Goal: Task Accomplishment & Management: Use online tool/utility

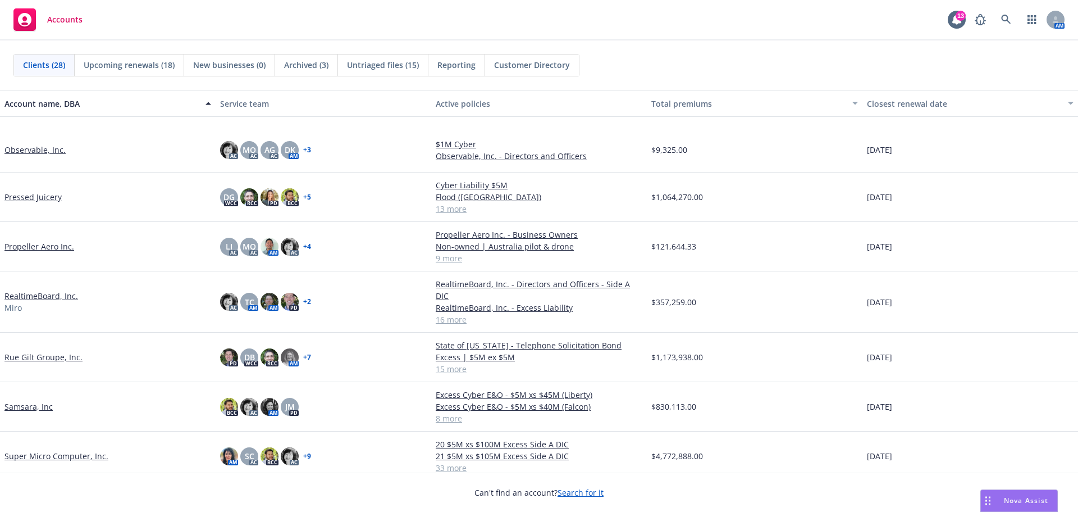
scroll to position [674, 0]
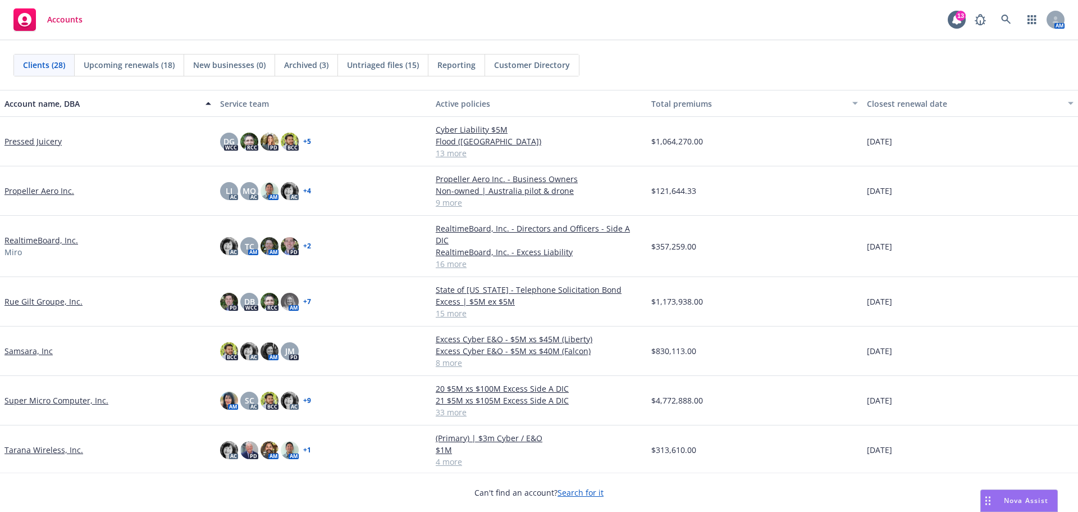
click at [53, 394] on link "Super Micro Computer, Inc." at bounding box center [56, 400] width 104 height 12
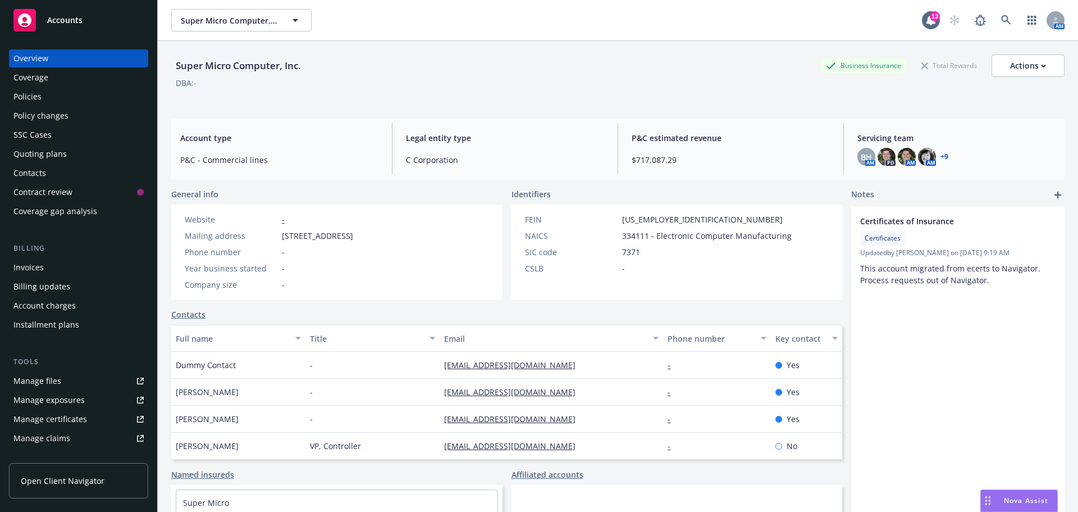
click at [45, 379] on div "Manage files" at bounding box center [37, 381] width 48 height 18
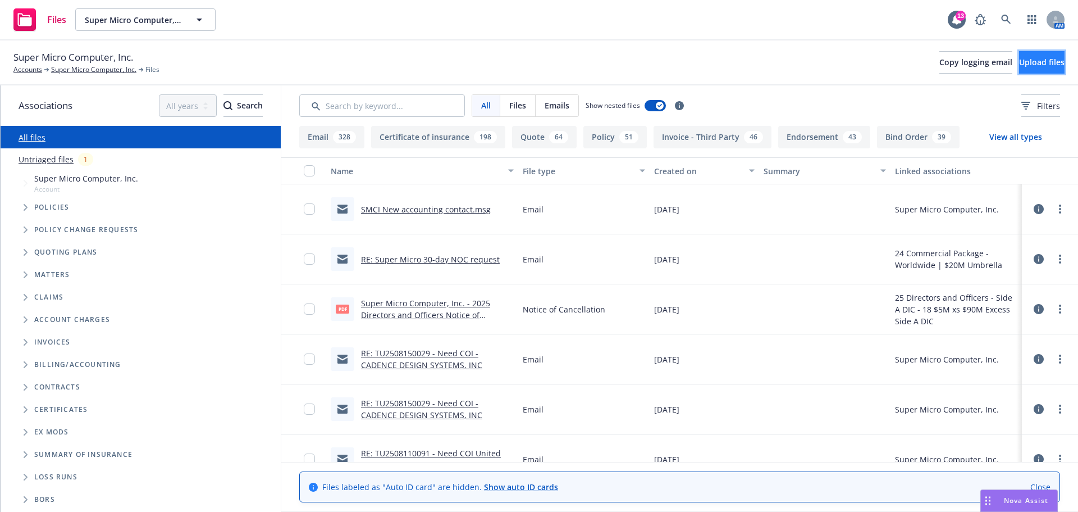
click at [1019, 65] on span "Upload files" at bounding box center [1041, 62] width 45 height 11
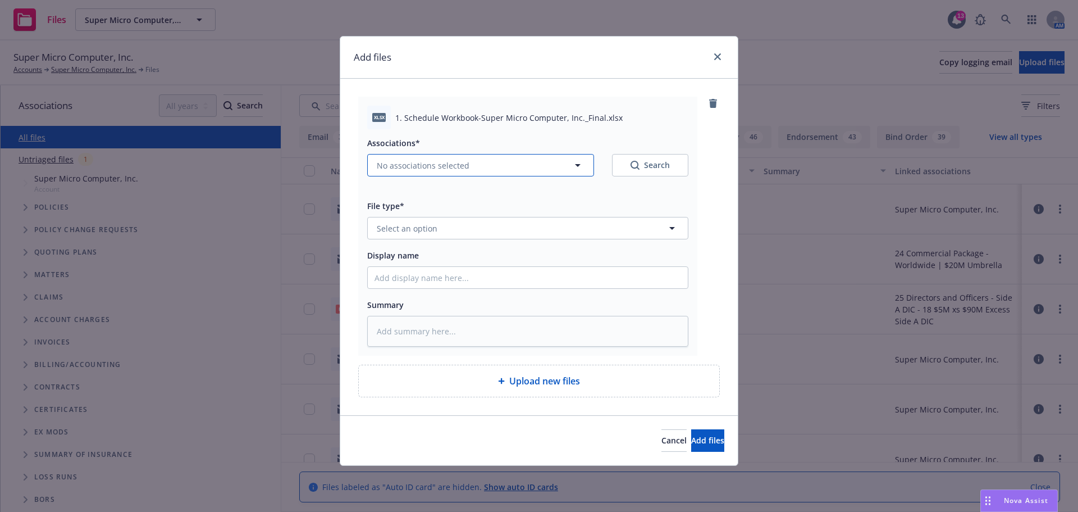
click at [457, 160] on span "No associations selected" at bounding box center [423, 166] width 93 height 12
type textarea "x"
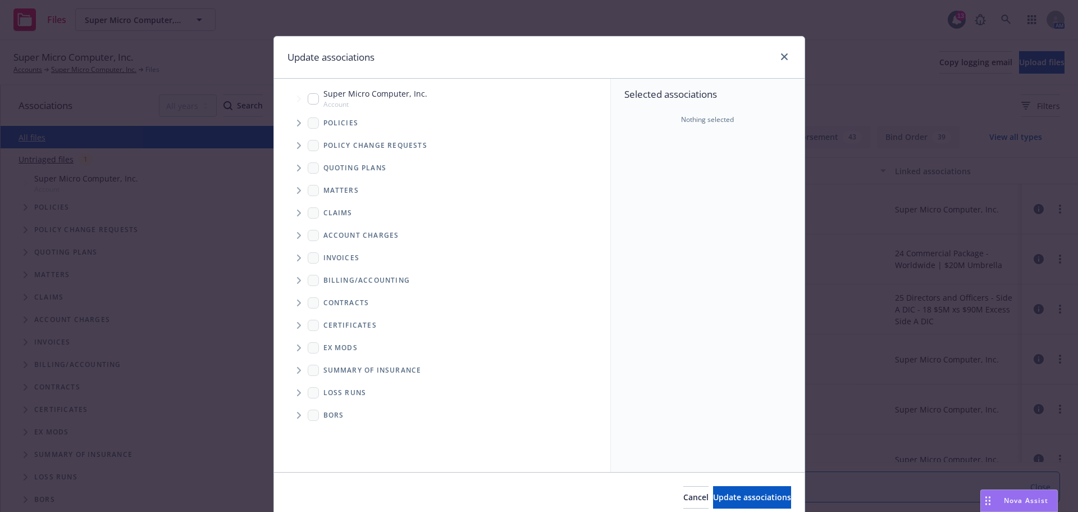
click at [308, 97] on input "Tree Example" at bounding box center [313, 98] width 11 height 11
checkbox input "true"
click at [736, 491] on button "Update associations" at bounding box center [752, 497] width 78 height 22
type textarea "x"
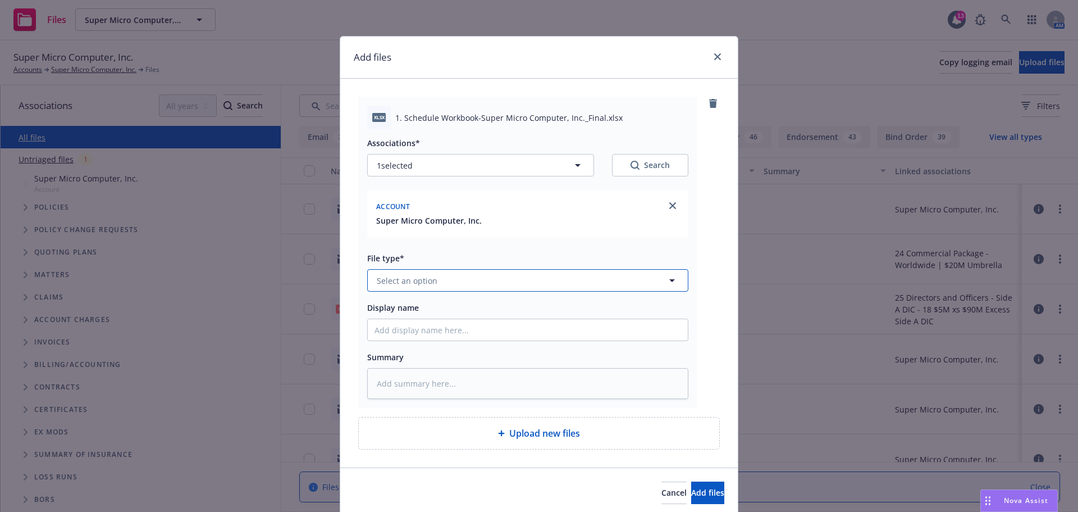
click at [518, 290] on button "Select an option" at bounding box center [527, 280] width 321 height 22
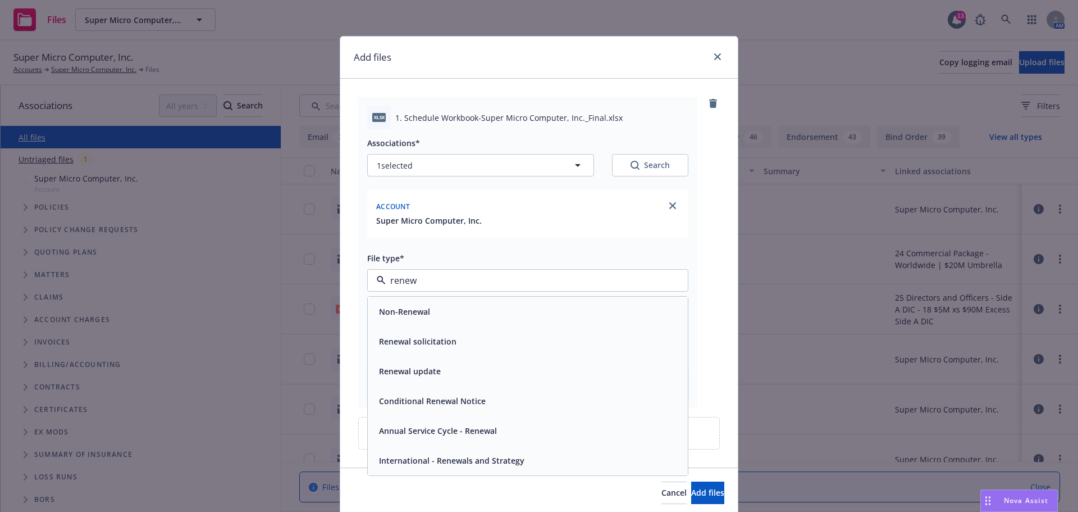
drag, startPoint x: 511, startPoint y: 286, endPoint x: 378, endPoint y: 281, distance: 132.6
click at [378, 281] on div "renew" at bounding box center [527, 280] width 321 height 22
type input "app"
click at [475, 368] on div "Application - unsigned" at bounding box center [528, 371] width 307 height 16
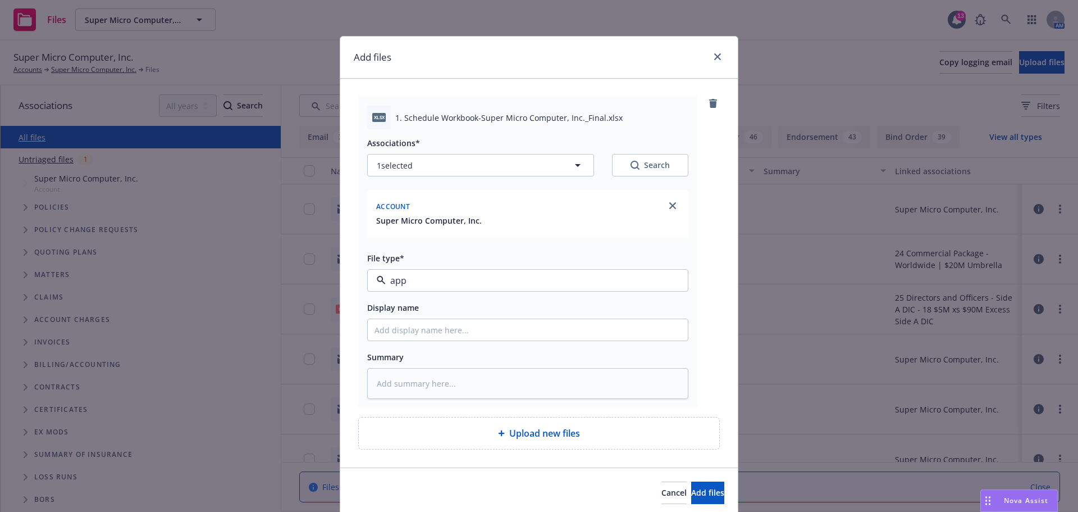
type textarea "x"
click at [406, 331] on input "Display name" at bounding box center [528, 329] width 320 height 21
click at [489, 277] on span "Application - unsigned" at bounding box center [507, 281] width 260 height 12
type input "work"
click at [484, 305] on div "Workbook" at bounding box center [528, 311] width 307 height 16
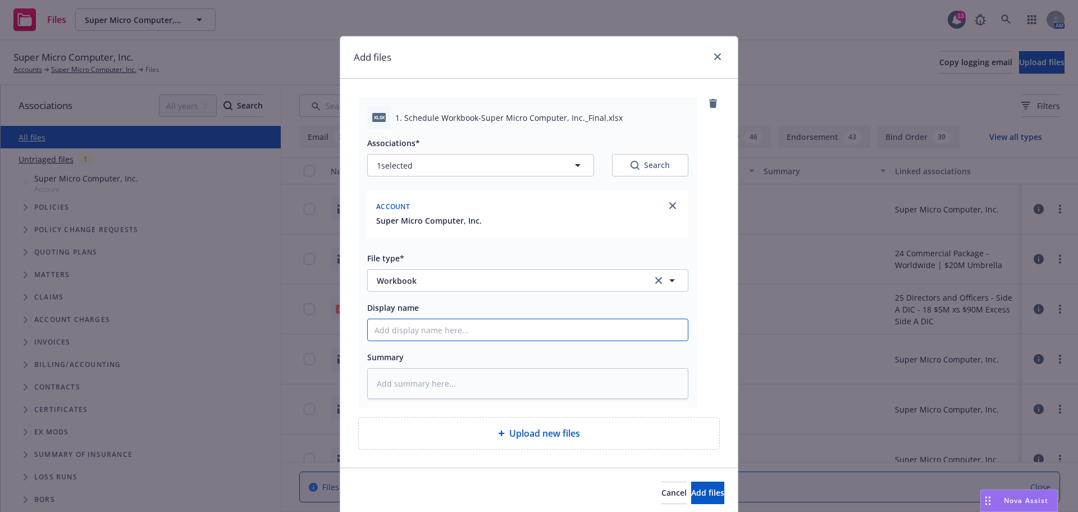
click at [454, 333] on input "Display name" at bounding box center [528, 329] width 320 height 21
type textarea "x"
type input "2"
type textarea "x"
type input "25"
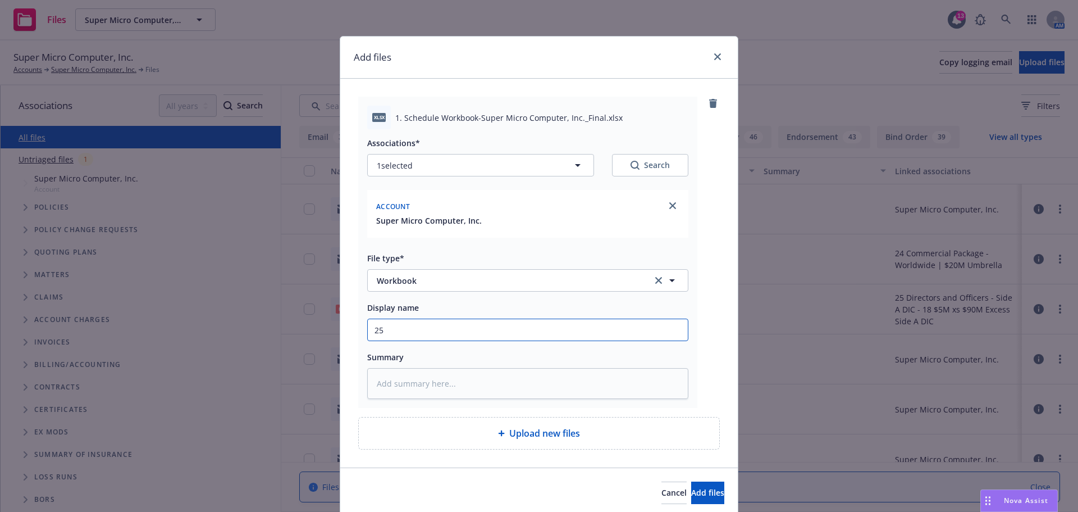
type textarea "x"
type input "25"
type textarea "x"
type input "25 R"
type textarea "x"
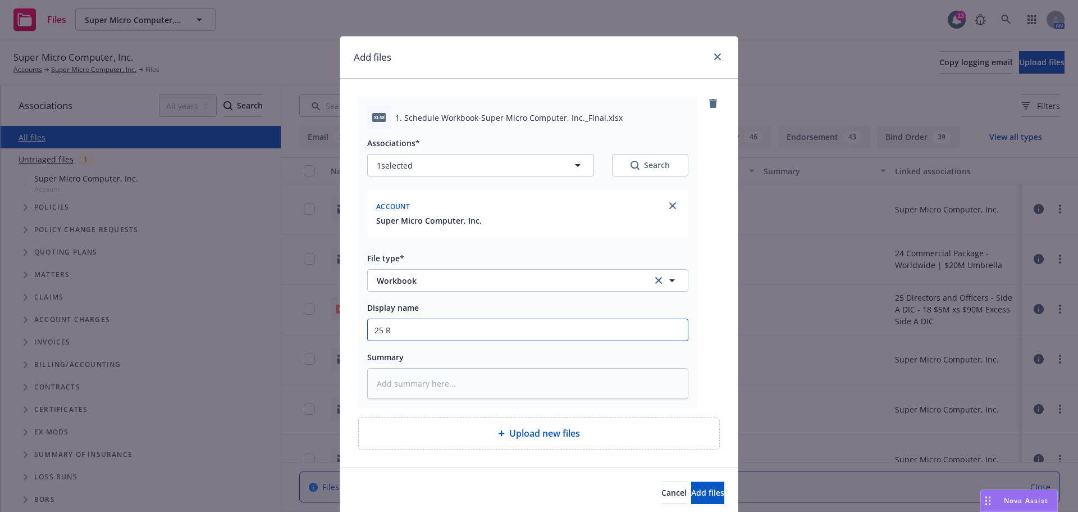
type input "25 Re"
type textarea "x"
type input "25 Ren"
type textarea "x"
type input "25 Rene"
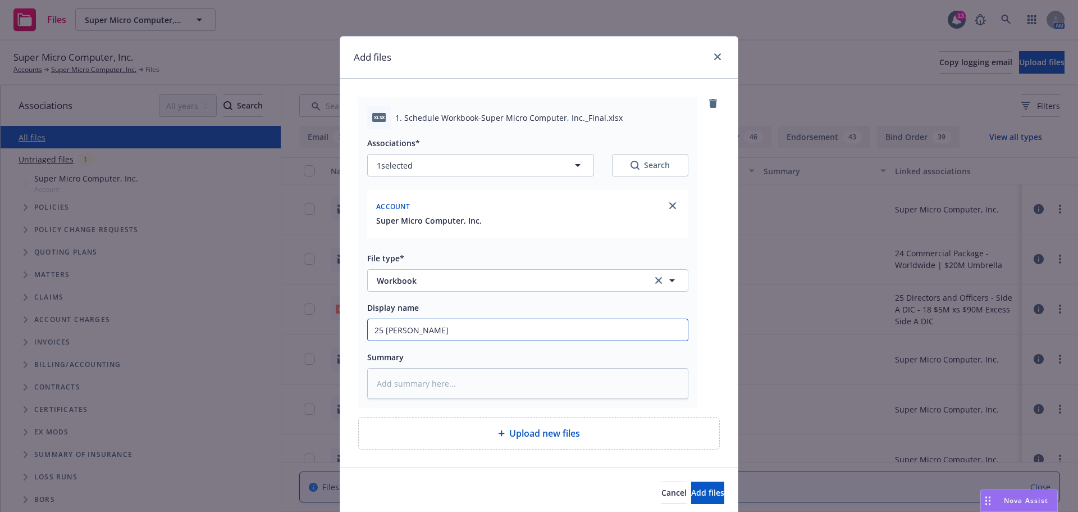
type textarea "x"
type input "25 Renew"
type textarea "x"
type input "25 Renewa"
type textarea "x"
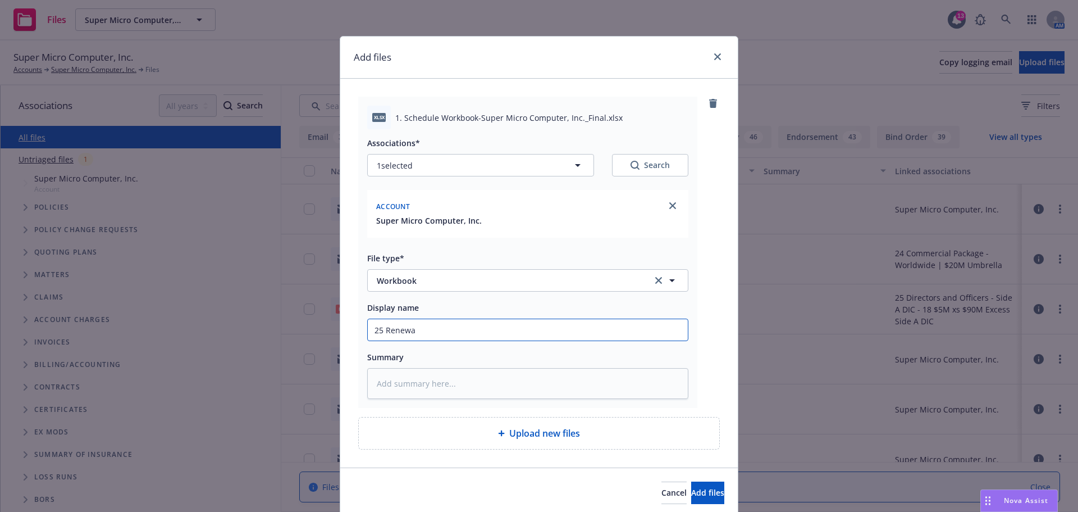
type input "25 Renewal"
type textarea "x"
type input "25 Renewal"
type textarea "x"
type input "25 Renewal W"
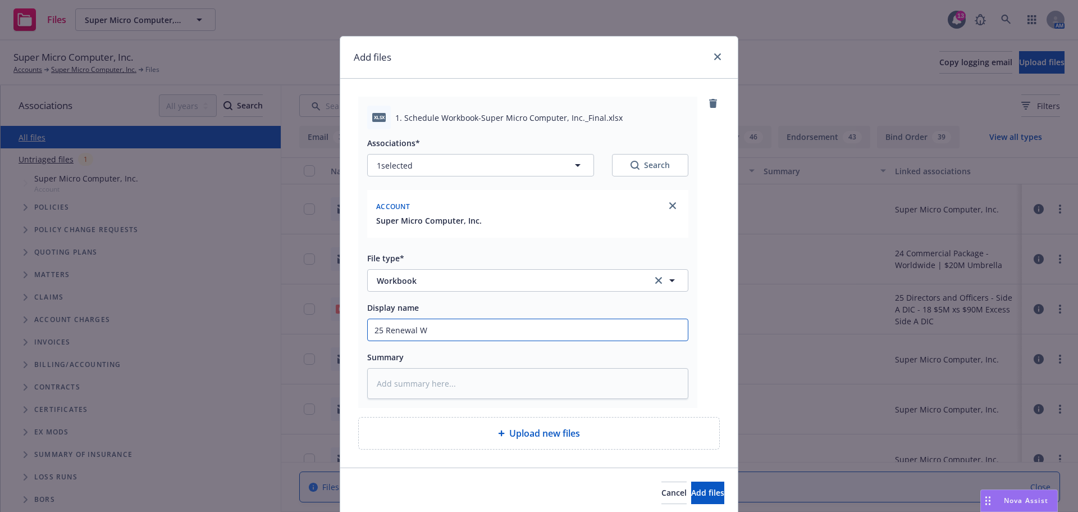
type textarea "x"
type input "25 Renewal WB"
click at [383, 330] on input "25 Renewal WB" at bounding box center [528, 329] width 320 height 21
type textarea "x"
type input "25 CRenewal WB"
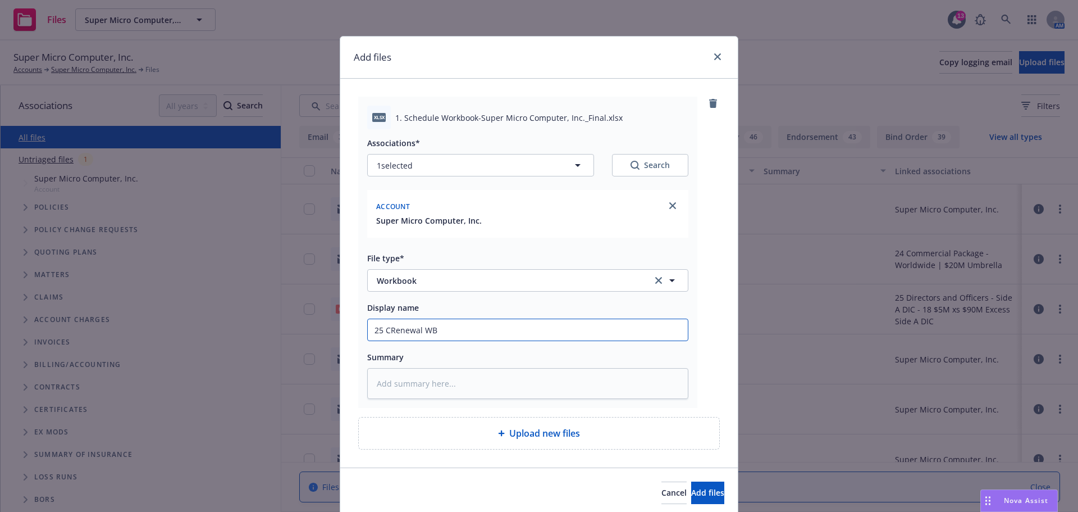
type textarea "x"
type input "25 CoRenewal WB"
type textarea "x"
type input "25 ComRenewal WB"
type textarea "x"
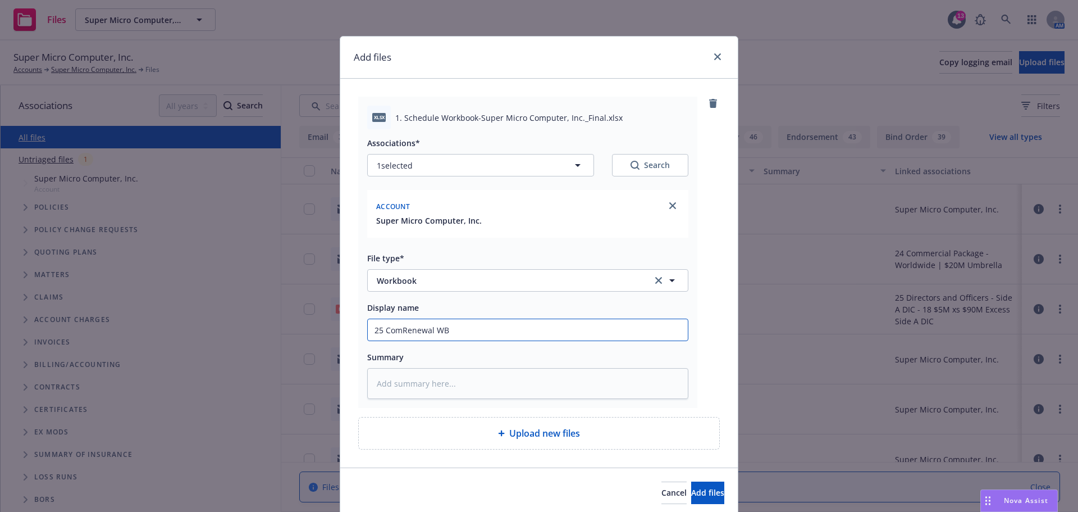
type input "25 CompRenewal WB"
type textarea "x"
type input "25 ComplRenewal WB"
type textarea "x"
type input "25 CompleRenewal WB"
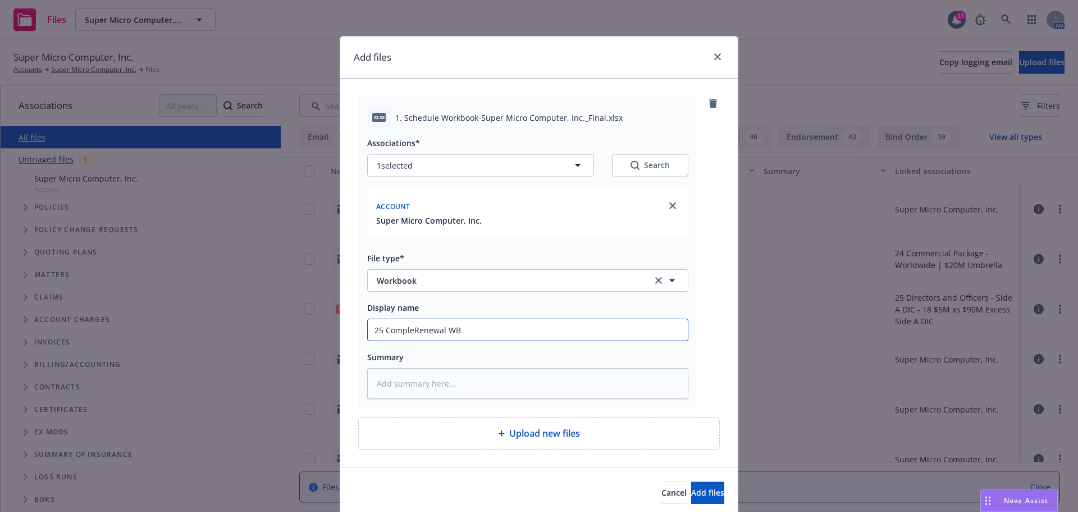
type textarea "x"
type input "25 CompletRenewal WB"
type textarea "x"
type input "25 CompleteRenewal WB"
type textarea "x"
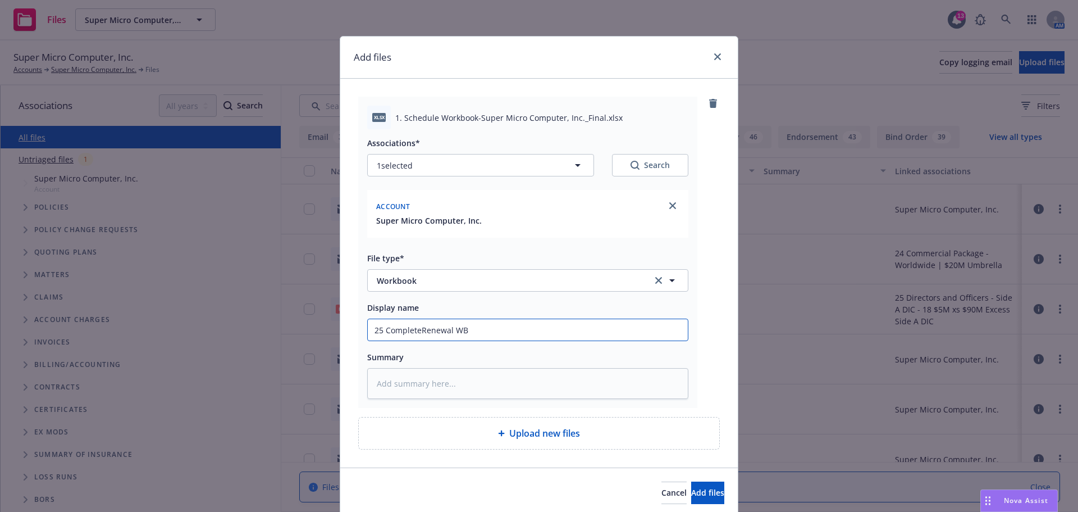
type input "25 CompletedRenewal WB"
type textarea "x"
type input "25 Completed Renewal WB"
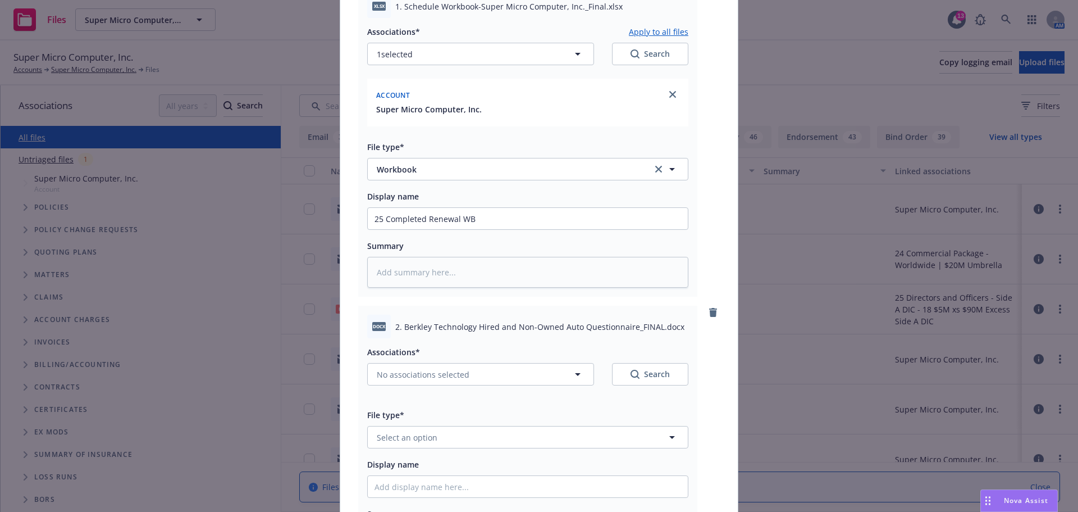
scroll to position [225, 0]
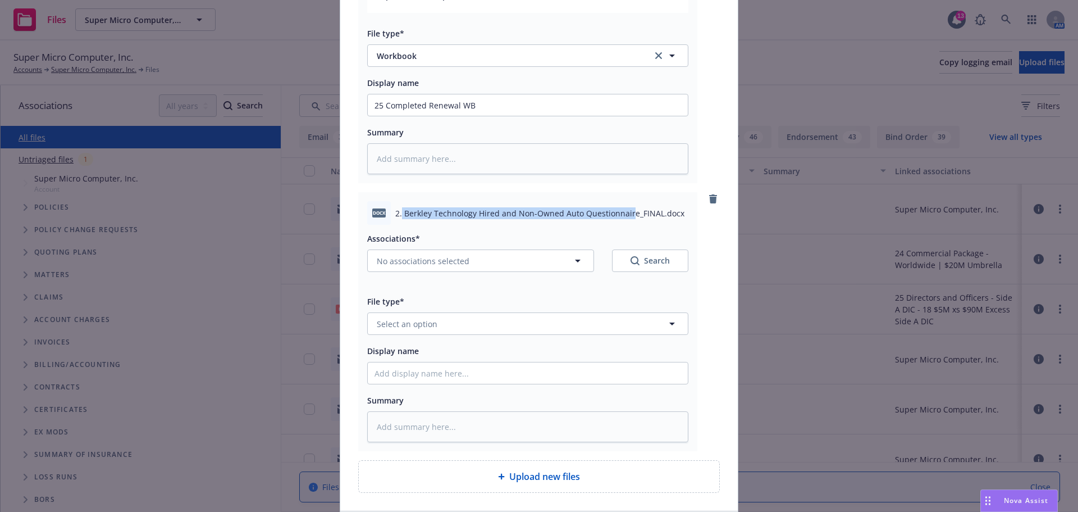
drag, startPoint x: 611, startPoint y: 212, endPoint x: 398, endPoint y: 214, distance: 212.3
click at [398, 214] on span "2. Berkley Technology Hired and Non-Owned Auto Questionnaire_FINAL.docx" at bounding box center [539, 213] width 289 height 12
copy span "Berkley Technology Hired and Non-Owned Auto Questionnair"
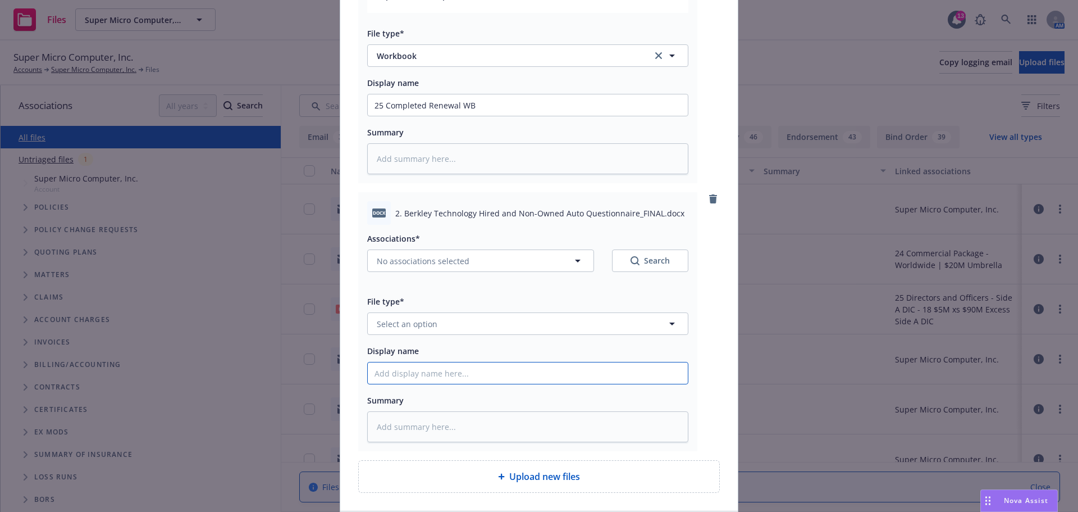
click at [388, 116] on input "Display name" at bounding box center [528, 104] width 320 height 21
paste input "Berkley Technology Hired and Non-Owned Auto Questionnair"
type textarea "x"
type input "Berkley Technology Hired and Non-Owned Auto Questionnair"
click at [385, 317] on button "Select an option" at bounding box center [527, 323] width 321 height 22
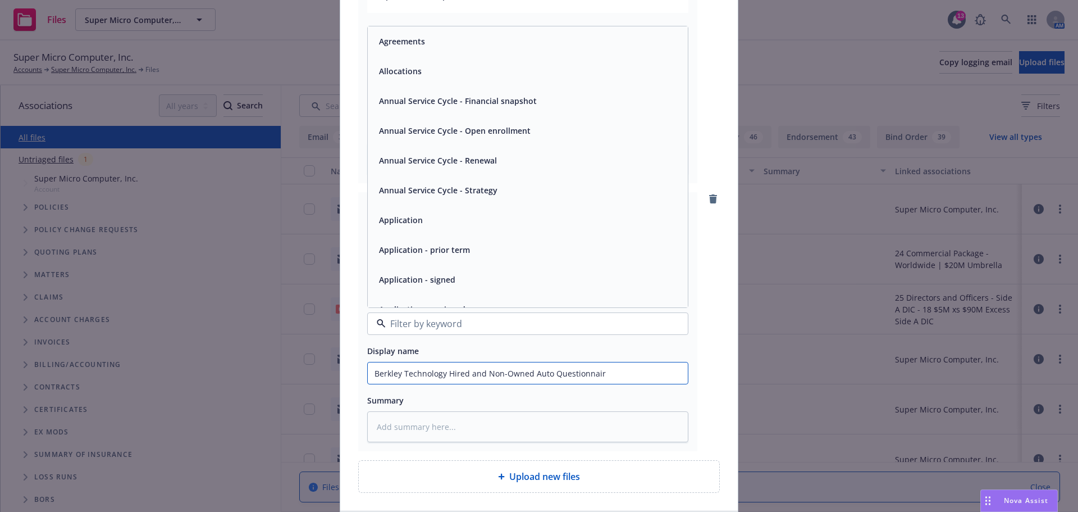
click at [368, 116] on input "Berkley Technology Hired and Non-Owned Auto Questionnair" at bounding box center [528, 104] width 320 height 21
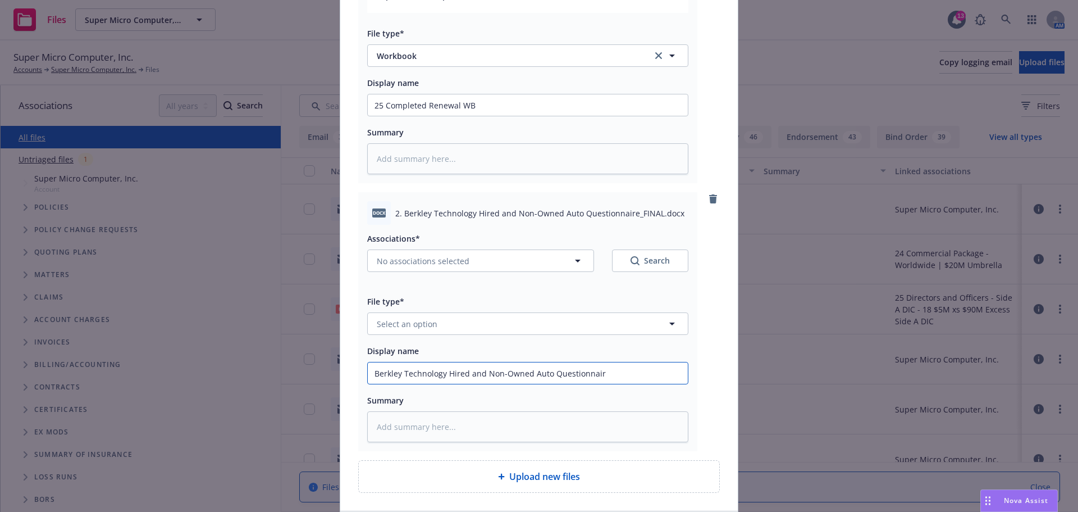
type textarea "x"
type input "2 Berkley Technology Hired and Non-Owned Auto Questionnair"
type textarea "x"
type input "25 Berkley Technology Hired and Non-Owned Auto Questionnair"
type textarea "x"
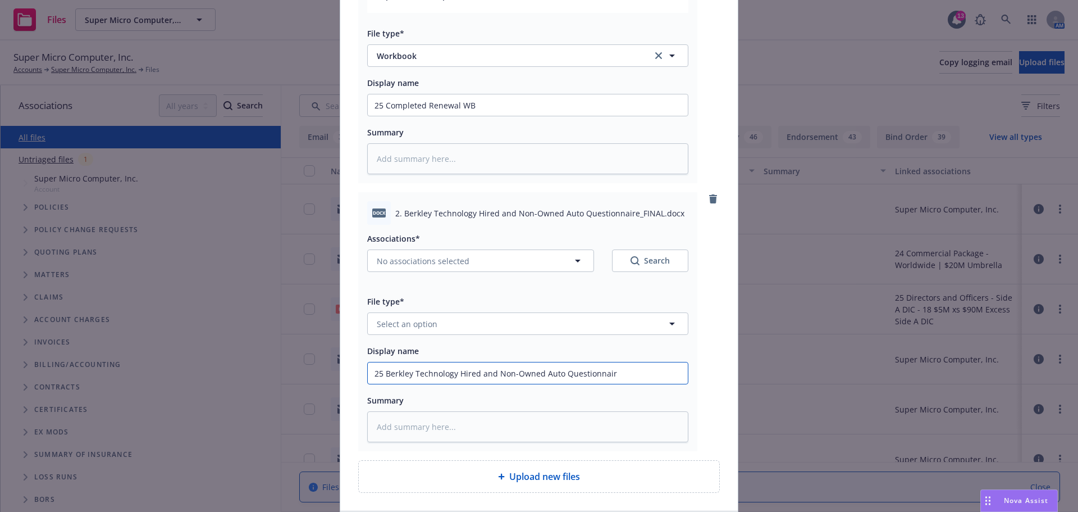
type input "25 Berkley Technology Hired and Non-Owned Auto Questionnair"
type textarea "x"
type input "25 Berkley Technology Hired and Non-Owned Auto Questionnair"
click at [420, 318] on span "Select an option" at bounding box center [407, 324] width 61 height 12
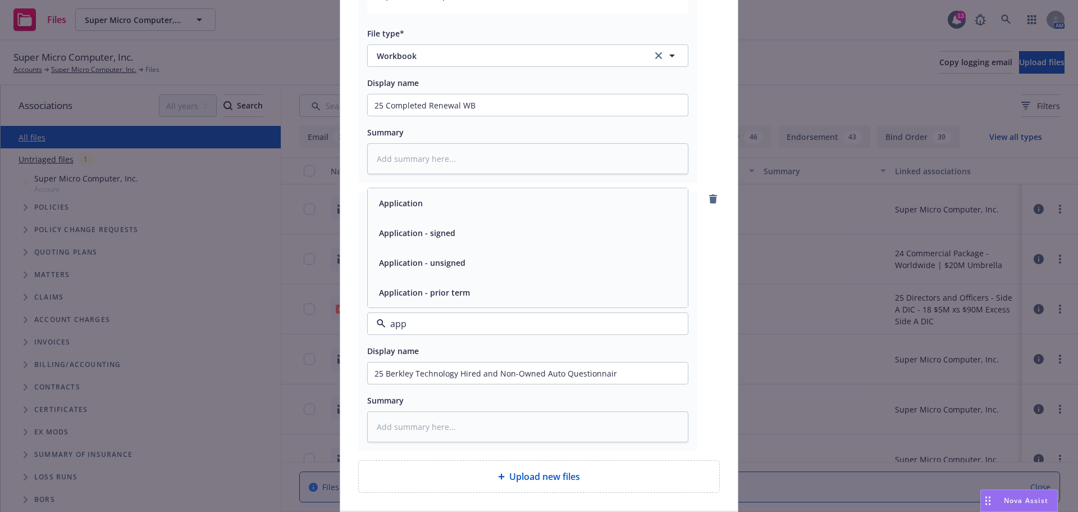
drag, startPoint x: 420, startPoint y: 320, endPoint x: 347, endPoint y: 311, distance: 73.6
click at [346, 311] on div "xlsx 1. Schedule Workbook-Super Micro Computer, Inc._Final.xlsx Associations* A…" at bounding box center [539, 182] width 398 height 657
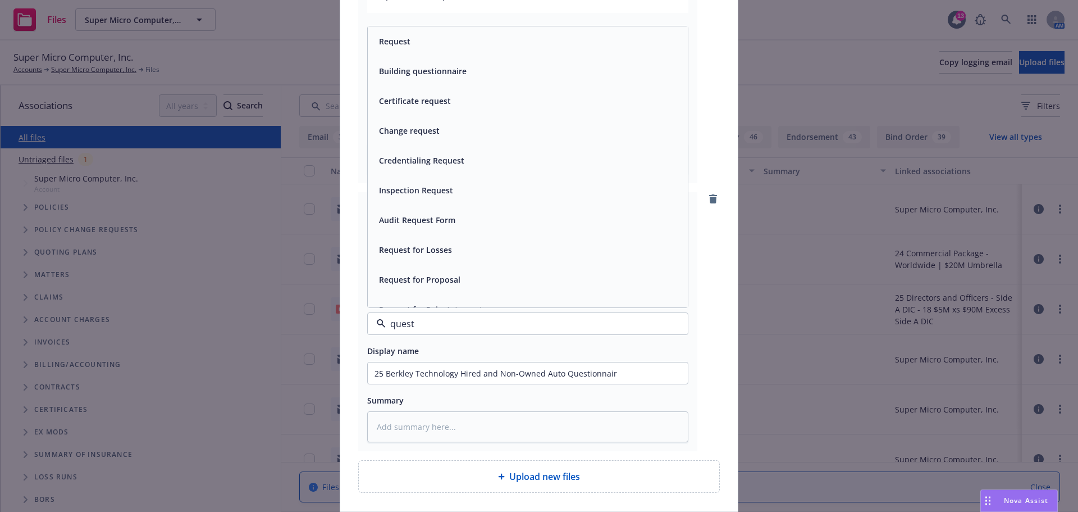
drag, startPoint x: 508, startPoint y: 326, endPoint x: 375, endPoint y: 308, distance: 133.7
click at [375, 308] on div "File type* quest Request Building questionnaire Certificate request Change requ…" at bounding box center [527, 314] width 321 height 40
type input "r"
type input "wp"
type textarea "x"
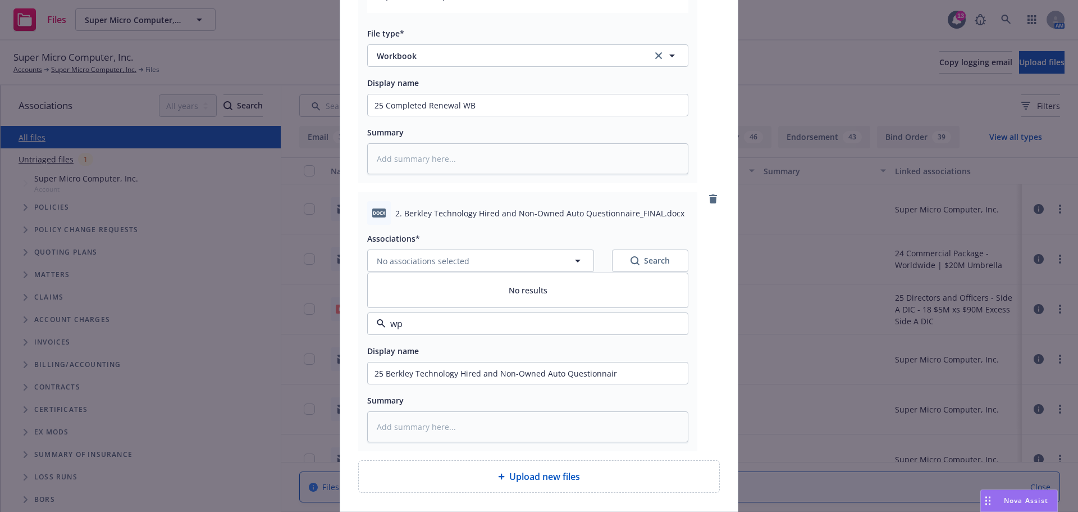
type input "w"
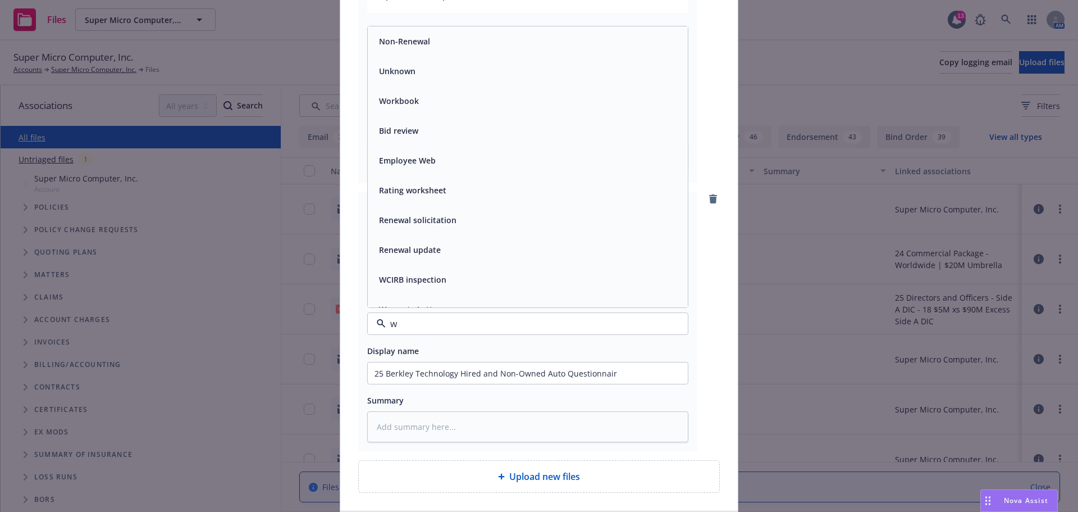
click at [493, 253] on div "Renewal update" at bounding box center [528, 250] width 307 height 16
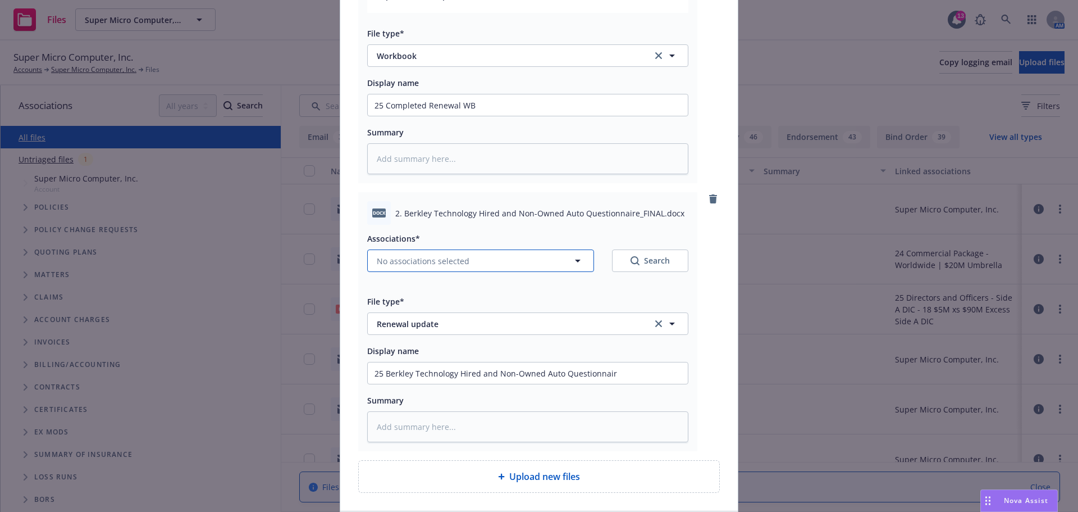
click at [576, 259] on icon "button" at bounding box center [577, 260] width 13 height 13
type textarea "x"
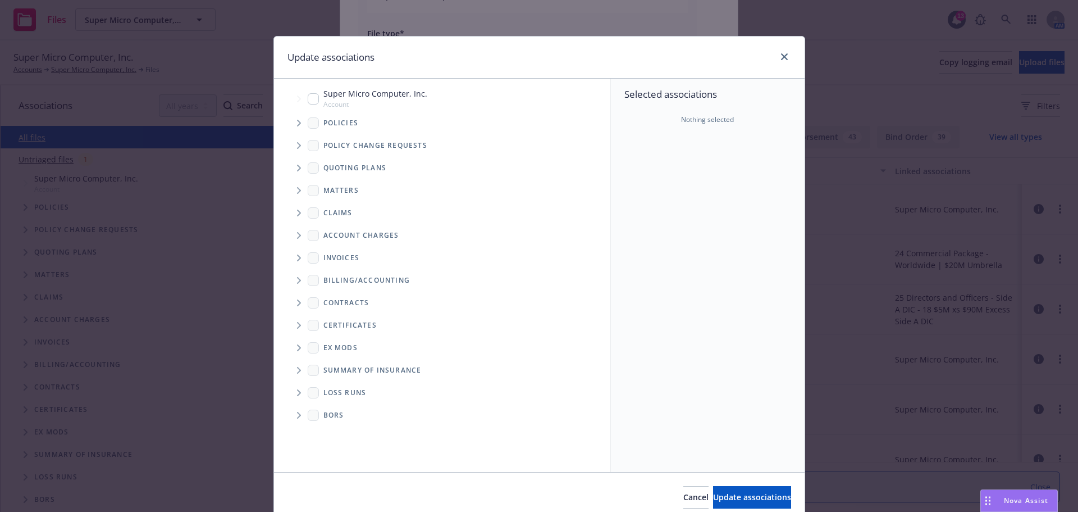
click at [394, 98] on span "Super Micro Computer, Inc." at bounding box center [376, 94] width 104 height 12
checkbox input "true"
click at [704, 485] on div "Cancel Update associations" at bounding box center [539, 497] width 531 height 50
click at [713, 492] on span "Update associations" at bounding box center [752, 496] width 78 height 11
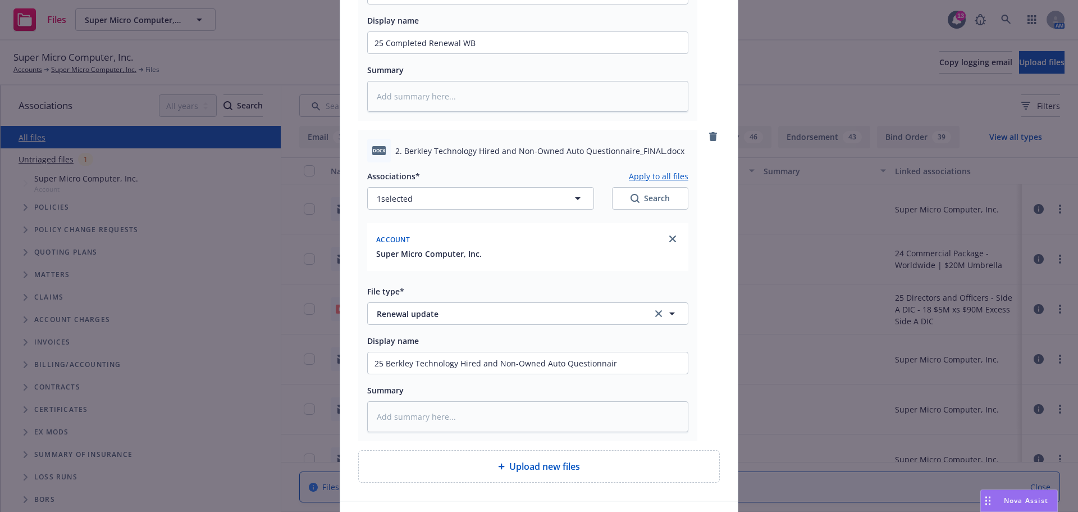
scroll to position [362, 0]
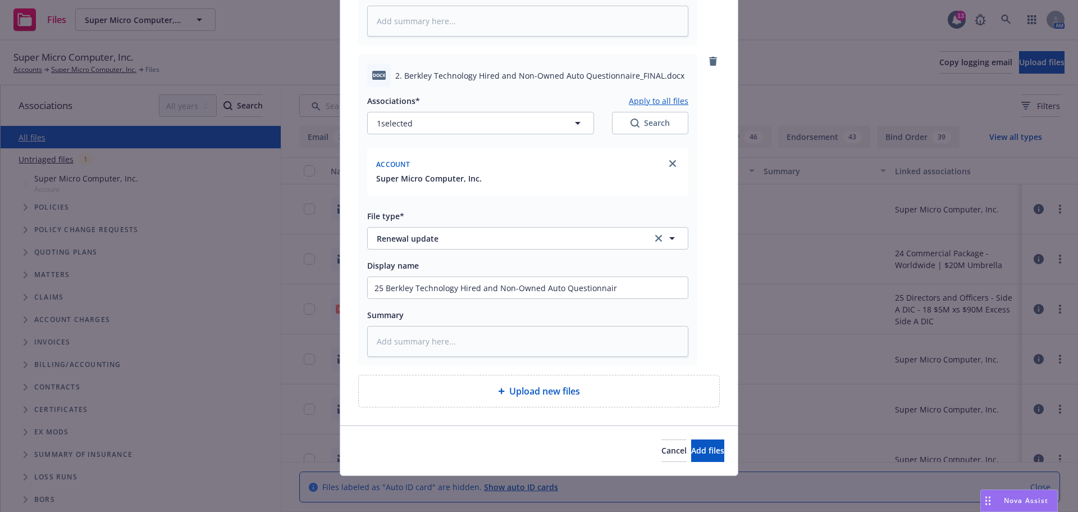
click at [537, 389] on span "Upload new files" at bounding box center [544, 390] width 71 height 13
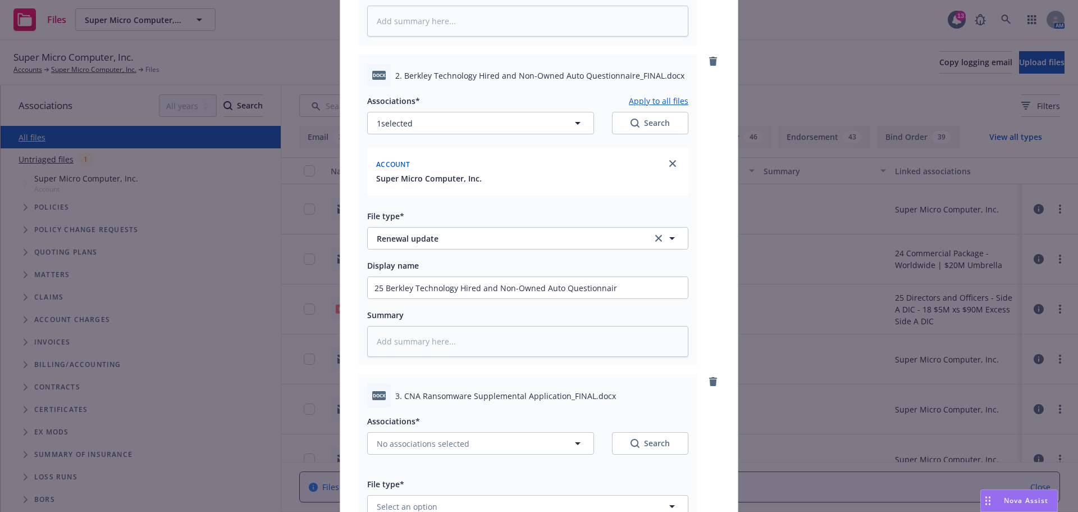
scroll to position [630, 0]
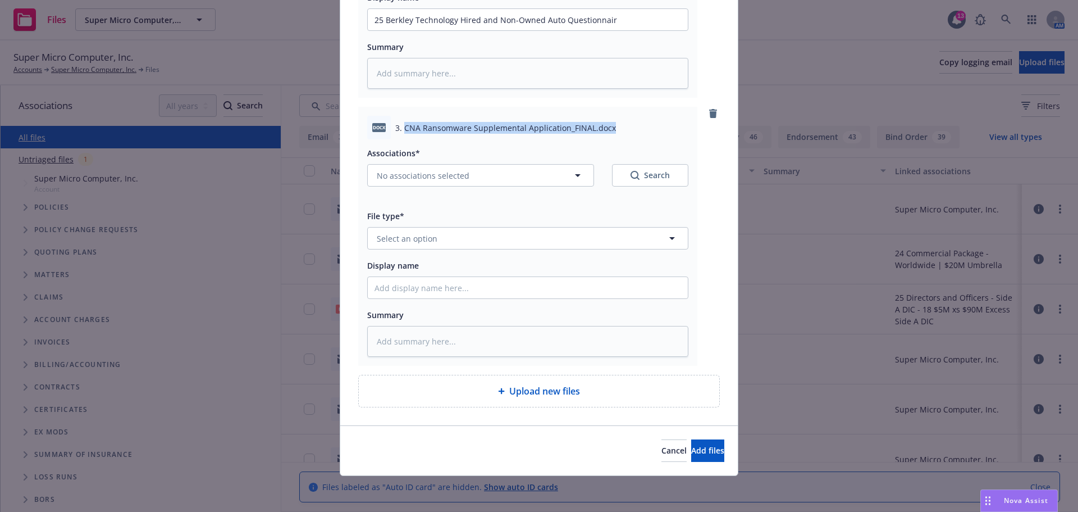
drag, startPoint x: 611, startPoint y: 131, endPoint x: 402, endPoint y: 130, distance: 209.5
click at [402, 130] on div "3. CNA Ransomware Supplemental Application_FINAL.docx" at bounding box center [541, 128] width 293 height 12
copy span "CNA Ransomware Supplemental Application_FINAL.docx"
click at [411, 179] on span "No associations selected" at bounding box center [423, 176] width 93 height 12
type textarea "x"
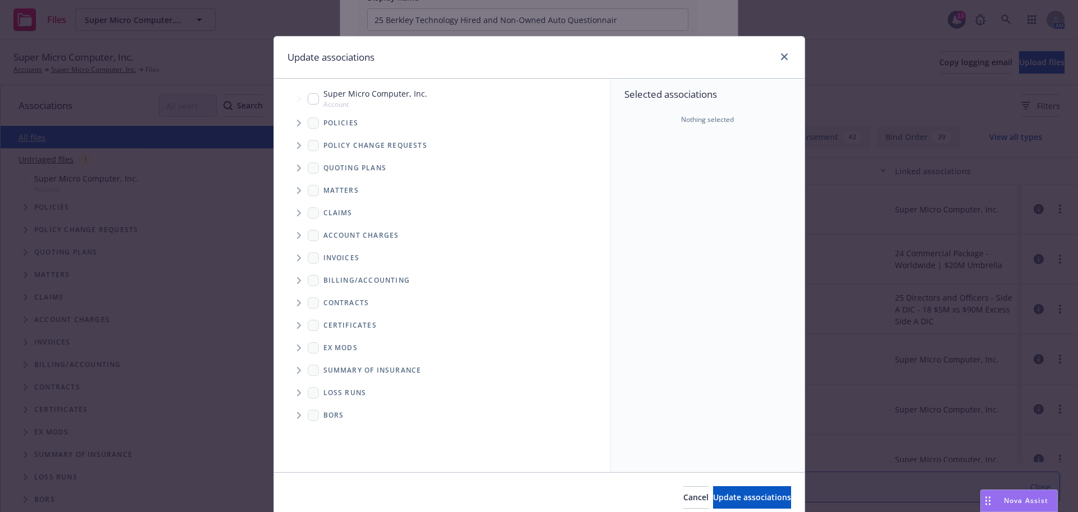
click at [308, 102] on input "Tree Example" at bounding box center [313, 98] width 11 height 11
checkbox input "true"
click at [724, 496] on span "Update associations" at bounding box center [752, 496] width 78 height 11
type textarea "x"
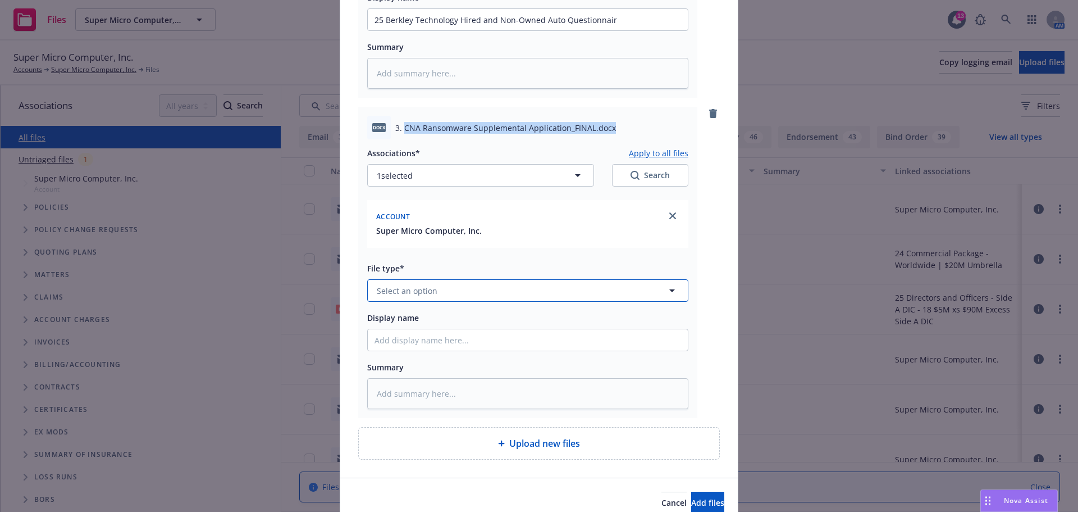
click at [436, 281] on button "Select an option" at bounding box center [527, 290] width 321 height 22
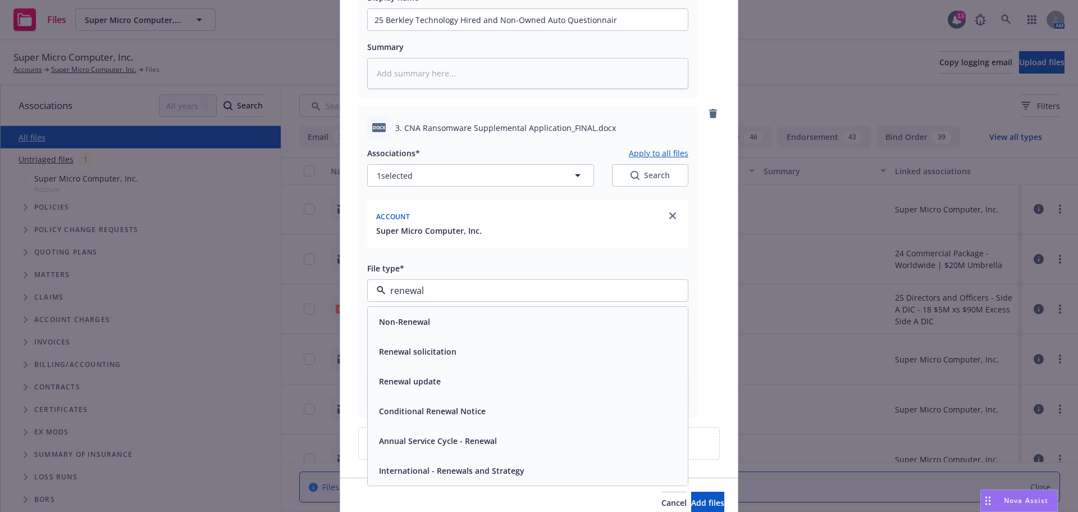
type input "renewal"
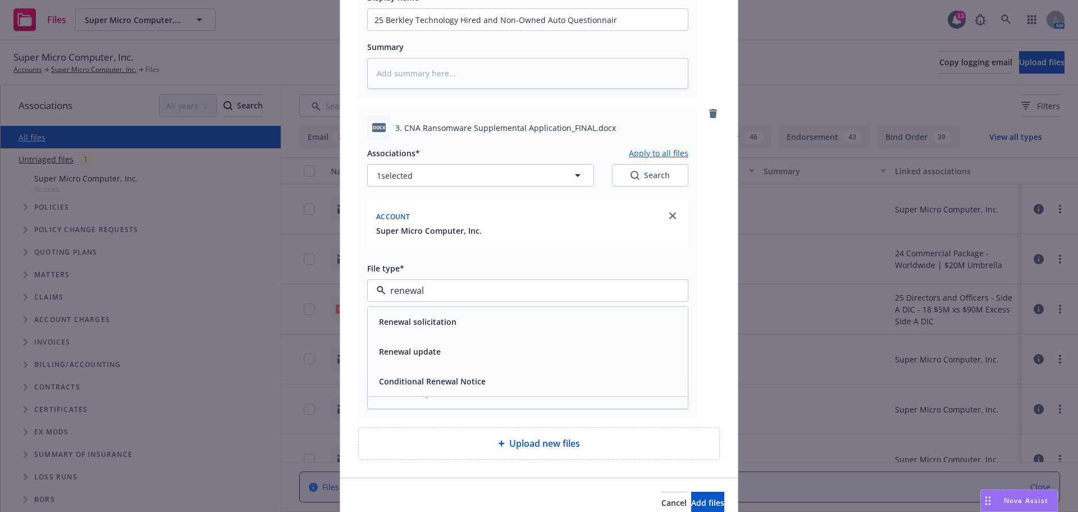
click at [423, 348] on span "Renewal update" at bounding box center [410, 351] width 62 height 12
paste input "CNA Ransomware Supplemental Application_FINAL.docx"
type textarea "x"
type input "CNA Ransomware Supplemental Application_FINAL.docx"
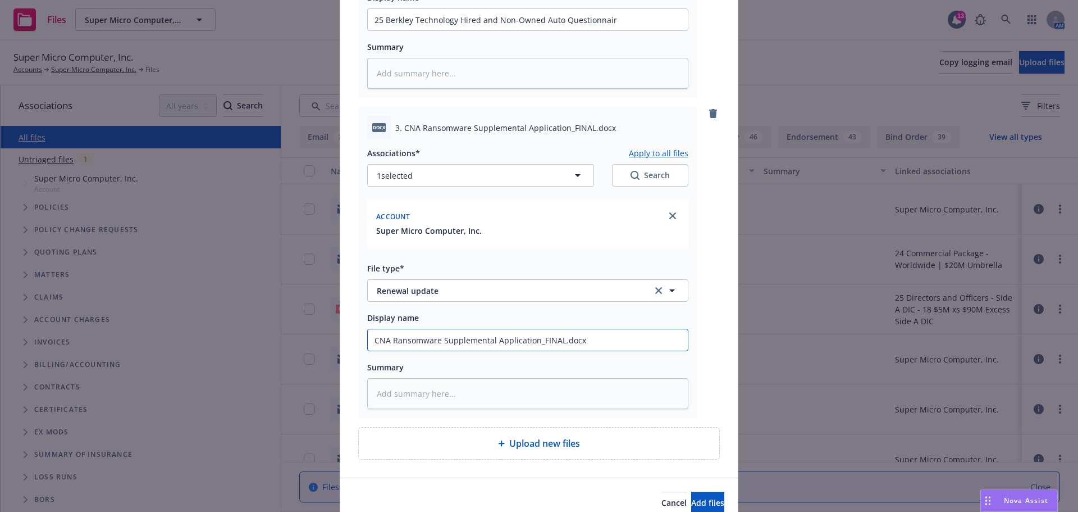
type textarea "x"
type input "2CNA Ransomware Supplemental Application_FINAL.docx"
type textarea "x"
type input "25CNA Ransomware Supplemental Application_FINAL.docx"
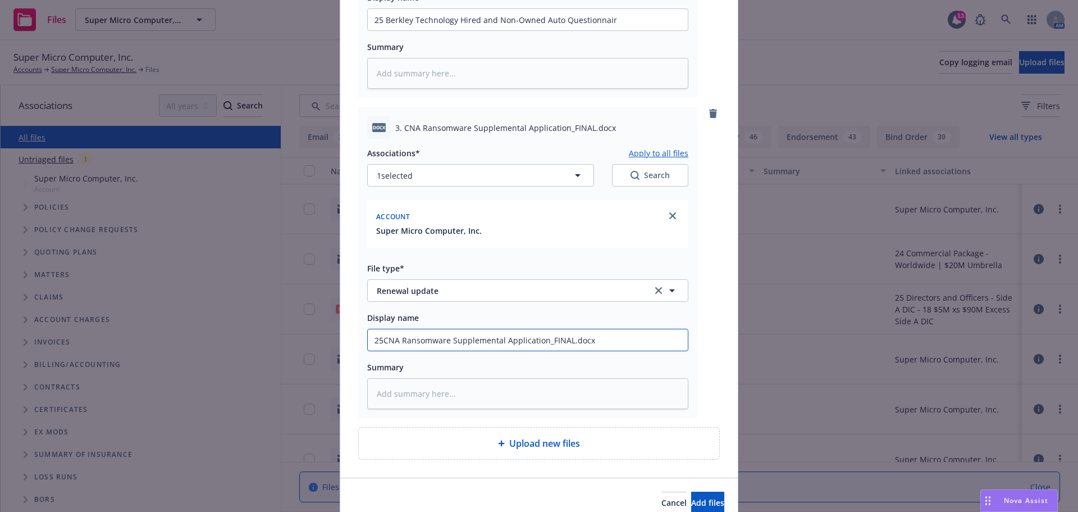
type textarea "x"
drag, startPoint x: 621, startPoint y: 338, endPoint x: 545, endPoint y: 333, distance: 76.0
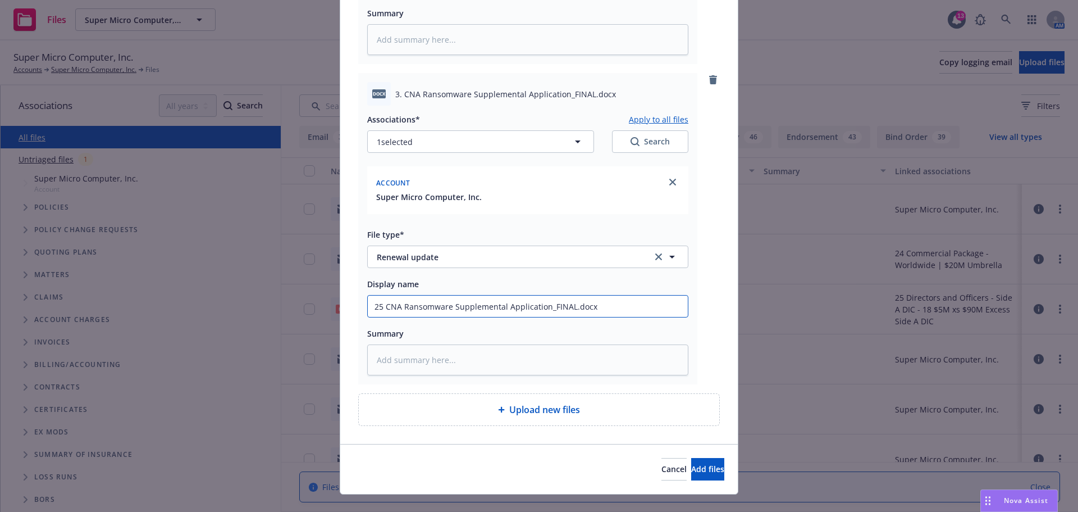
scroll to position [682, 0]
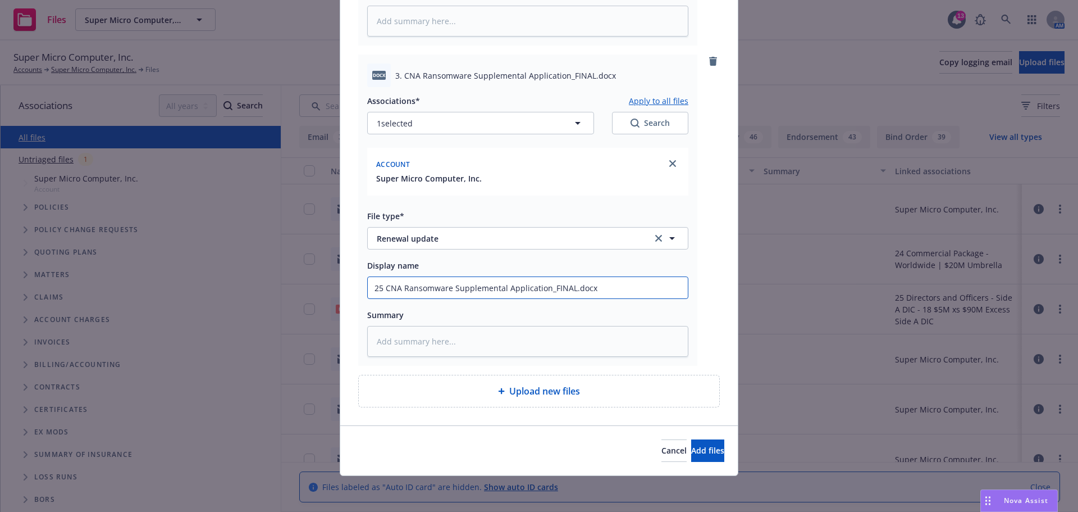
type input "25 CNA Ransomware Supplemental Application_FINAL.docx"
drag, startPoint x: 641, startPoint y: 395, endPoint x: 631, endPoint y: 414, distance: 21.4
drag, startPoint x: 631, startPoint y: 414, endPoint x: 517, endPoint y: 418, distance: 114.6
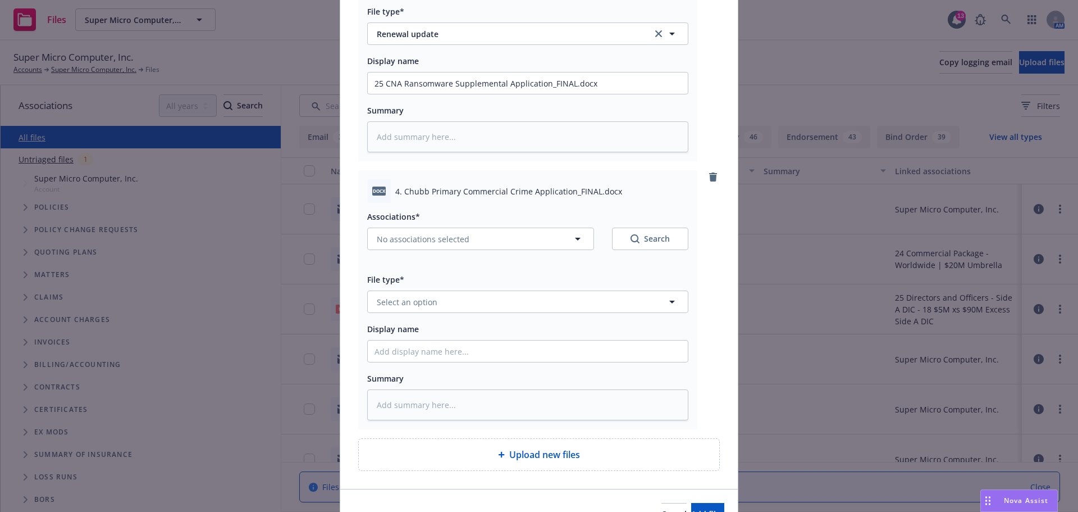
scroll to position [907, 0]
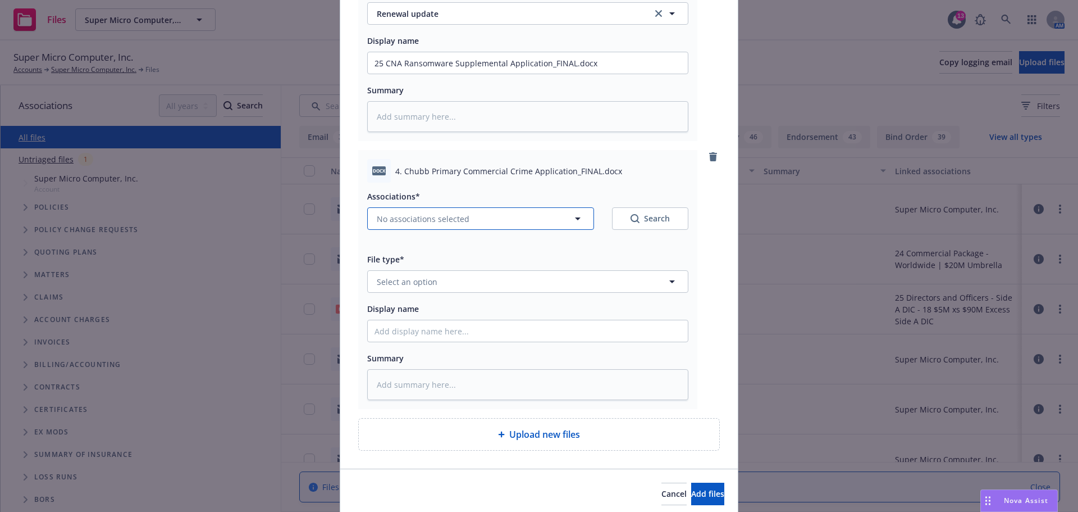
click at [463, 214] on button "No associations selected" at bounding box center [480, 218] width 227 height 22
type textarea "x"
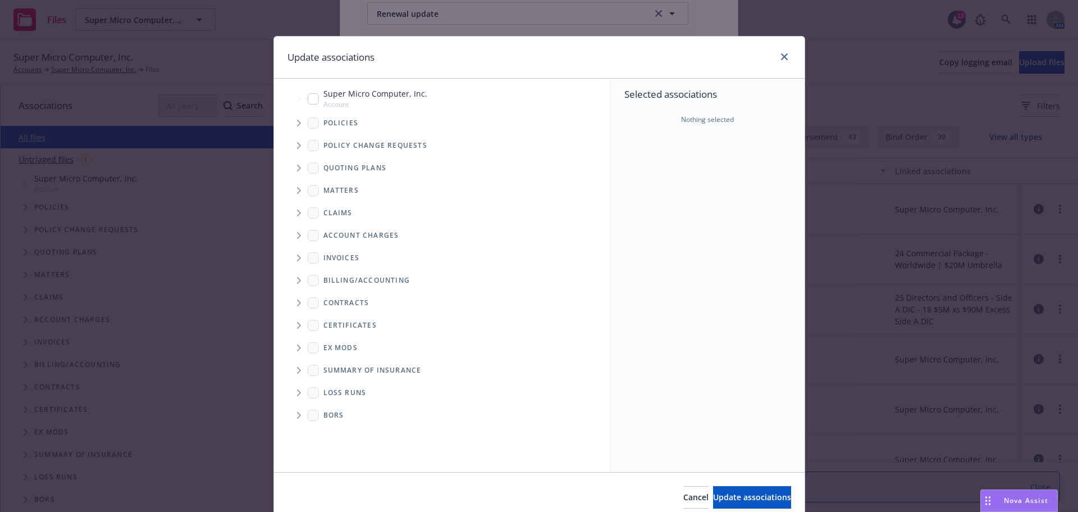
click at [309, 95] on input "Tree Example" at bounding box center [313, 98] width 11 height 11
checkbox input "true"
click at [713, 494] on span "Update associations" at bounding box center [752, 496] width 78 height 11
type textarea "x"
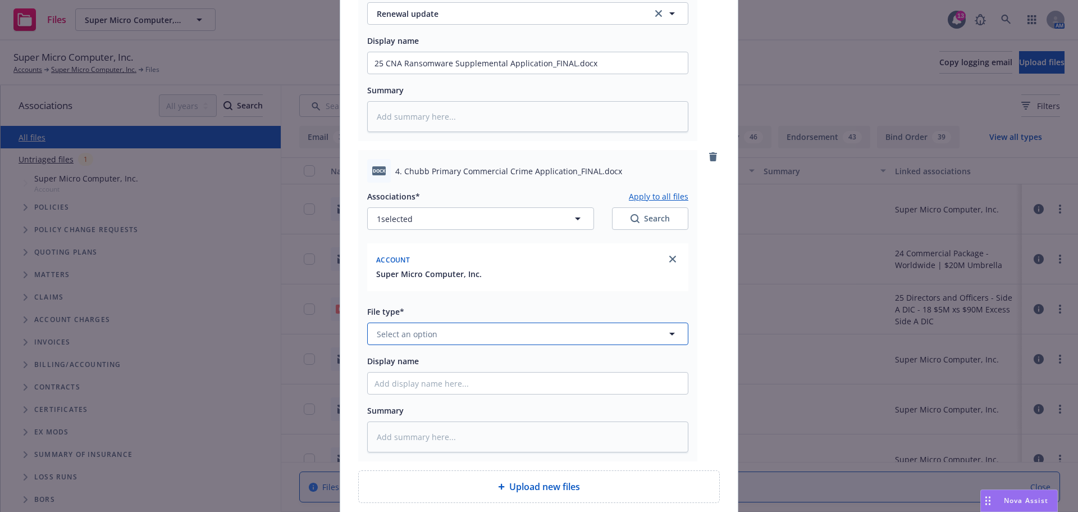
click at [403, 337] on span "Select an option" at bounding box center [407, 334] width 61 height 12
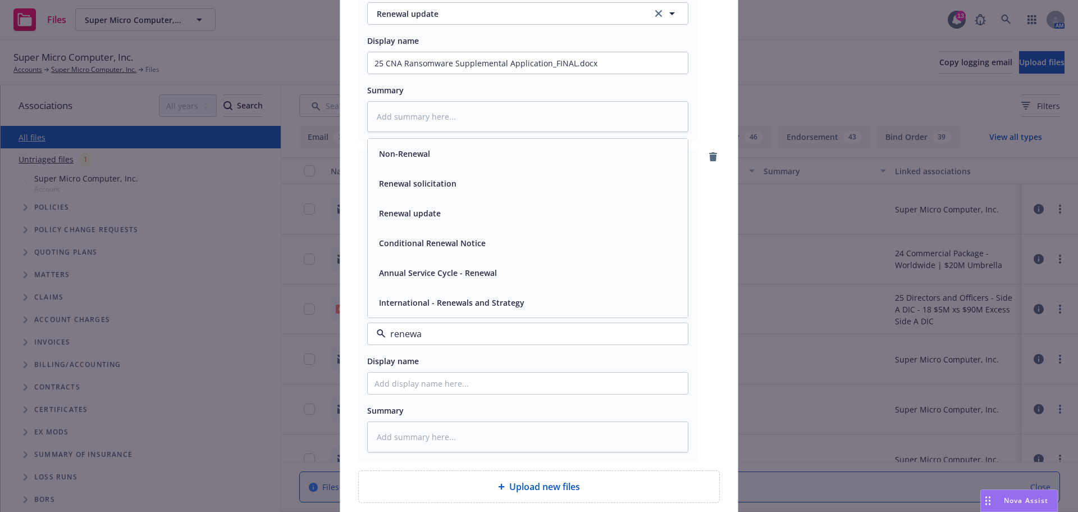
type input "renewal"
click at [406, 215] on span "Renewal update" at bounding box center [410, 213] width 62 height 12
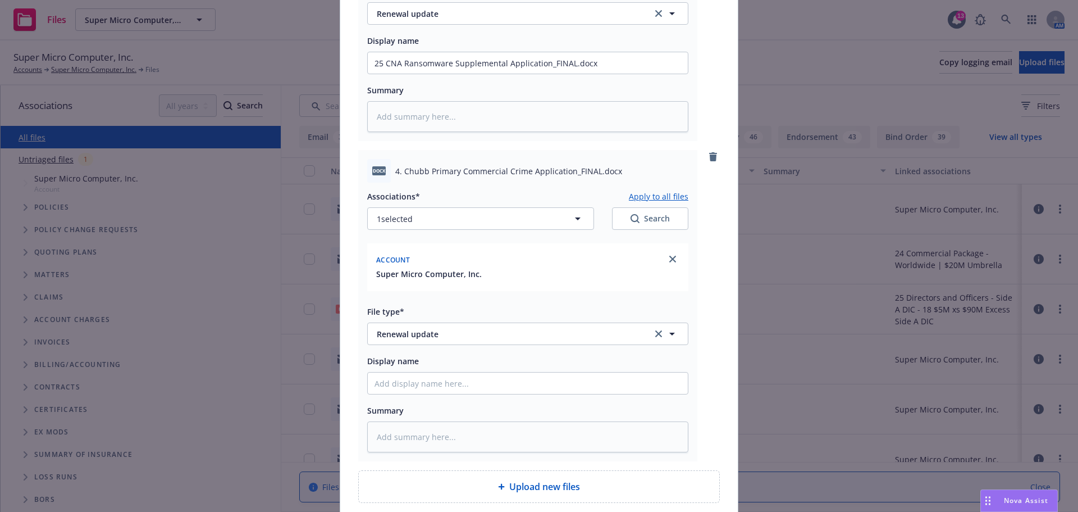
click at [557, 171] on span "4. Chubb Primary Commercial Crime Application_FINAL.docx" at bounding box center [508, 171] width 227 height 12
drag, startPoint x: 563, startPoint y: 172, endPoint x: 399, endPoint y: 165, distance: 164.2
click at [399, 165] on span "4. Chubb Primary Commercial Crime Application_FINAL.docx" at bounding box center [508, 171] width 227 height 12
copy span "Chubb Primary Commercial Crime Application"
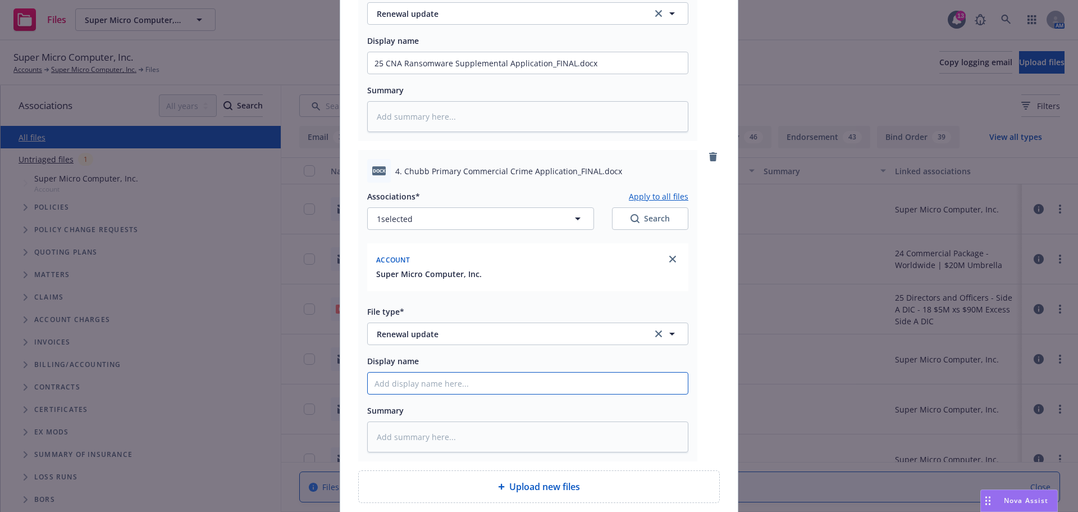
type textarea "x"
type input "2"
type textarea "x"
type input "25"
type textarea "x"
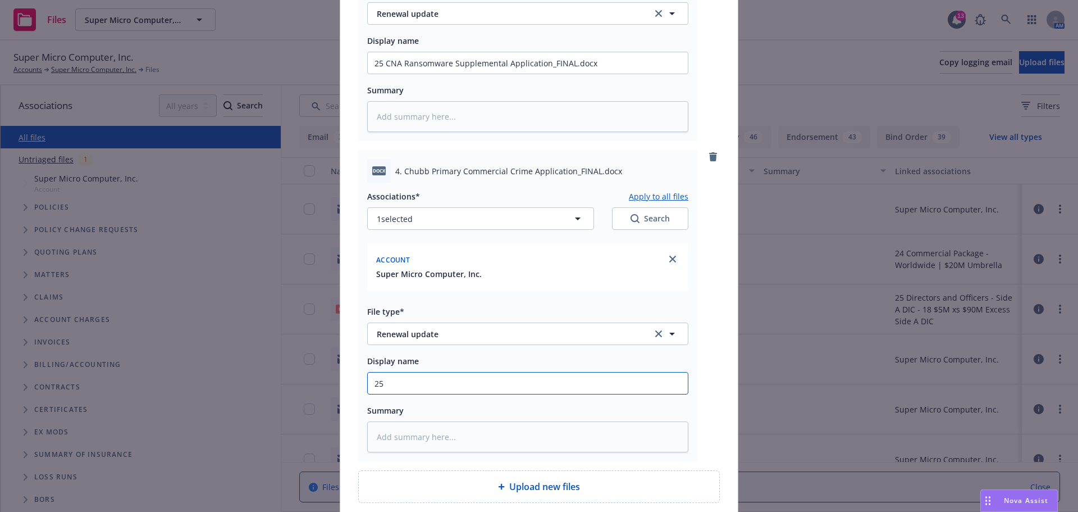
type input "25"
paste input "Chubb Primary Commercial Crime Application"
type textarea "x"
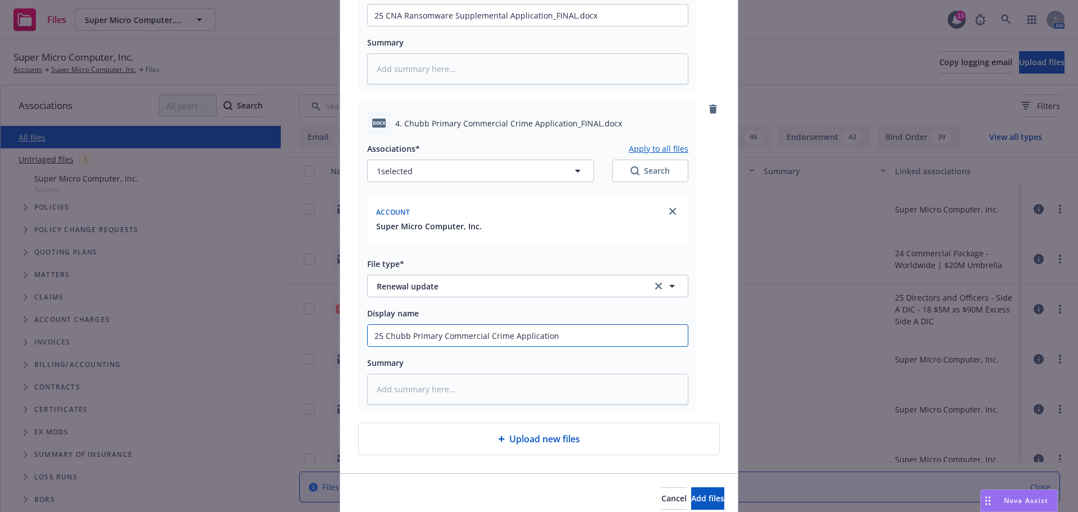
scroll to position [1003, 0]
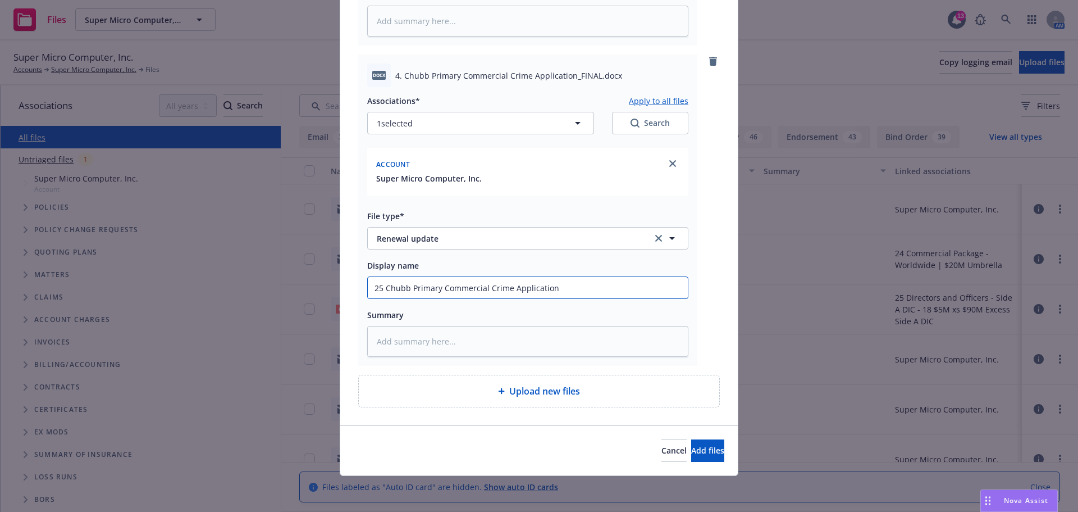
type input "25 Chubb Primary Commercial Crime Application"
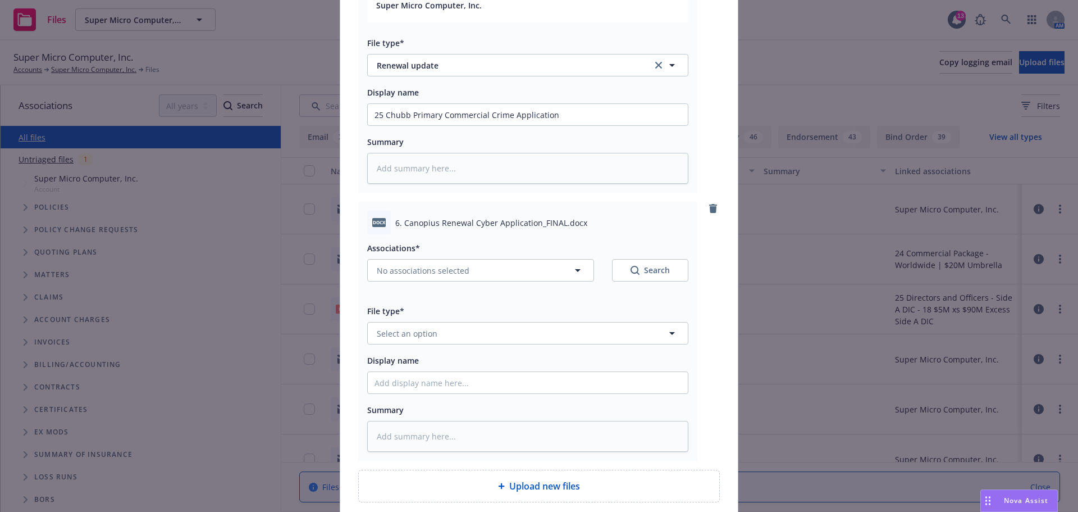
scroll to position [1270, 0]
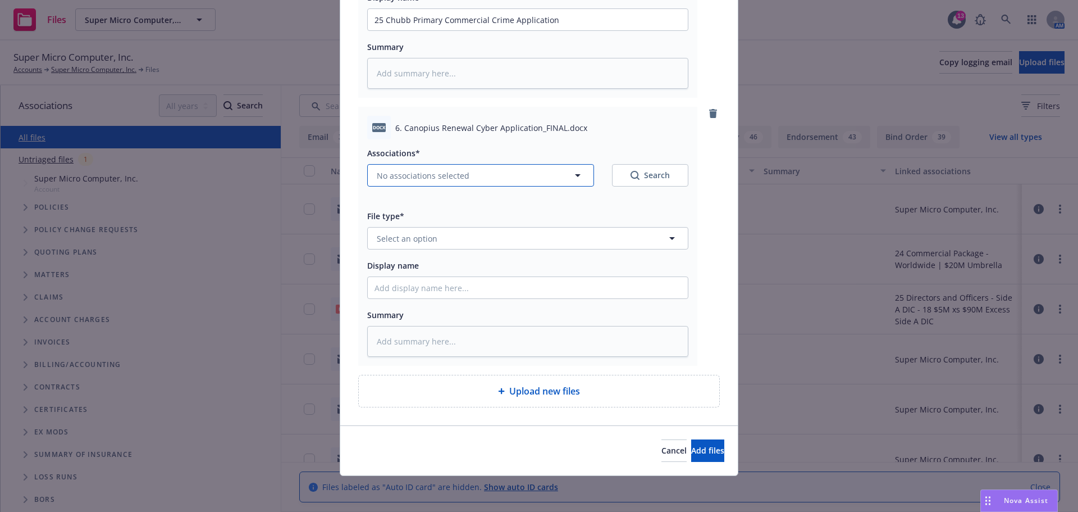
click at [458, 179] on span "No associations selected" at bounding box center [423, 176] width 93 height 12
type textarea "x"
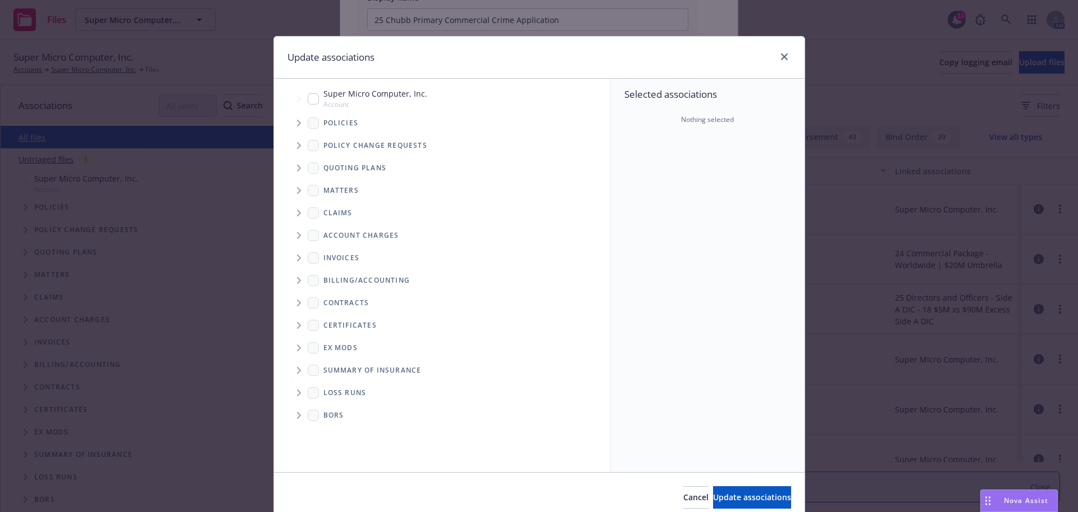
click at [308, 95] on input "Tree Example" at bounding box center [313, 98] width 11 height 11
checkbox input "true"
click at [758, 505] on button "Update associations" at bounding box center [752, 497] width 78 height 22
type textarea "x"
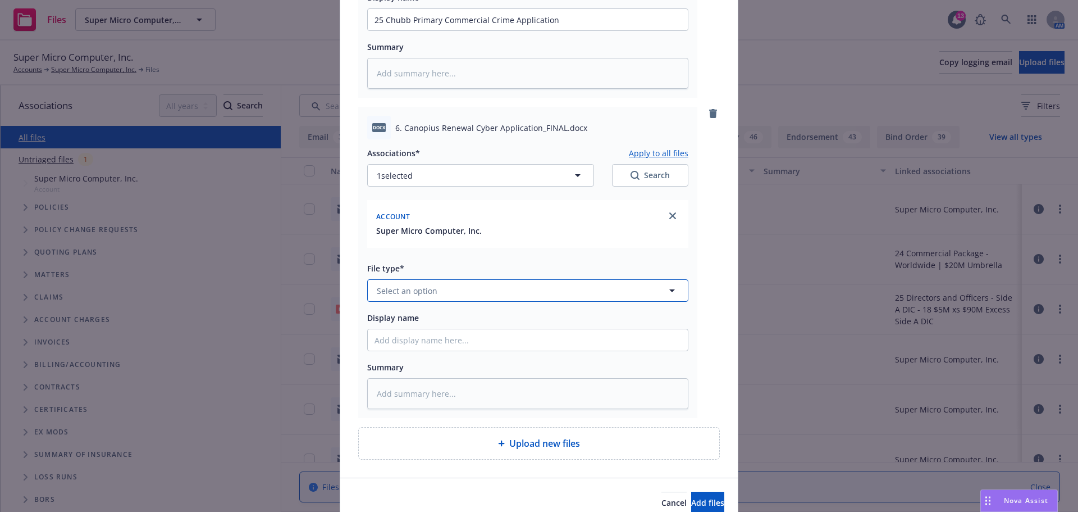
click at [468, 295] on button "Select an option" at bounding box center [527, 290] width 321 height 22
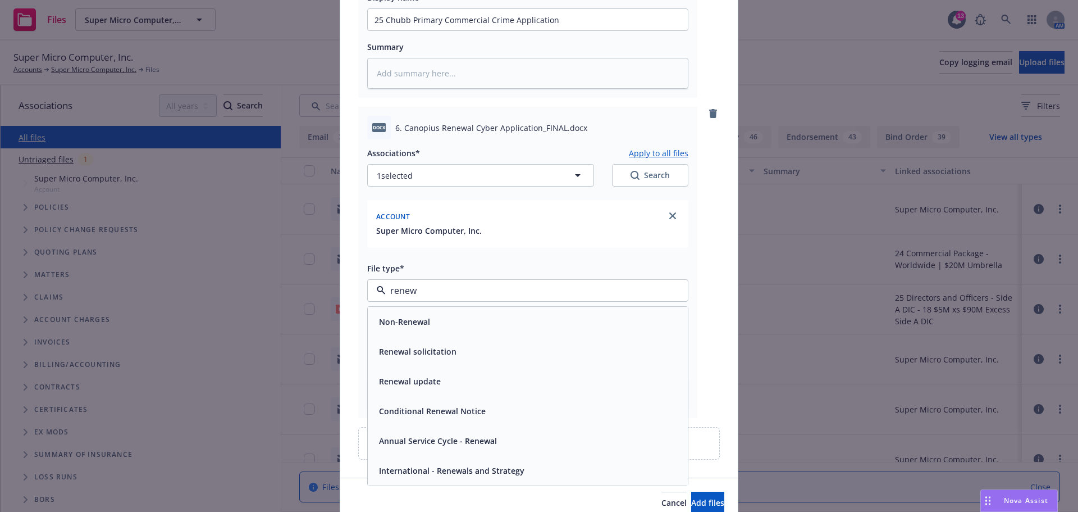
type input "renewa"
click at [435, 375] on div "Renewal update" at bounding box center [409, 381] width 69 height 16
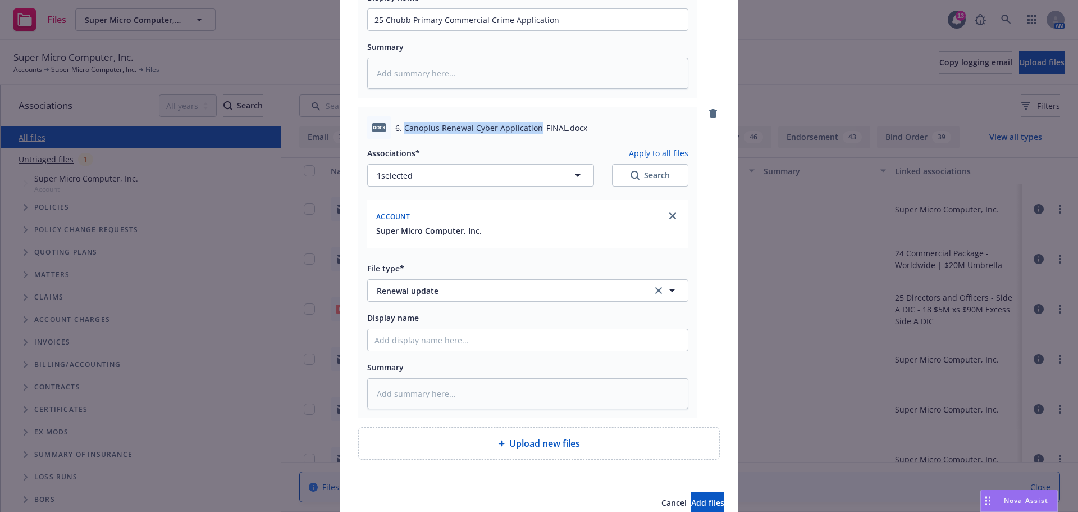
drag, startPoint x: 532, startPoint y: 129, endPoint x: 402, endPoint y: 125, distance: 129.8
click at [402, 125] on span "6. Canopius Renewal Cyber Application_FINAL.docx" at bounding box center [491, 128] width 192 height 12
copy span "Canopius Renewal Cyber Application"
type textarea "x"
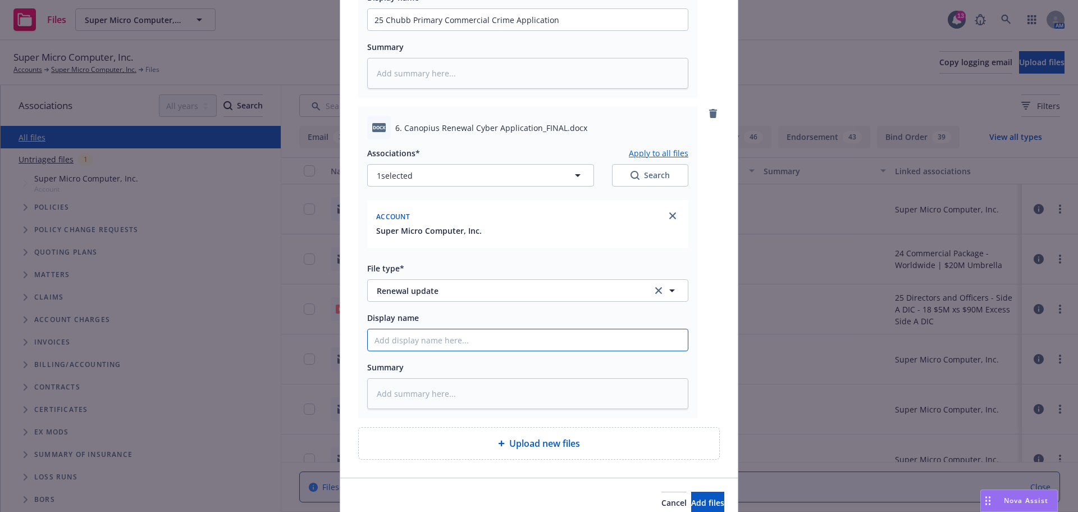
type input "2"
type textarea "x"
type input "25"
type textarea "x"
type input "25"
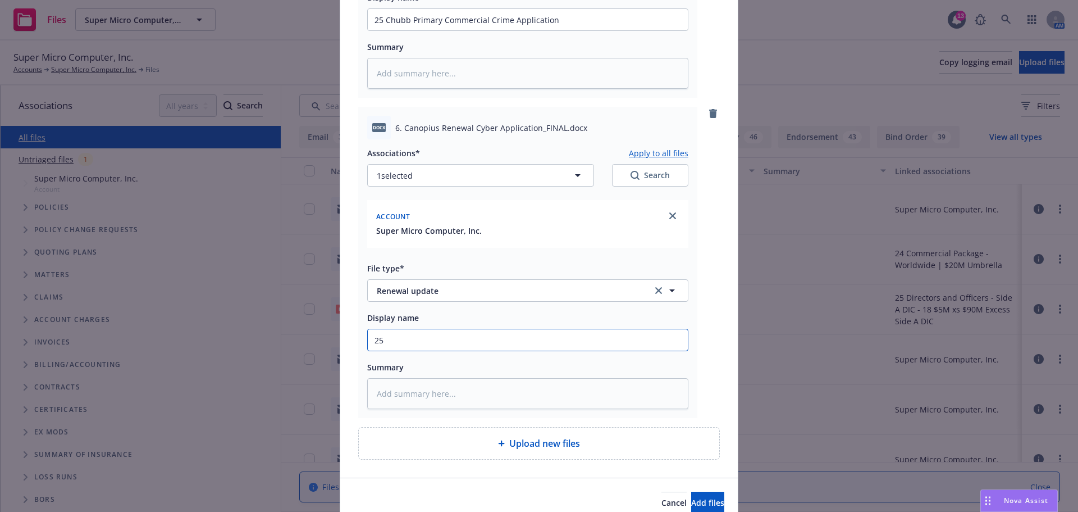
paste input "Canopius Renewal Cyber Application"
type textarea "x"
type input "25 Canopius Renewal Cyber Application"
click at [695, 501] on span "Add files" at bounding box center [707, 502] width 33 height 11
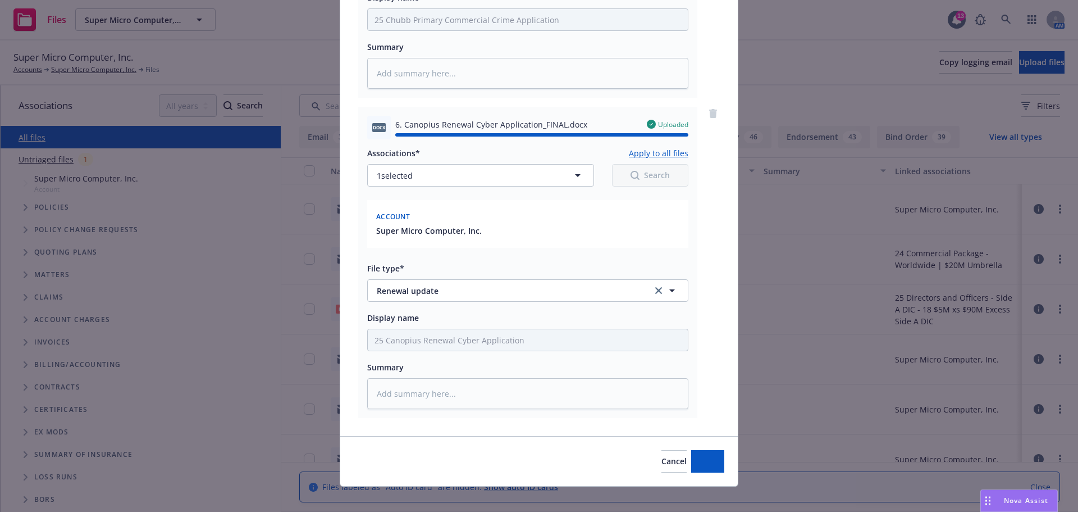
type textarea "x"
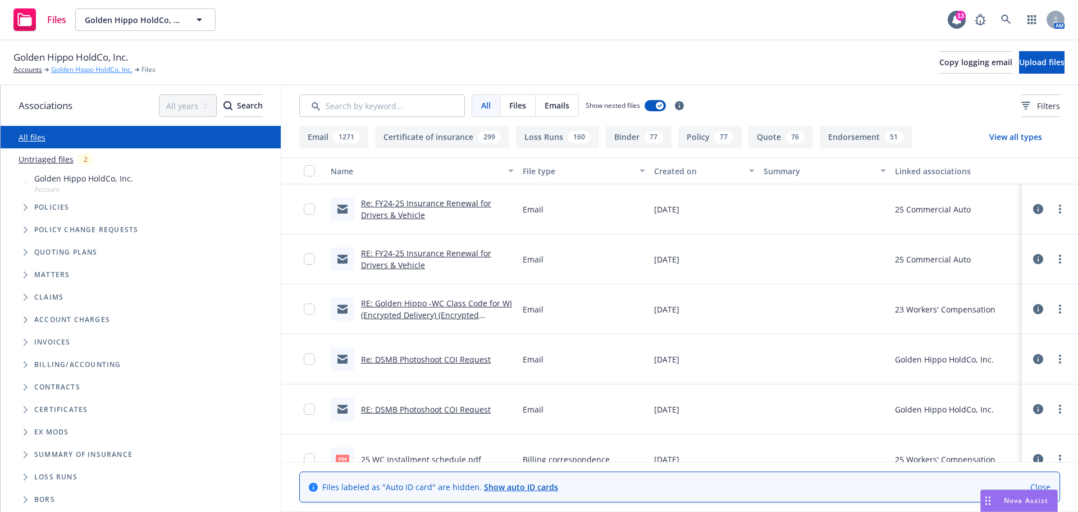
click at [81, 68] on link "Golden Hippo HoldCo, Inc." at bounding box center [91, 70] width 81 height 10
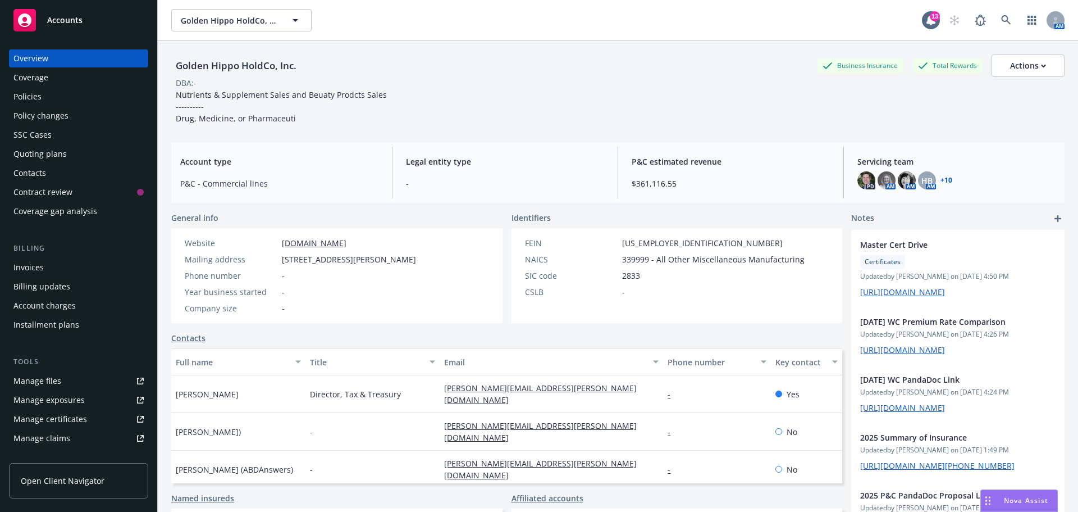
click at [51, 417] on div "Manage certificates" at bounding box center [50, 419] width 74 height 18
click at [36, 383] on div "Manage files" at bounding box center [37, 381] width 48 height 18
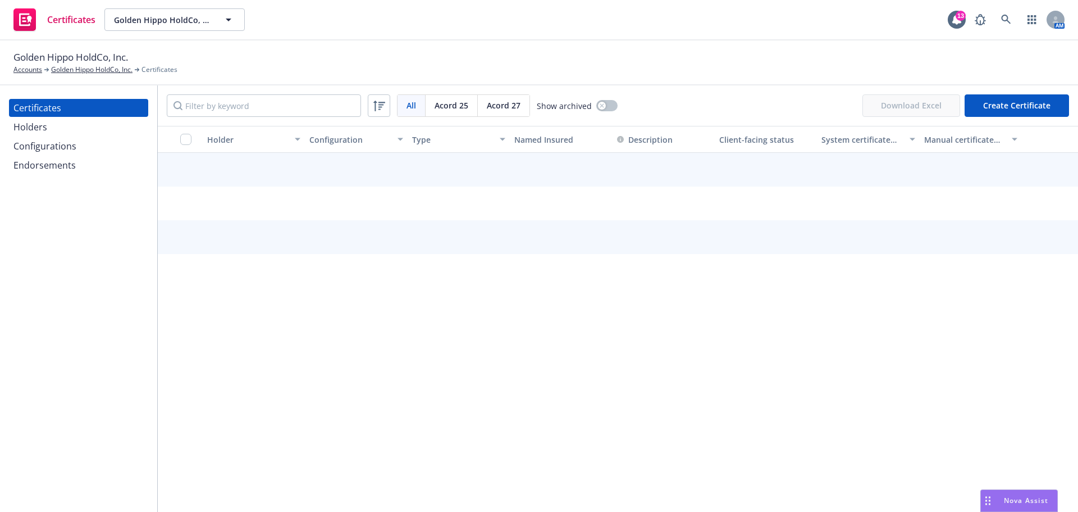
click at [54, 124] on div "Holders" at bounding box center [78, 127] width 130 height 18
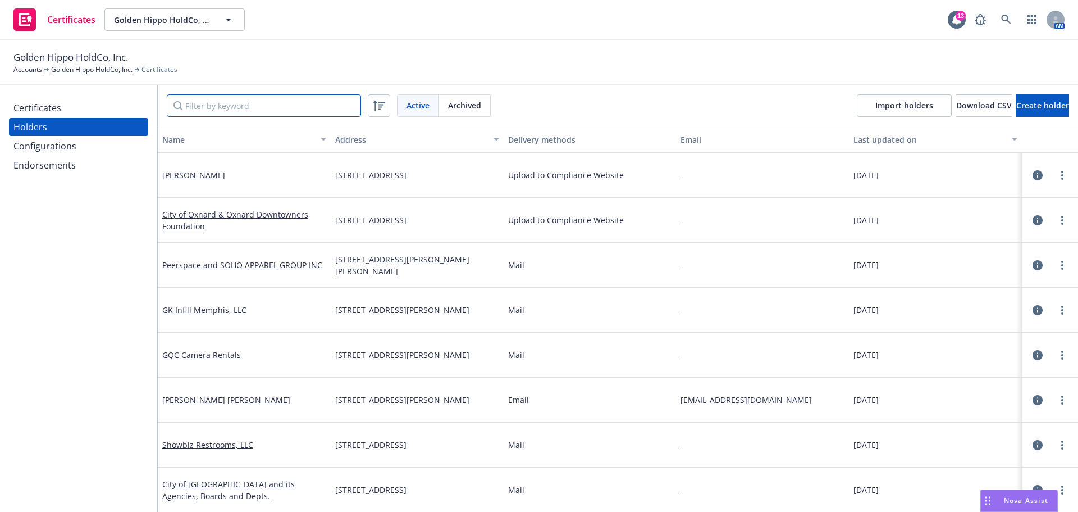
click at [193, 108] on input "Filter by keyword" at bounding box center [264, 105] width 194 height 22
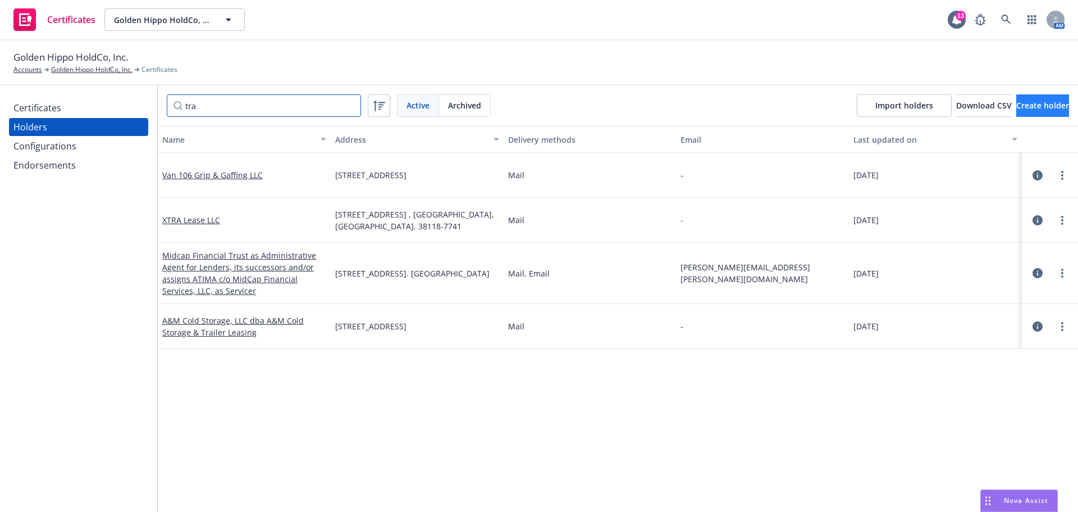
type input "tra"
click at [1022, 98] on button "Create holder" at bounding box center [1043, 105] width 53 height 22
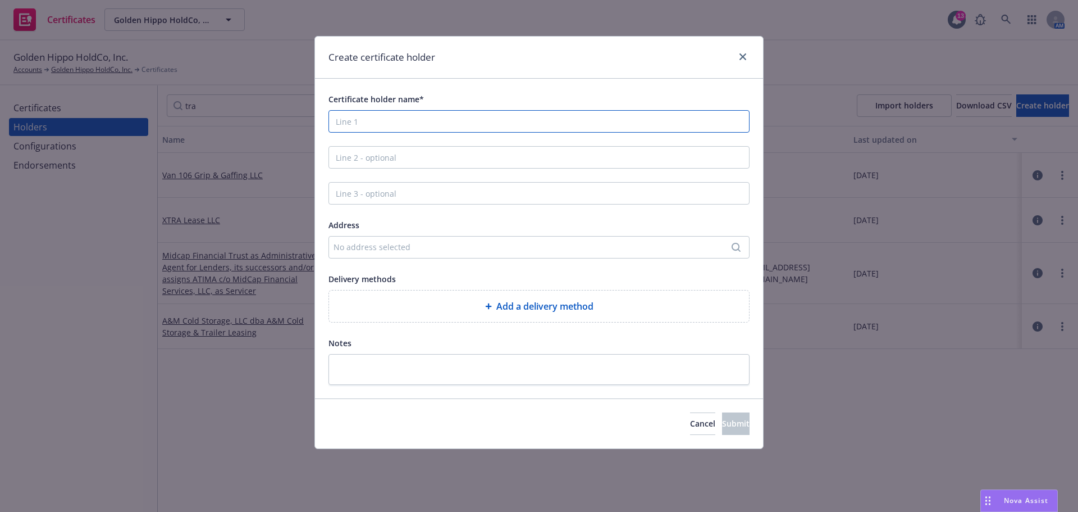
click at [368, 120] on input "Certificate holder name*" at bounding box center [539, 121] width 421 height 22
drag, startPoint x: 323, startPoint y: 126, endPoint x: 316, endPoint y: 126, distance: 6.8
click at [316, 126] on div "Certificate holder name* v Address No address selected Delivery methods Add a d…" at bounding box center [539, 239] width 448 height 320
paste input "Tractor Supply Company,"
drag, startPoint x: 519, startPoint y: 127, endPoint x: 153, endPoint y: 136, distance: 366.3
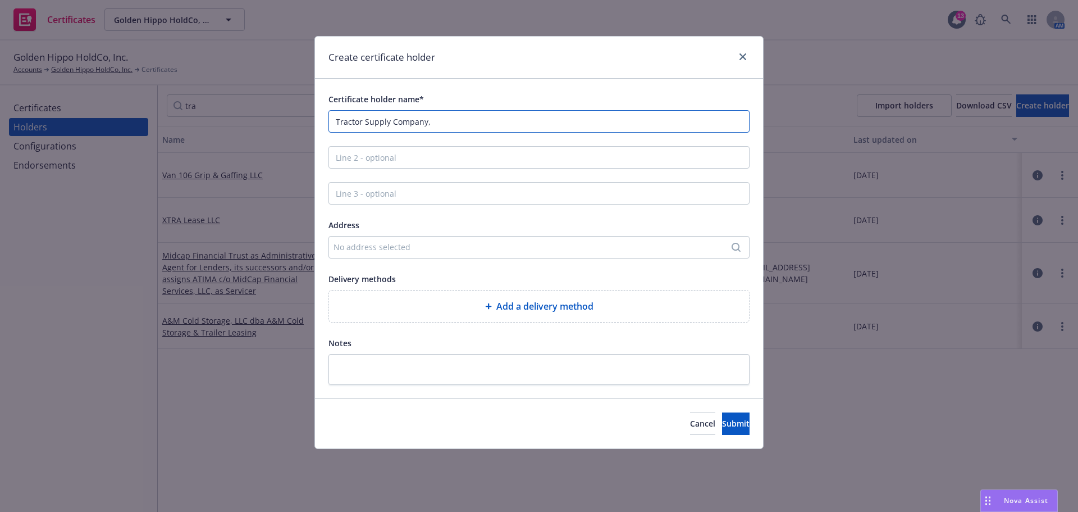
click at [153, 136] on div "Create certificate holder Certificate holder name* Tractor Supply Company, Addr…" at bounding box center [539, 256] width 1078 height 512
paste input "its subsidiaries, affiliates and their successors and assigns"
type input "Tractor Supply Company, its subsidiaries, affiliates and their successors and a…"
click at [470, 247] on div "No address selected" at bounding box center [534, 247] width 400 height 12
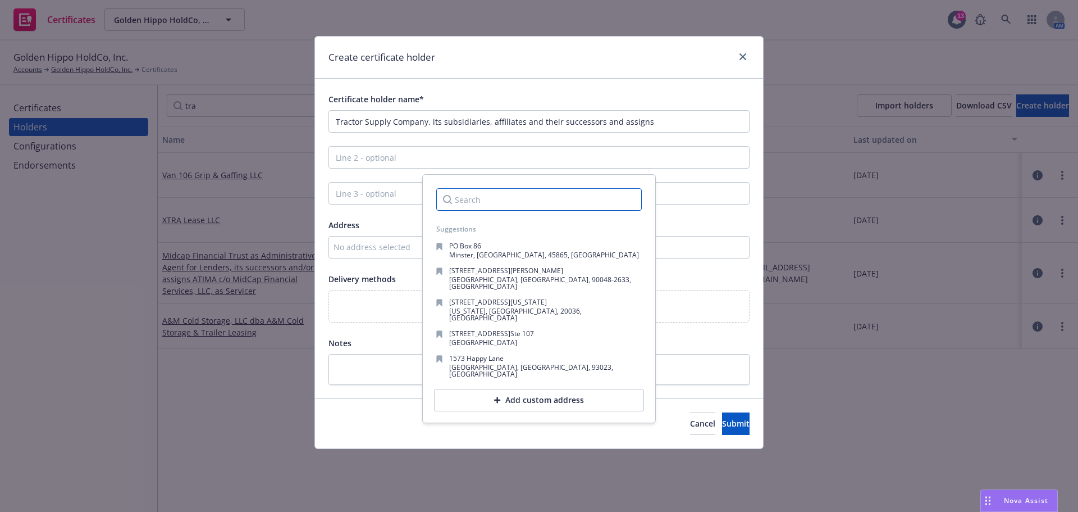
click at [464, 195] on input "Search" at bounding box center [539, 199] width 206 height 22
paste input "5401 Virginia Way Brentwood, TN 37027"
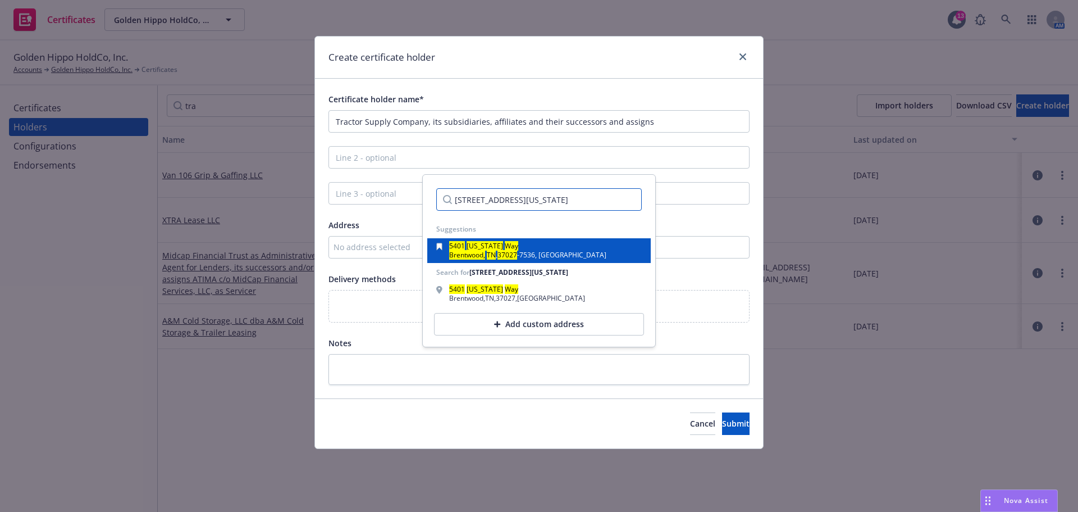
type input "5401 Virginia Way Brentwood, TN 37027"
click at [550, 251] on span "-7536, USA" at bounding box center [561, 255] width 89 height 10
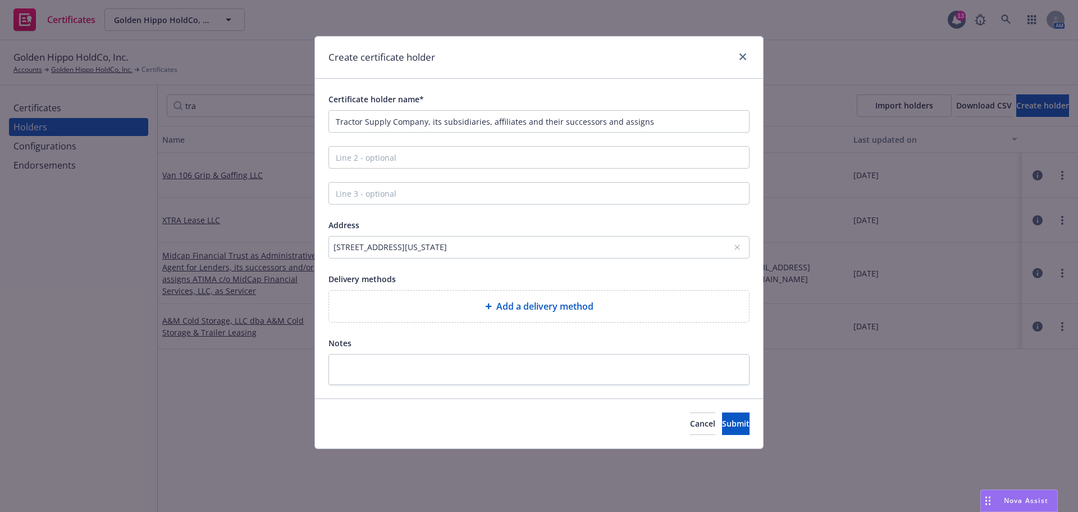
click at [531, 308] on span "Add a delivery method" at bounding box center [544, 305] width 97 height 13
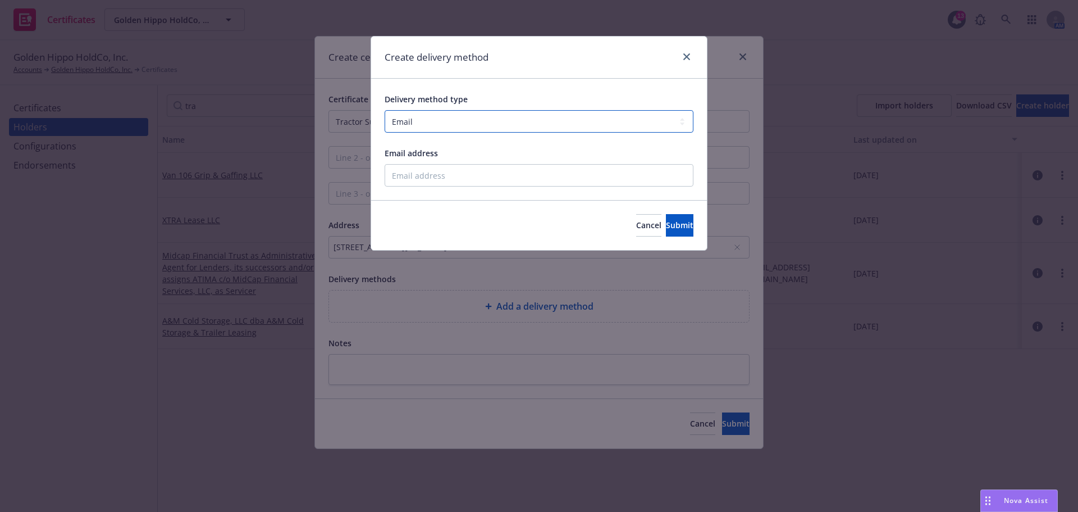
click at [470, 121] on select "Select delivery method type Email Mail Fax Upload to Compliance Website" at bounding box center [539, 121] width 309 height 22
select select "UPLOAD_TO_COMPLIANCE_WEBSITE"
click at [385, 110] on select "Select delivery method type Email Mail Fax Upload to Compliance Website" at bounding box center [539, 121] width 309 height 22
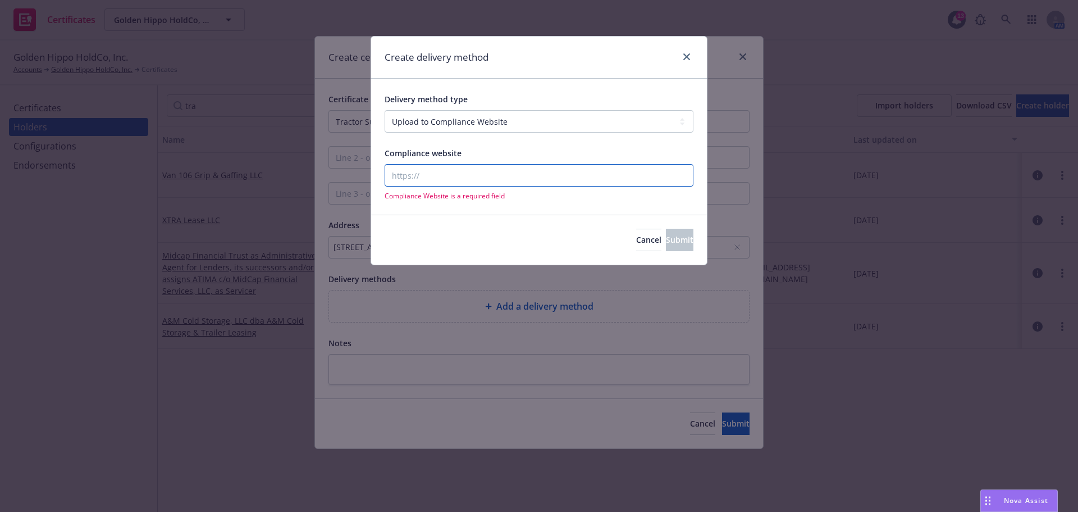
click at [454, 173] on input "Compliance website" at bounding box center [539, 175] width 309 height 22
type input "newfront.com"
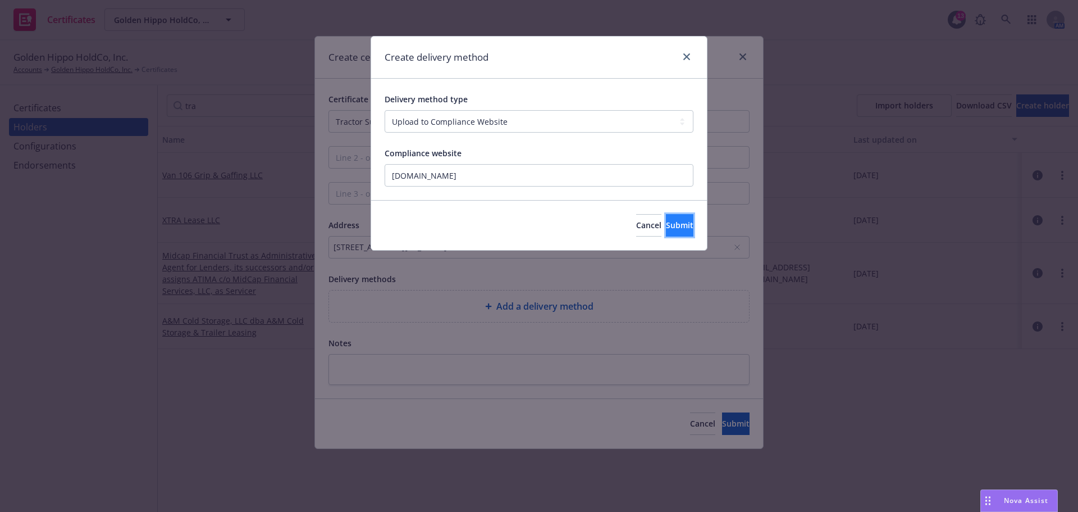
click at [678, 222] on button "Submit" at bounding box center [680, 225] width 28 height 22
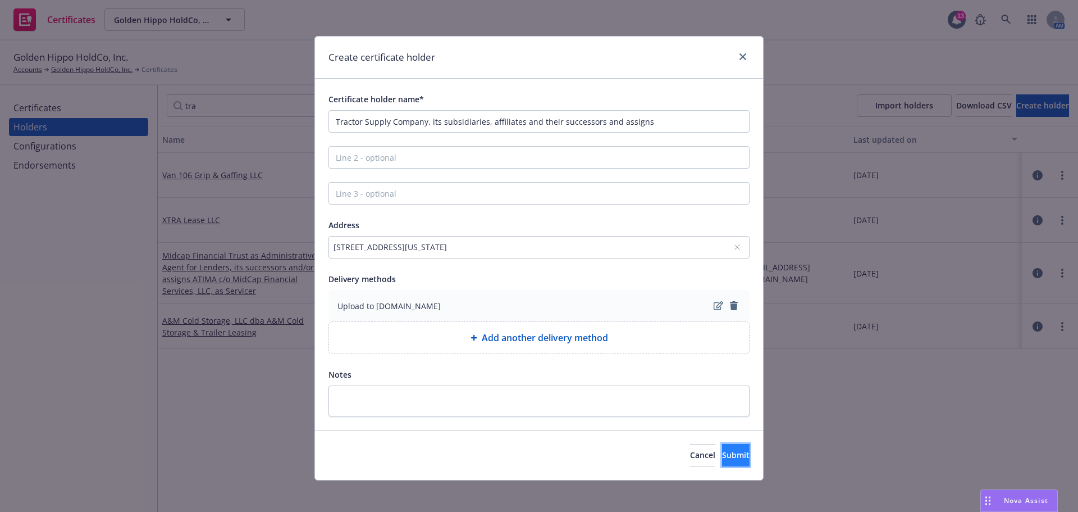
click at [722, 453] on span "Submit" at bounding box center [736, 454] width 28 height 11
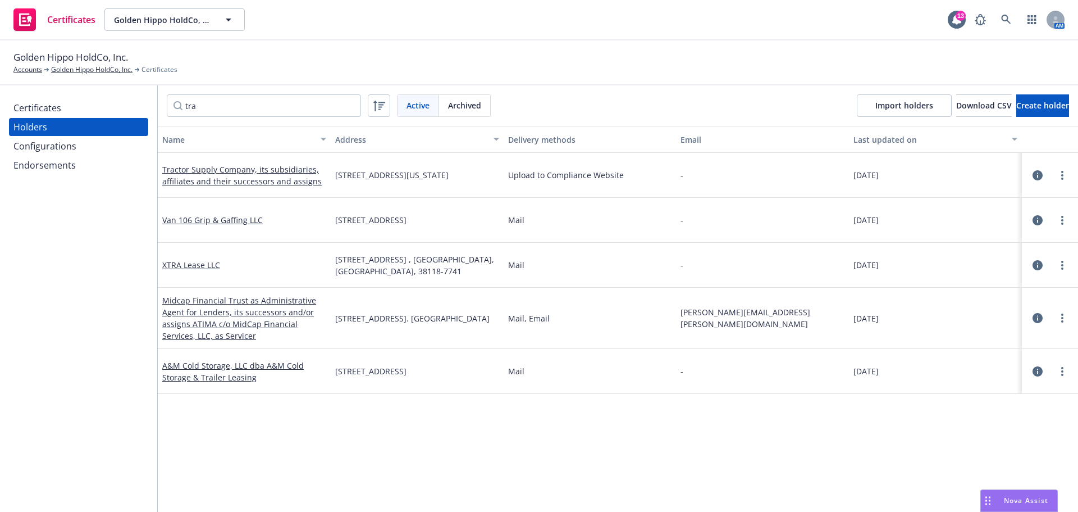
click at [53, 105] on div "Certificates" at bounding box center [37, 108] width 48 height 18
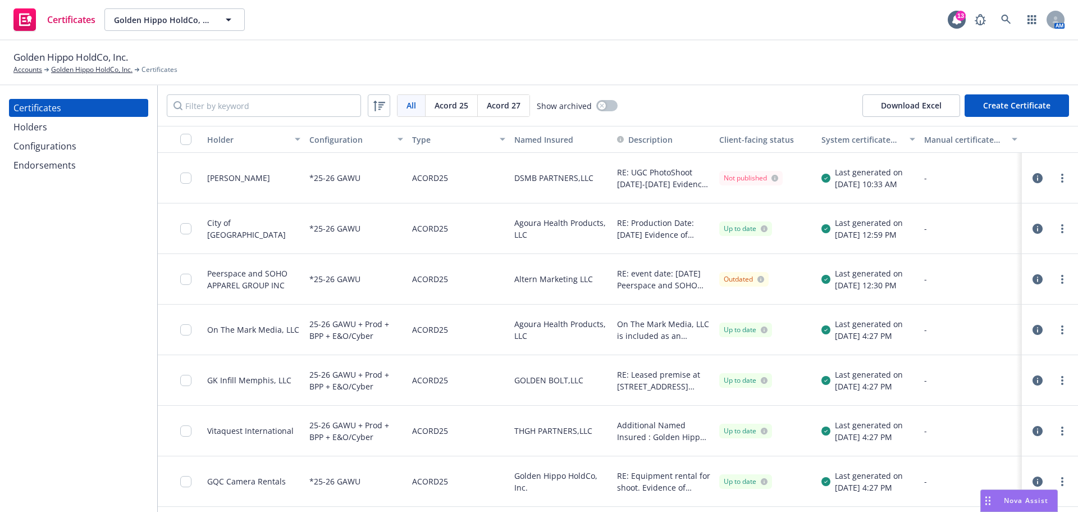
click at [1019, 104] on button "Create Certificate" at bounding box center [1017, 105] width 104 height 22
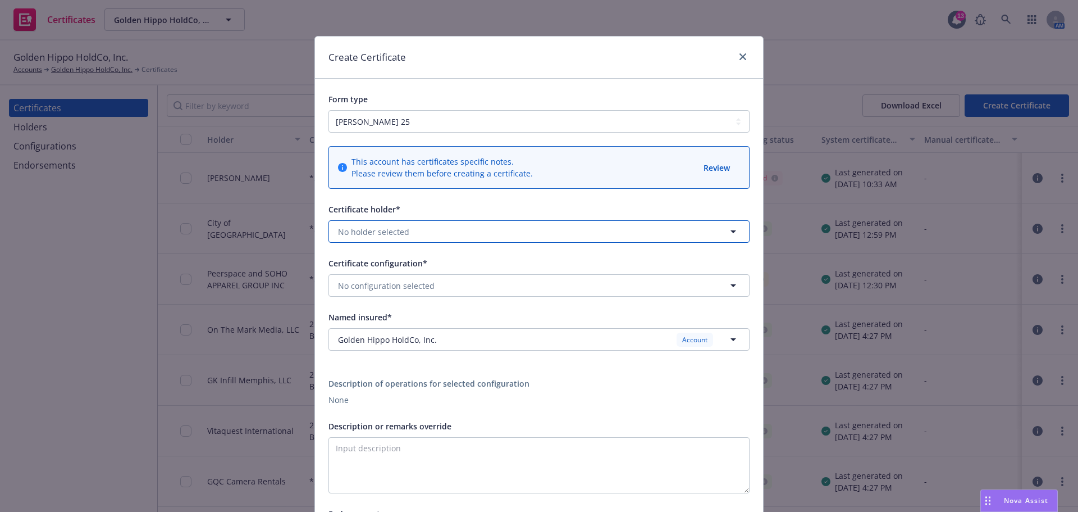
click at [433, 231] on button "No holder selected" at bounding box center [539, 231] width 421 height 22
type input "tra"
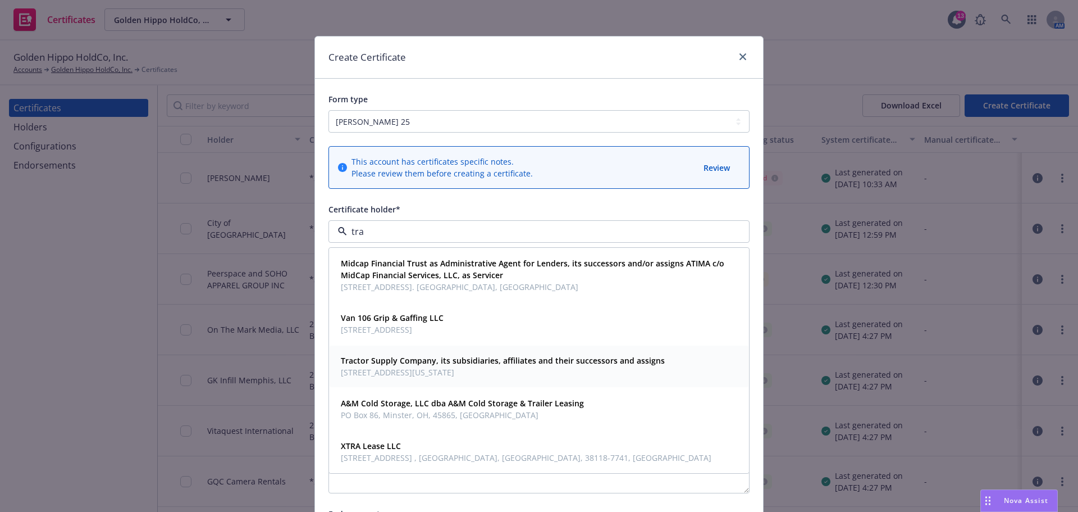
click at [406, 376] on span "5401 Virginia Way , Brentwood, TN, 37027-7536, USA" at bounding box center [503, 372] width 324 height 12
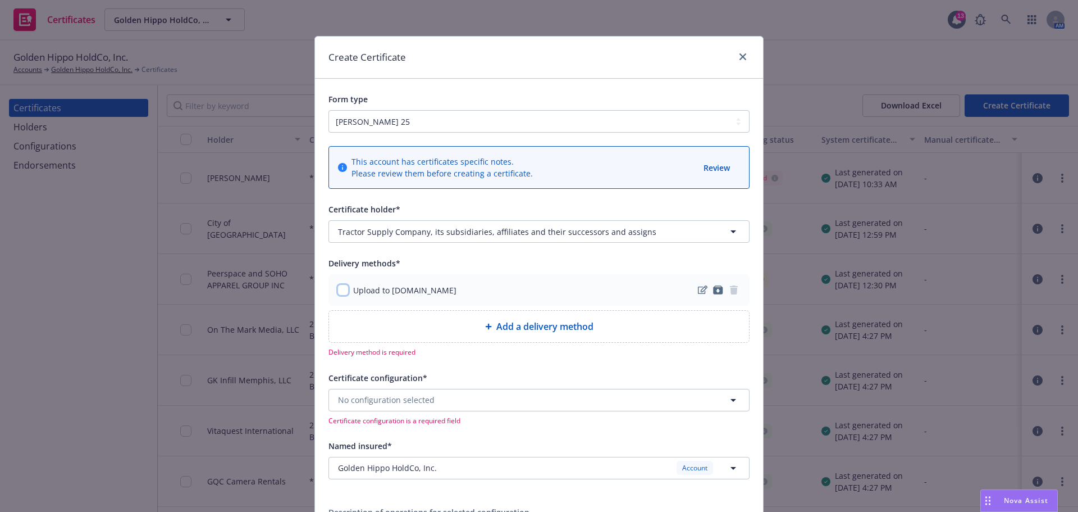
click at [338, 293] on input "checkbox" at bounding box center [343, 289] width 11 height 11
checkbox input "true"
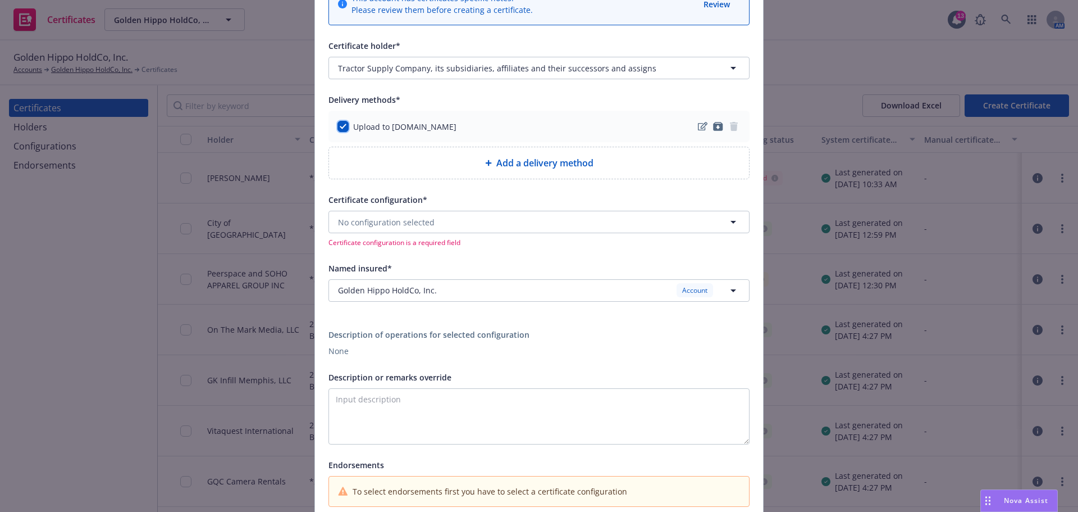
scroll to position [168, 0]
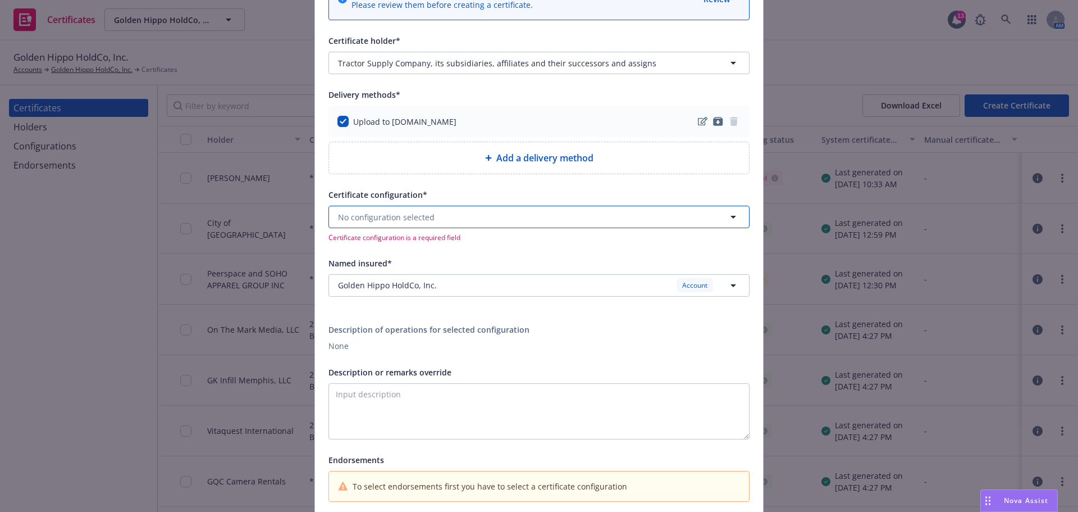
click at [504, 220] on button "No configuration selected" at bounding box center [539, 217] width 421 height 22
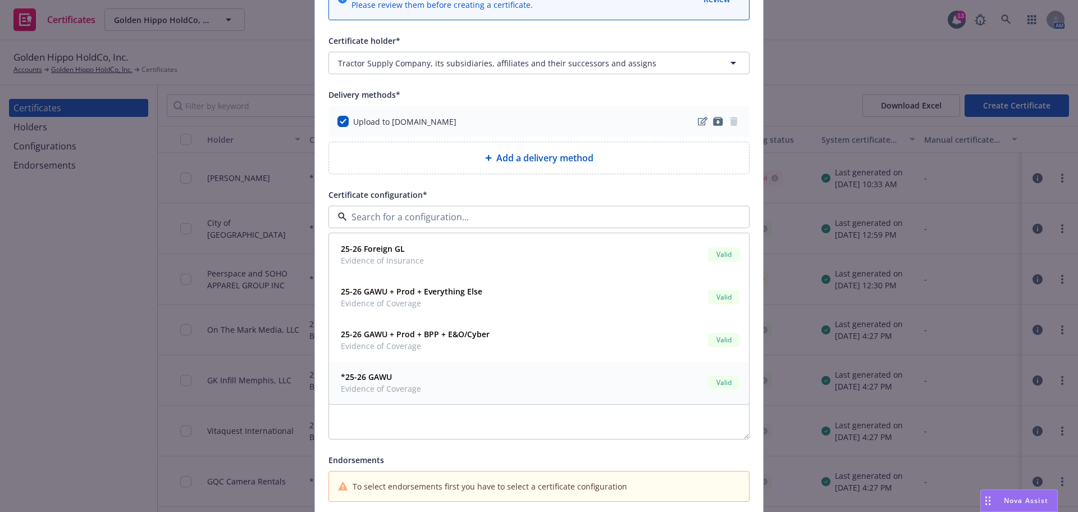
click at [411, 390] on span "Evidence of Coverage" at bounding box center [381, 388] width 80 height 12
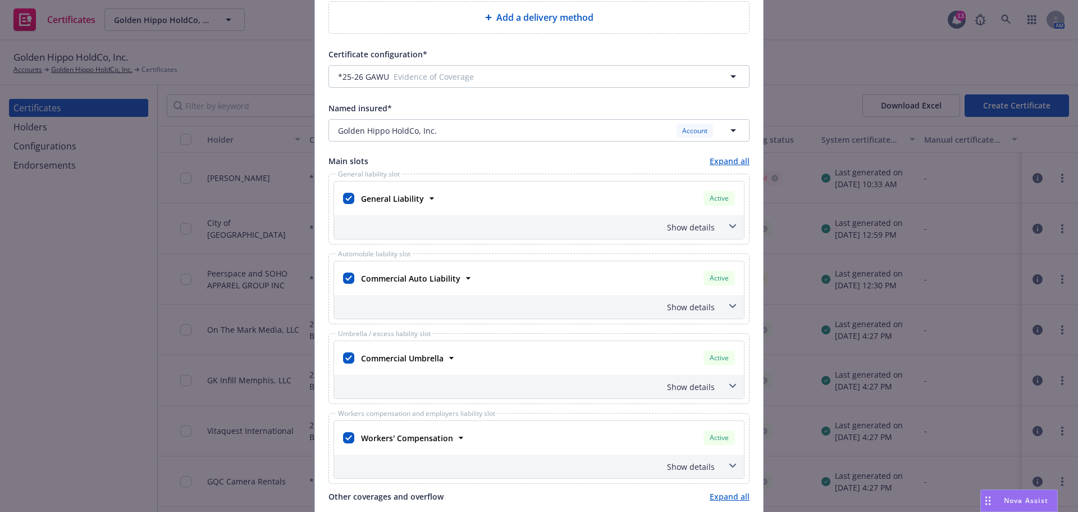
scroll to position [337, 0]
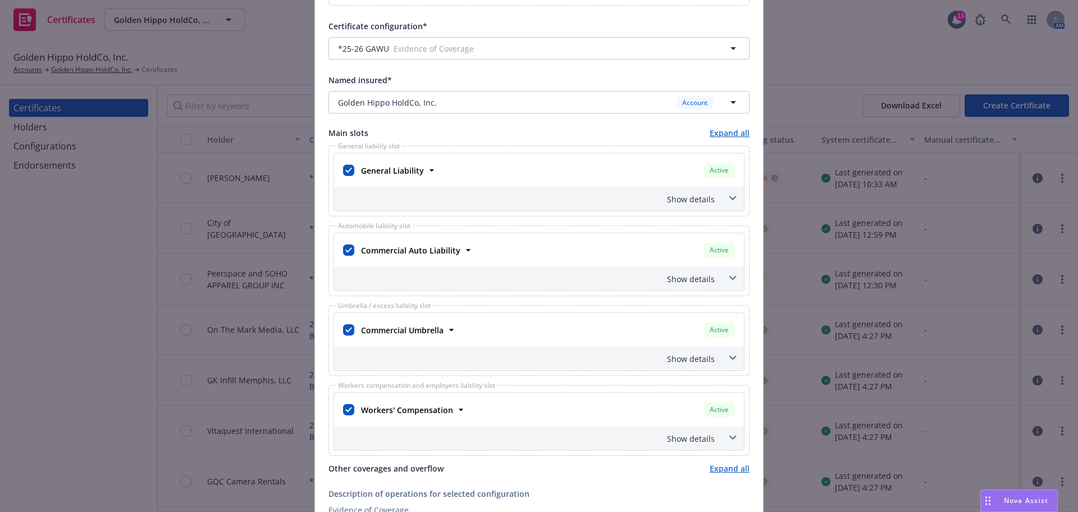
click at [730, 359] on icon at bounding box center [733, 358] width 7 height 4
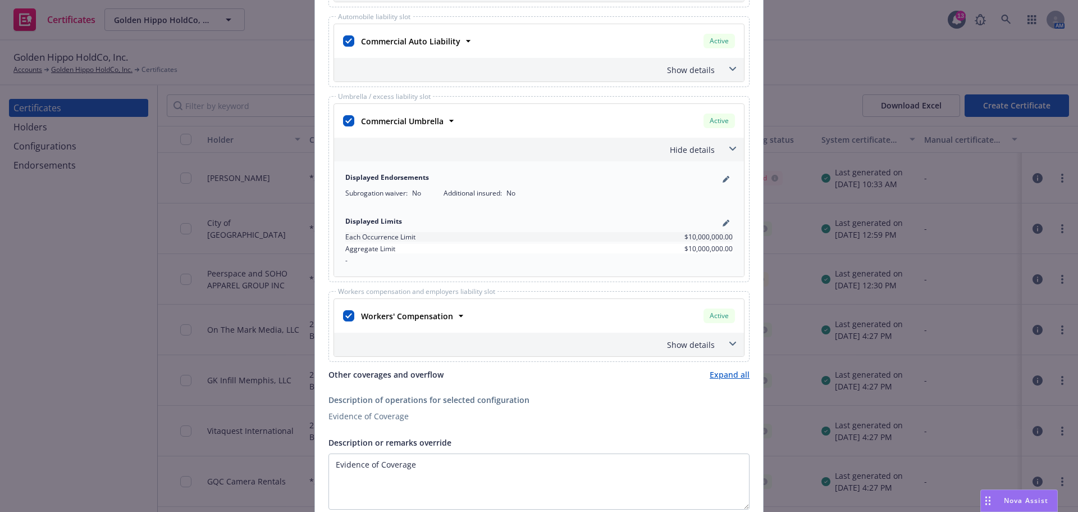
scroll to position [562, 0]
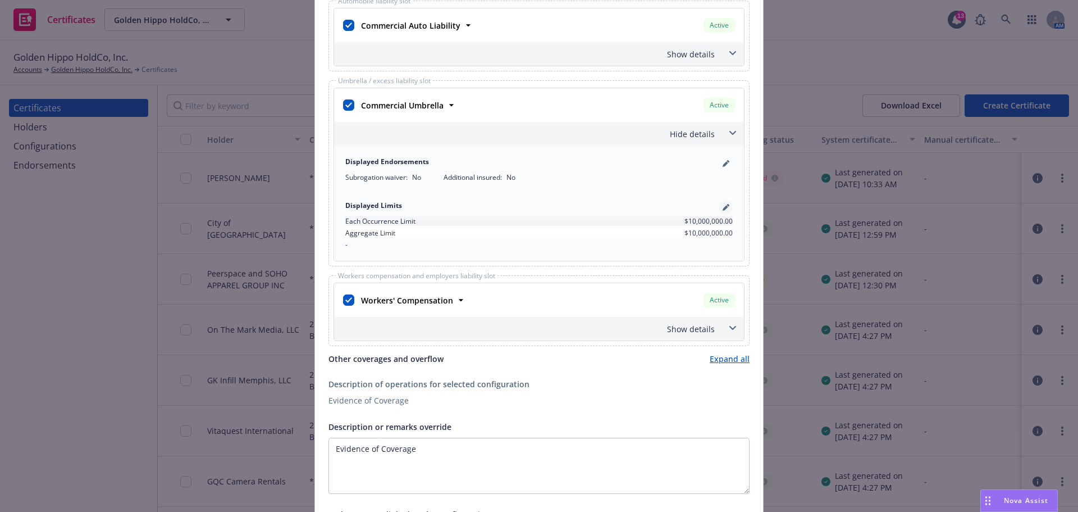
click at [723, 208] on icon "pencil" at bounding box center [726, 208] width 6 height 6
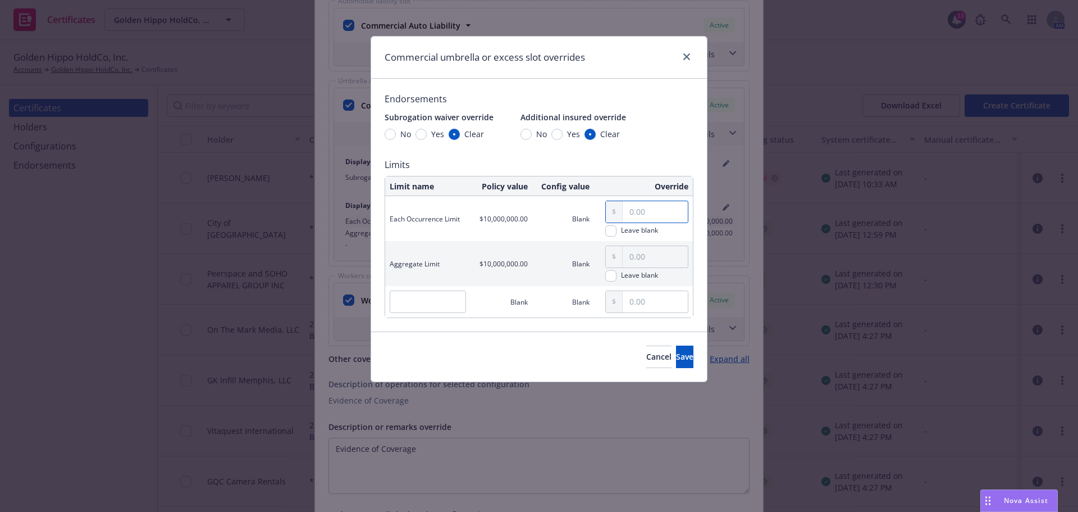
click at [656, 204] on input "text" at bounding box center [655, 211] width 65 height 21
type input "4,000,000.00"
click at [639, 254] on input "text" at bounding box center [655, 256] width 65 height 21
type input "4,000,000.00"
click at [559, 135] on input "Yes" at bounding box center [557, 134] width 11 height 11
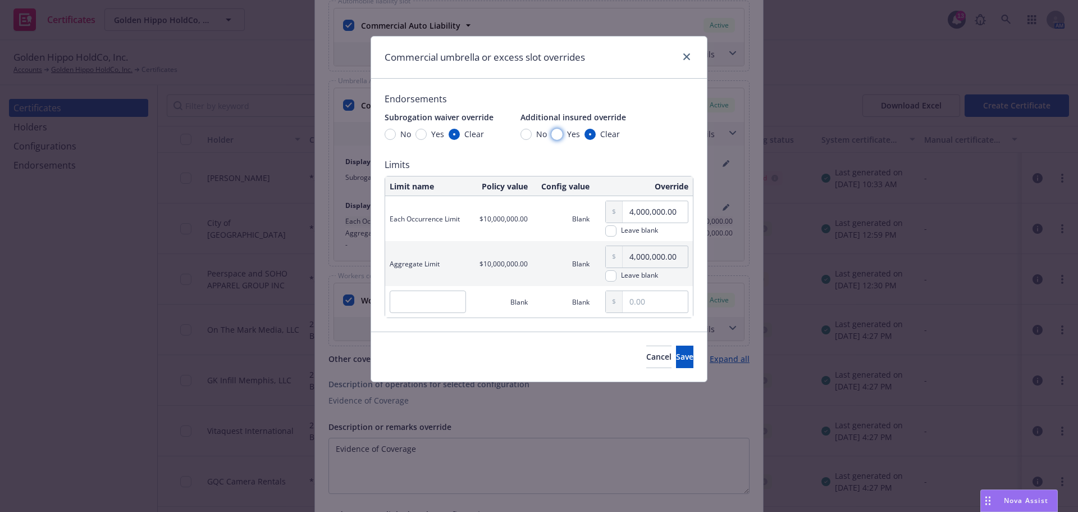
radio input "true"
click at [679, 361] on button "Save" at bounding box center [684, 356] width 17 height 22
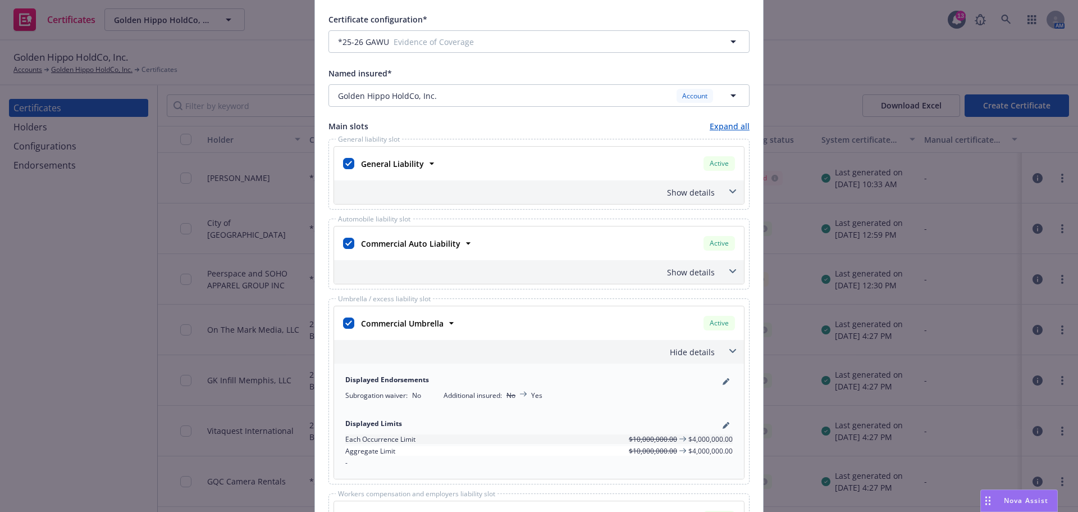
scroll to position [337, 0]
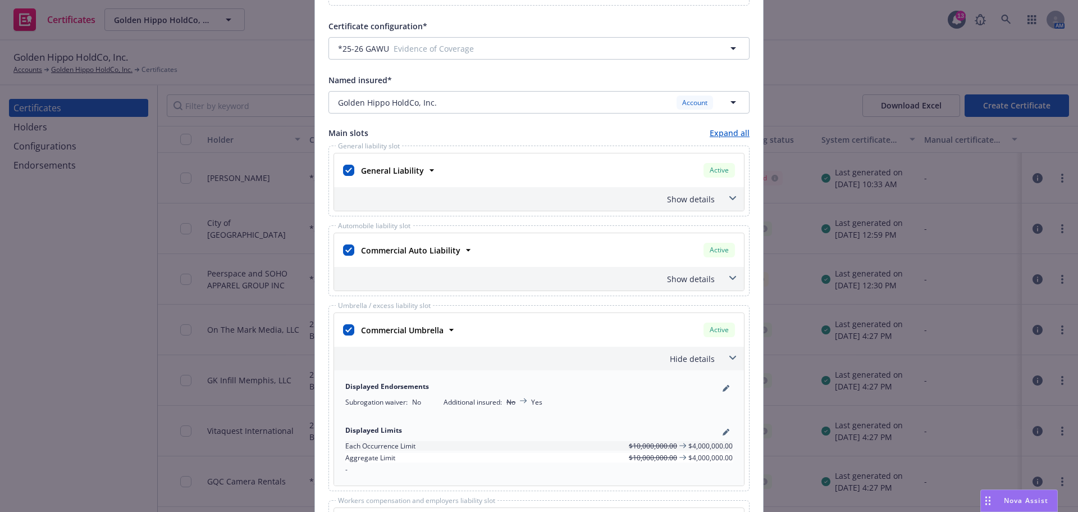
click at [728, 190] on span at bounding box center [733, 198] width 18 height 18
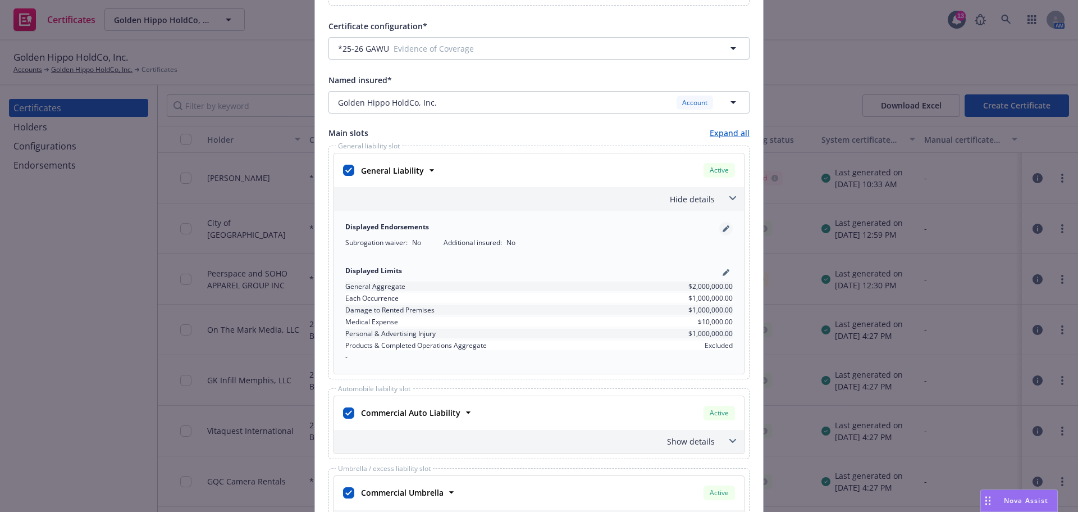
click at [725, 225] on link "pencil" at bounding box center [725, 228] width 13 height 13
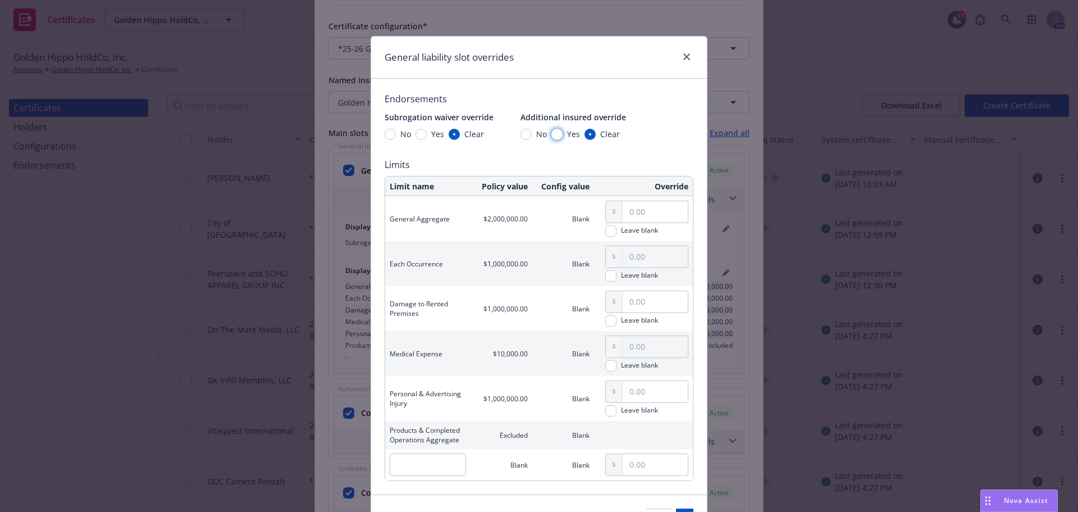
click at [554, 133] on input "Yes" at bounding box center [557, 134] width 11 height 11
radio input "true"
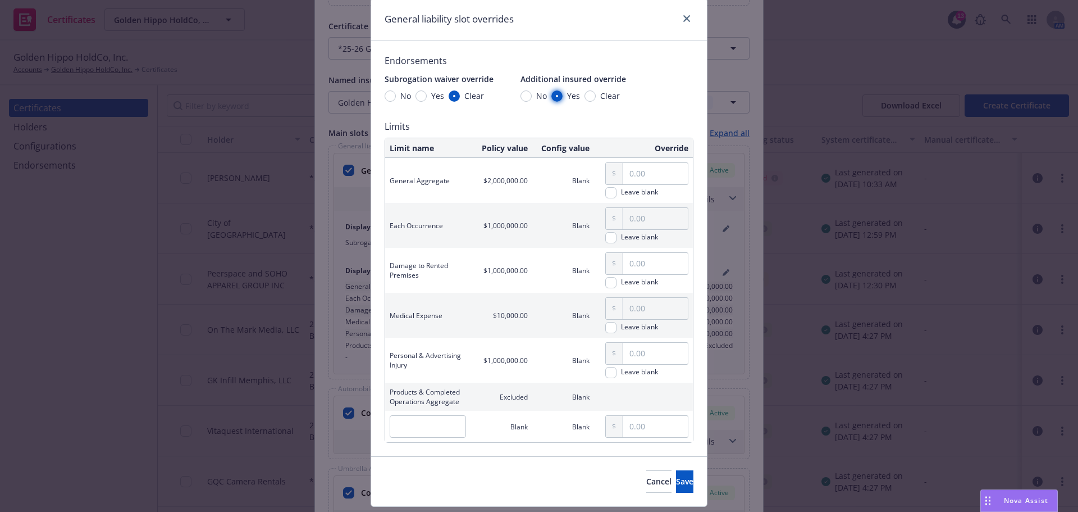
scroll to position [69, 0]
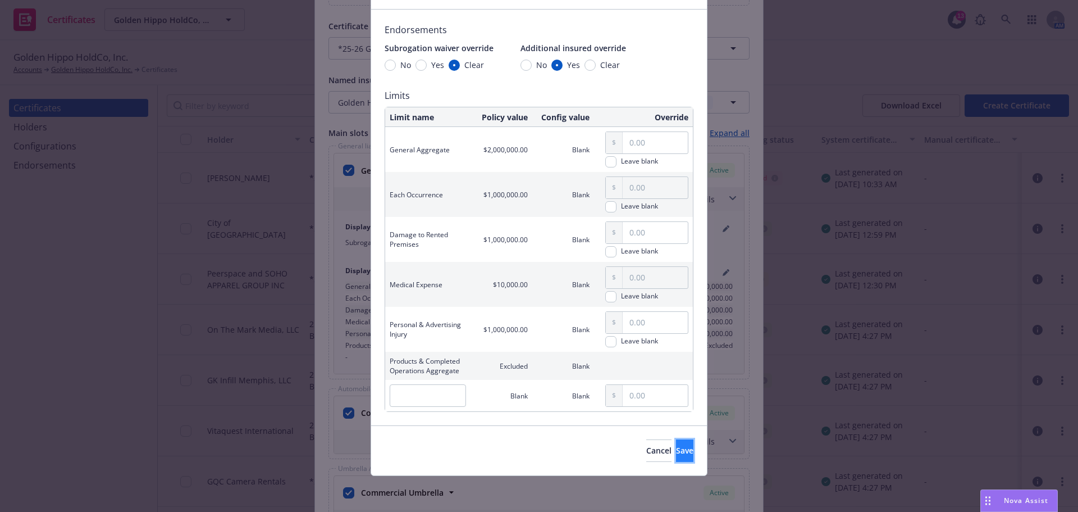
click at [676, 444] on button "Save" at bounding box center [684, 450] width 17 height 22
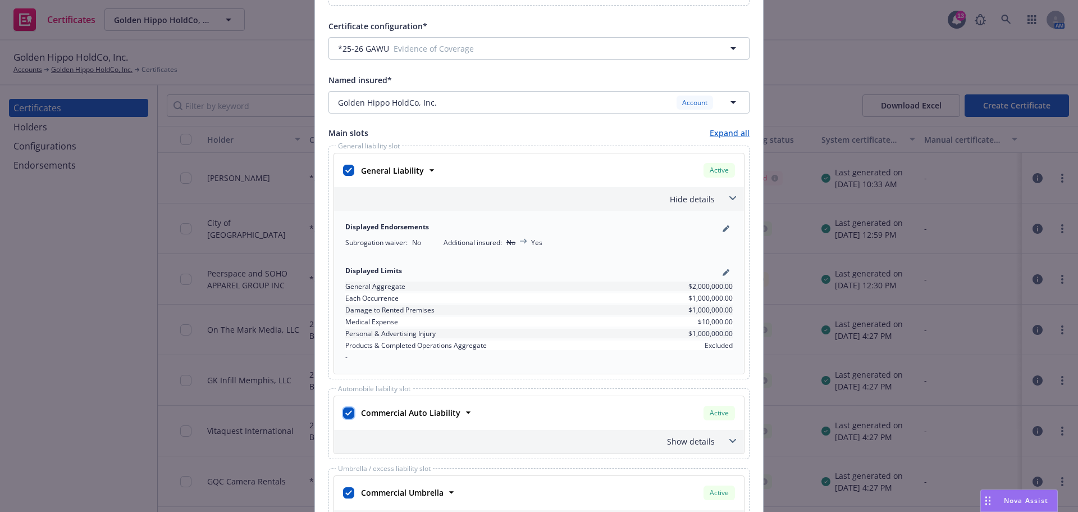
click at [348, 414] on input "checkbox" at bounding box center [348, 412] width 11 height 11
checkbox input "false"
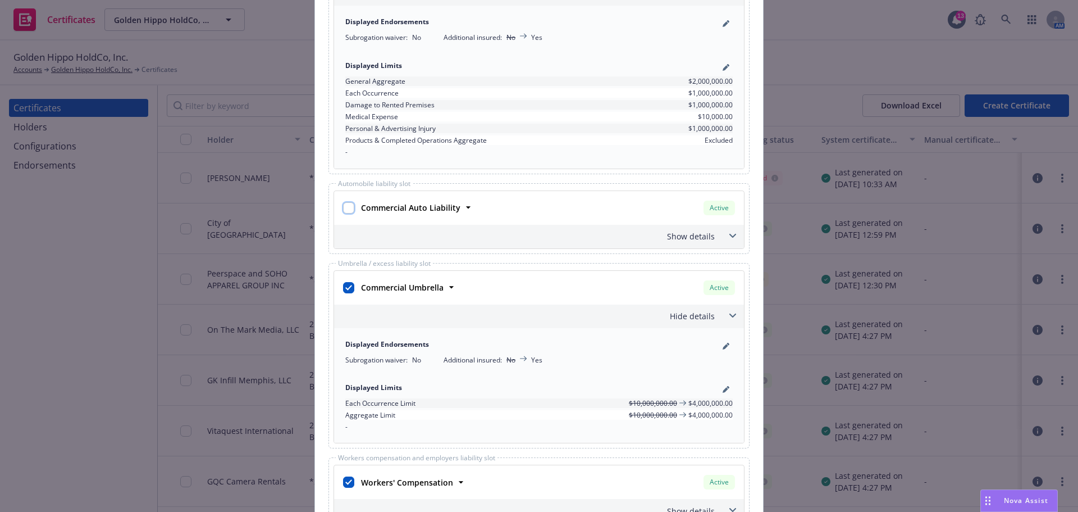
scroll to position [562, 0]
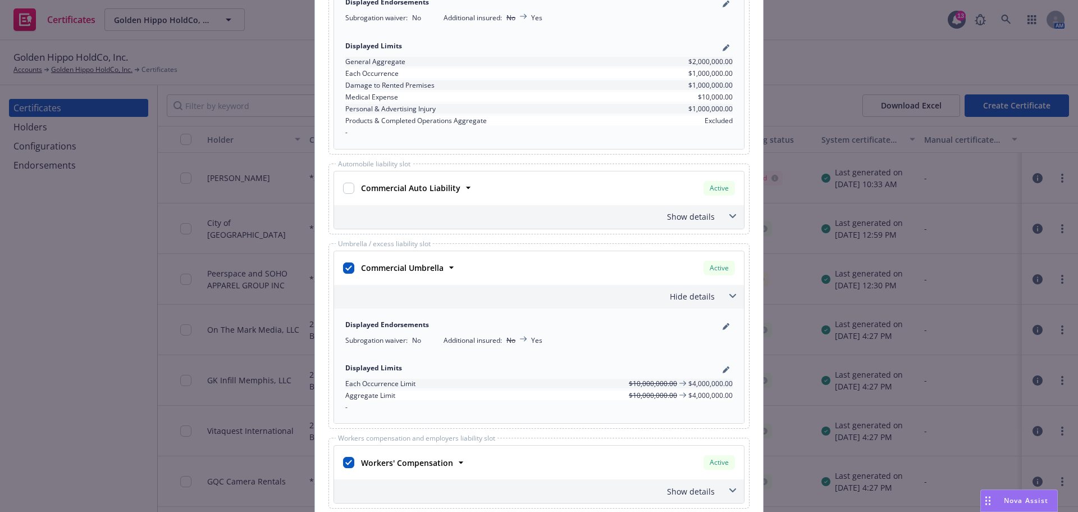
click at [352, 264] on div at bounding box center [349, 268] width 16 height 20
click at [357, 268] on div "Commercial Umbrella" at bounding box center [401, 267] width 89 height 16
click at [344, 267] on input "checkbox" at bounding box center [348, 267] width 11 height 11
checkbox input "false"
click at [350, 462] on div at bounding box center [349, 462] width 16 height 20
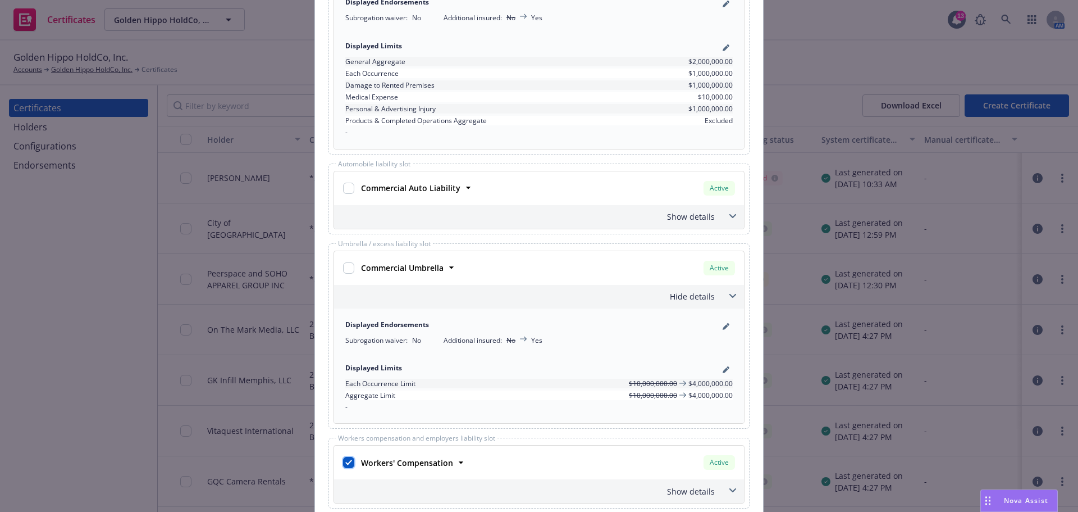
click at [343, 462] on input "checkbox" at bounding box center [348, 462] width 11 height 11
checkbox input "false"
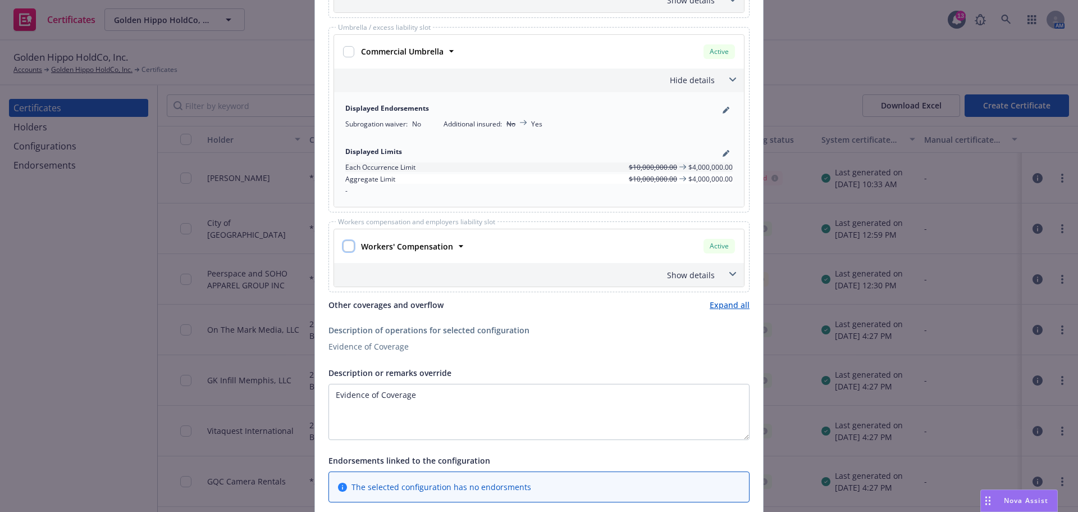
scroll to position [955, 0]
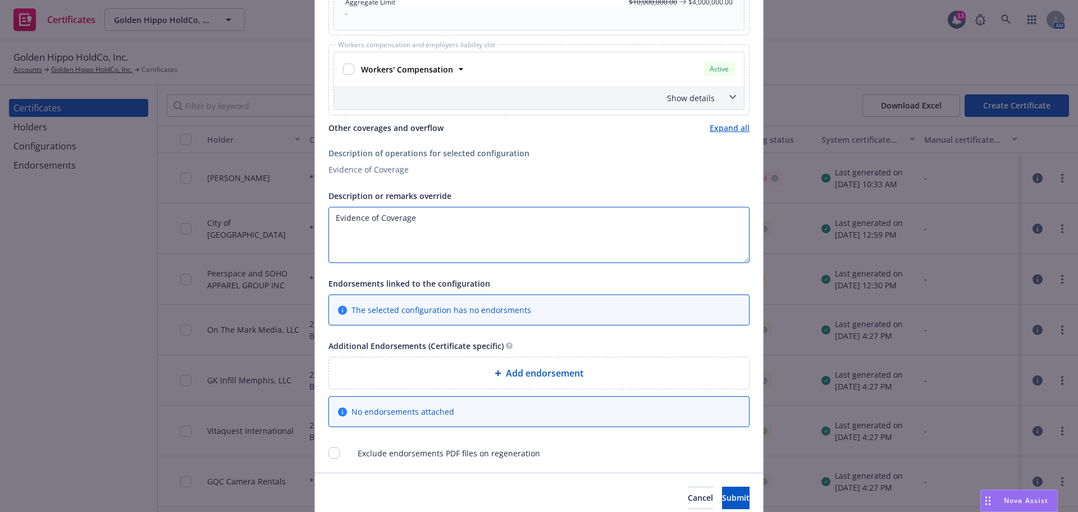
drag, startPoint x: 444, startPoint y: 229, endPoint x: 342, endPoint y: 216, distance: 103.1
click at [342, 216] on textarea "Evidence of Coverage" at bounding box center [539, 235] width 421 height 56
type textarea "E"
type textarea "Certificate holder is included as additional insured as respects General Liabil…"
click at [424, 417] on span "No endorsements attached" at bounding box center [403, 412] width 103 height 12
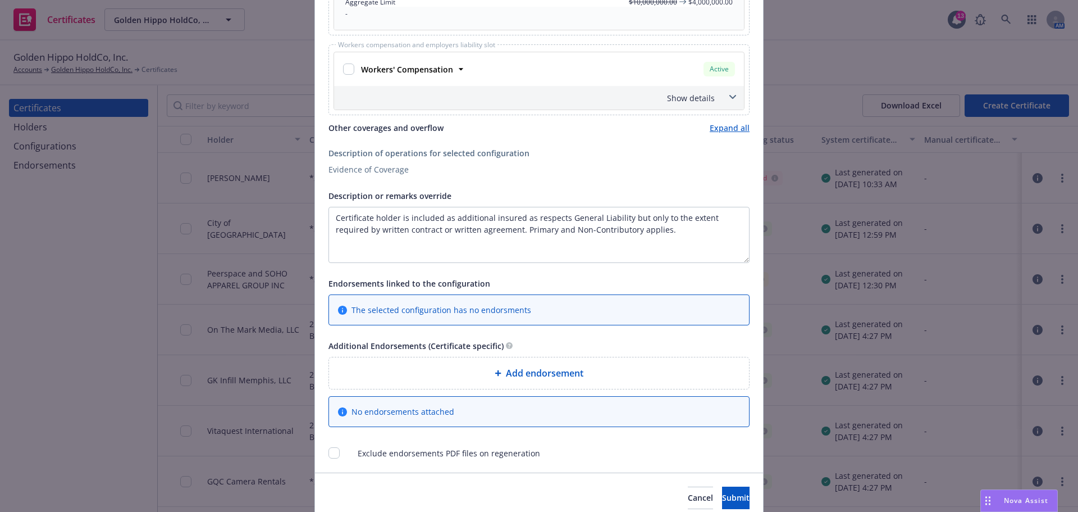
click at [423, 408] on span "No endorsements attached" at bounding box center [403, 412] width 103 height 12
click at [555, 368] on span "Add endorsement" at bounding box center [545, 372] width 78 height 13
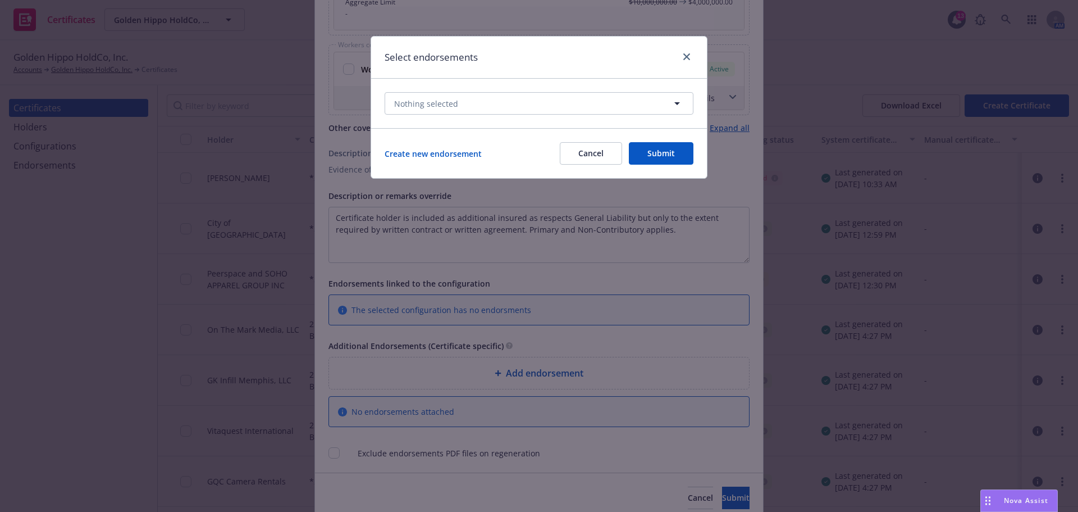
click at [493, 411] on div "Select endorsements Nothing selected Create new endorsement Cancel Submit" at bounding box center [539, 256] width 1078 height 512
click at [631, 368] on div "Select endorsements Nothing selected Create new endorsement Cancel Submit" at bounding box center [539, 256] width 1078 height 512
click at [589, 156] on button "Cancel" at bounding box center [591, 153] width 62 height 22
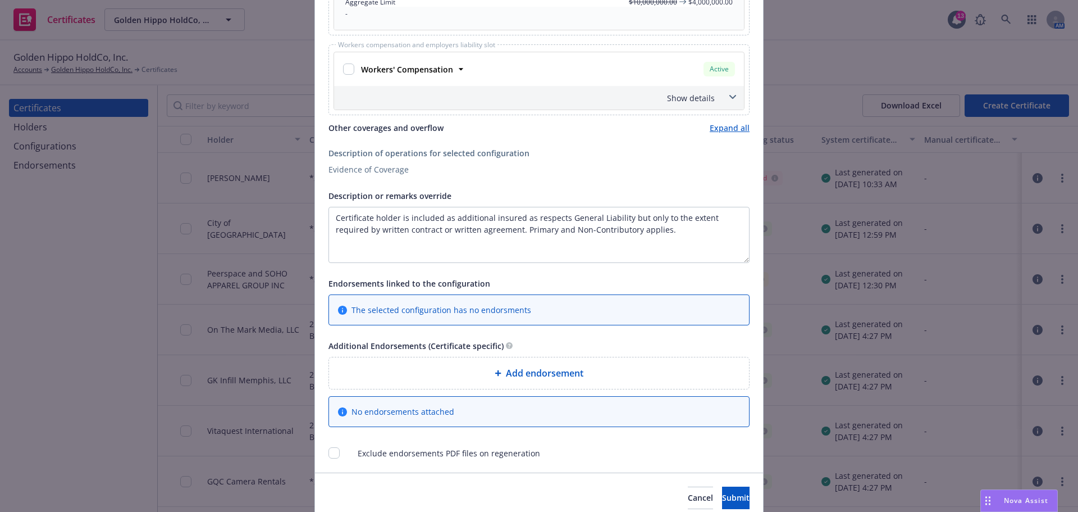
click at [531, 373] on span "Add endorsement" at bounding box center [545, 372] width 78 height 13
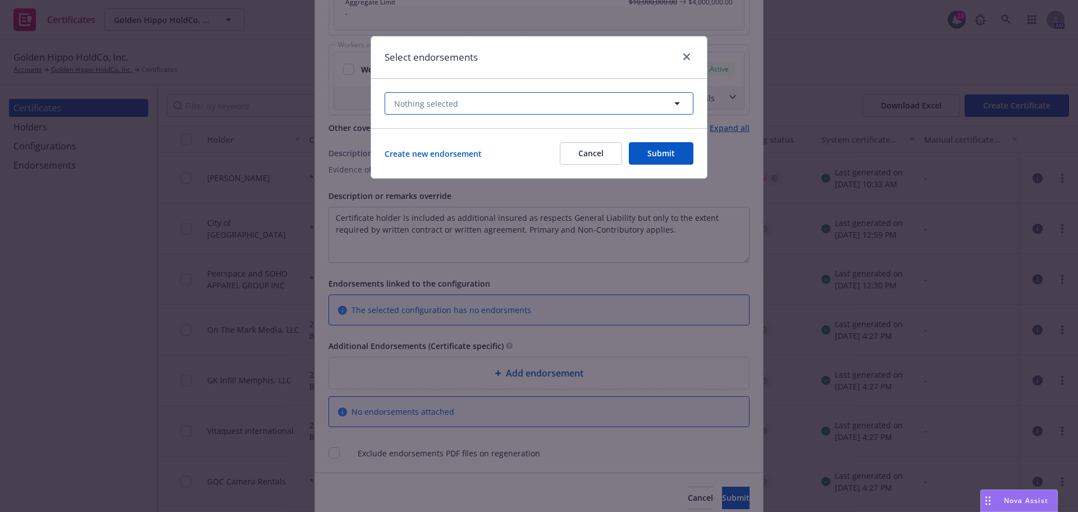
click at [680, 102] on icon "button" at bounding box center [677, 103] width 13 height 13
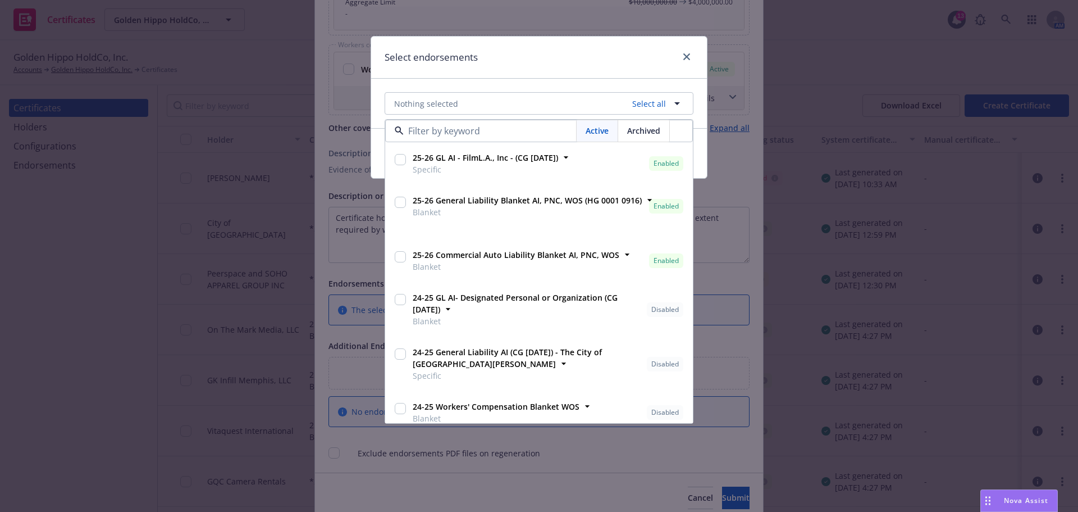
click at [402, 205] on input "checkbox" at bounding box center [400, 202] width 11 height 11
checkbox input "true"
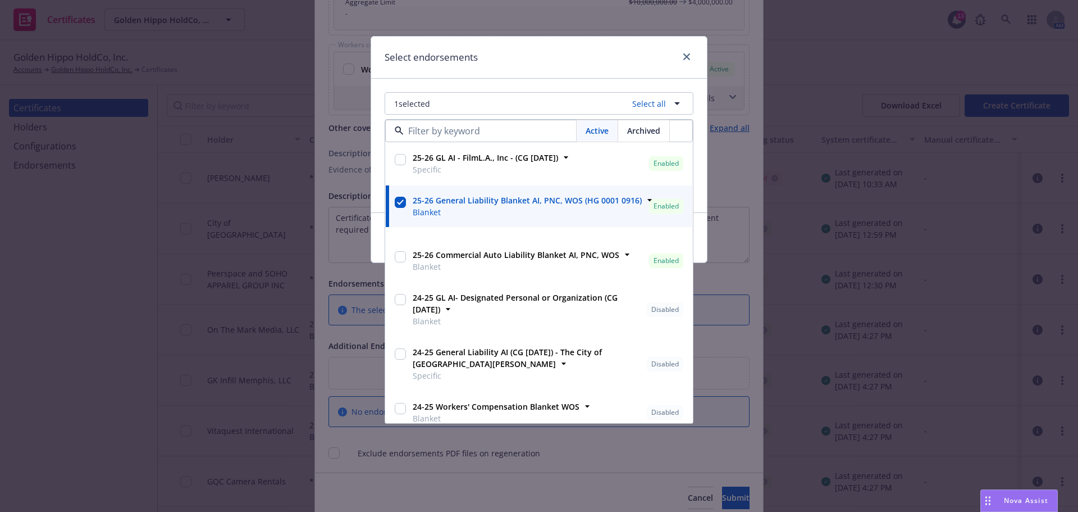
scroll to position [53, 0]
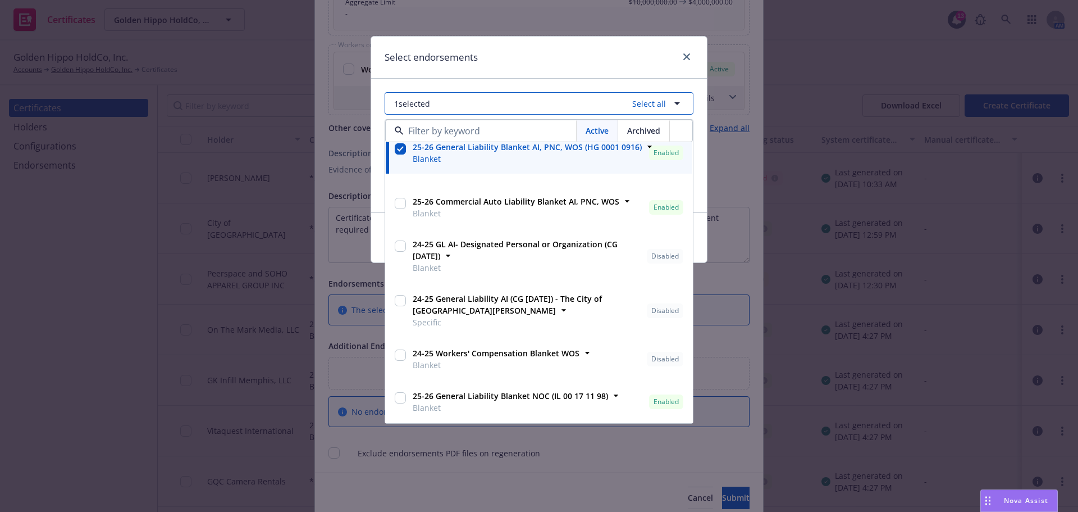
click at [544, 98] on button "1 selected Select all" at bounding box center [539, 103] width 309 height 22
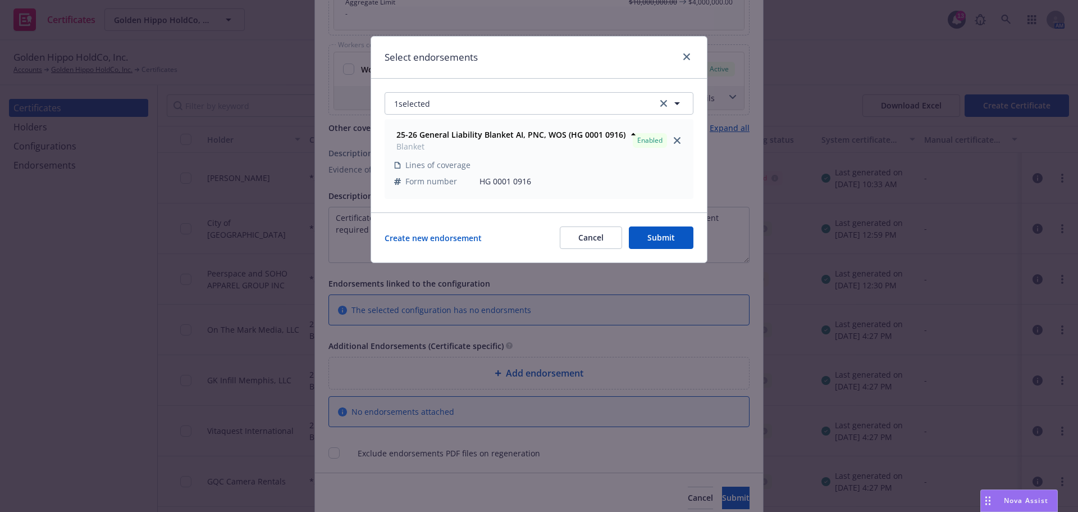
click at [656, 242] on button "Submit" at bounding box center [661, 237] width 65 height 22
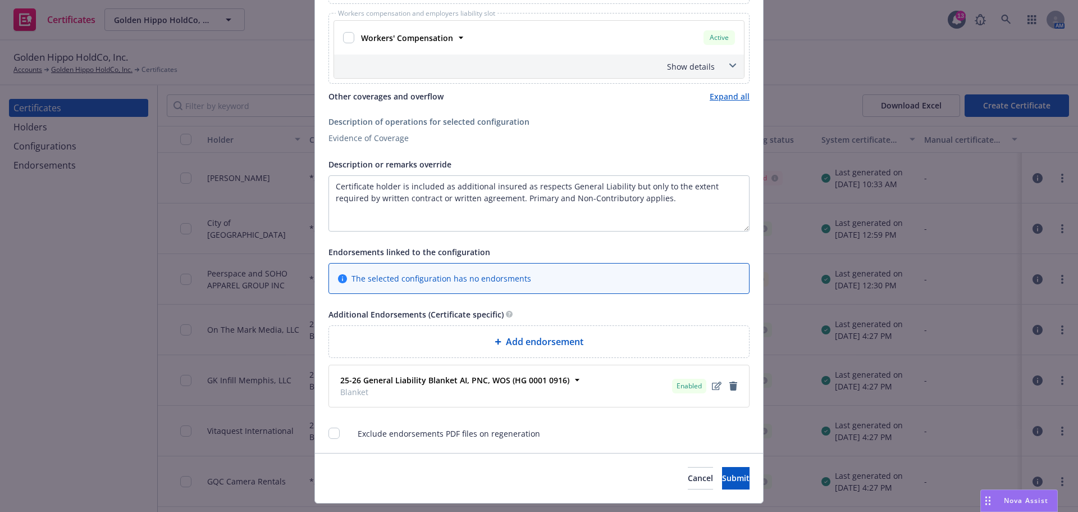
scroll to position [1014, 0]
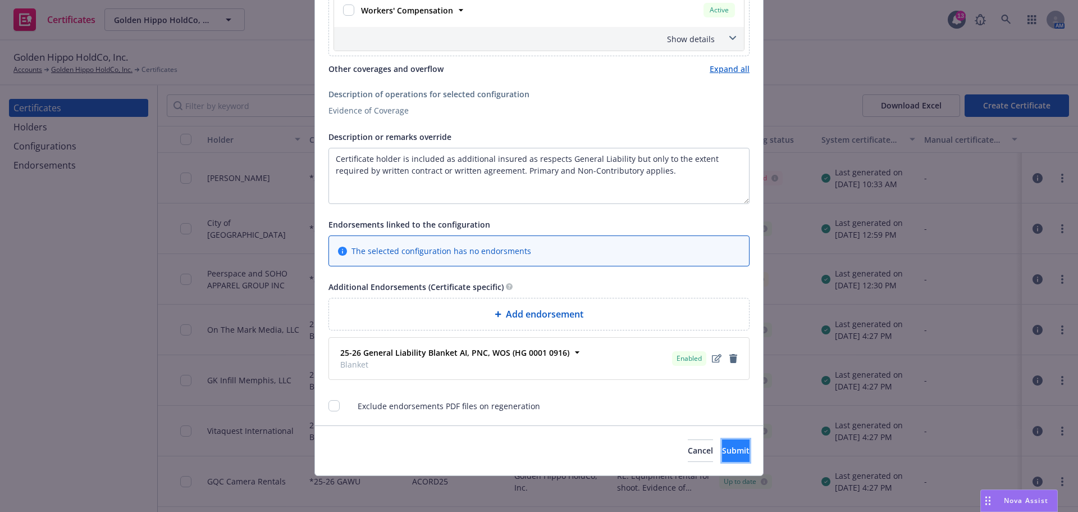
click at [722, 449] on span "Submit" at bounding box center [736, 450] width 28 height 11
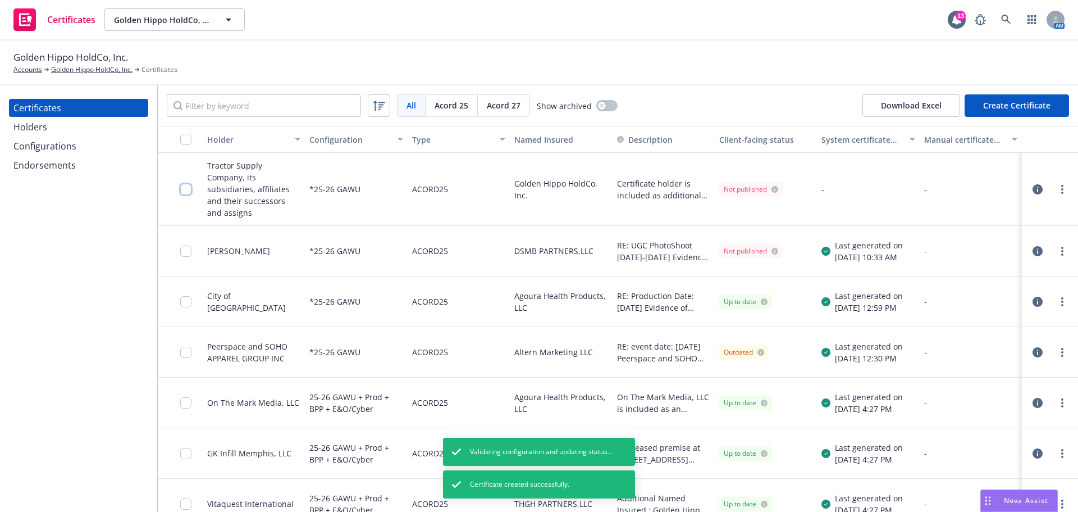
click at [186, 184] on input "checkbox" at bounding box center [185, 189] width 11 height 11
click at [1056, 183] on link "more" at bounding box center [1062, 189] width 13 height 13
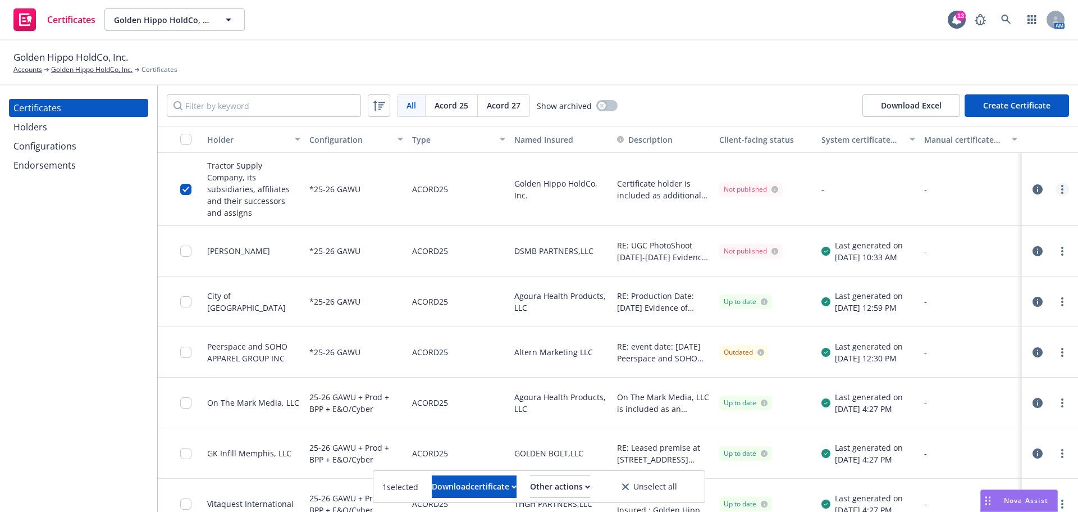
click at [1062, 185] on icon "more" at bounding box center [1063, 189] width 2 height 9
click at [972, 384] on link "Preview a new version" at bounding box center [971, 386] width 180 height 22
click at [1056, 183] on link "more" at bounding box center [1062, 189] width 13 height 13
click at [924, 209] on link "Edit" at bounding box center [971, 206] width 180 height 22
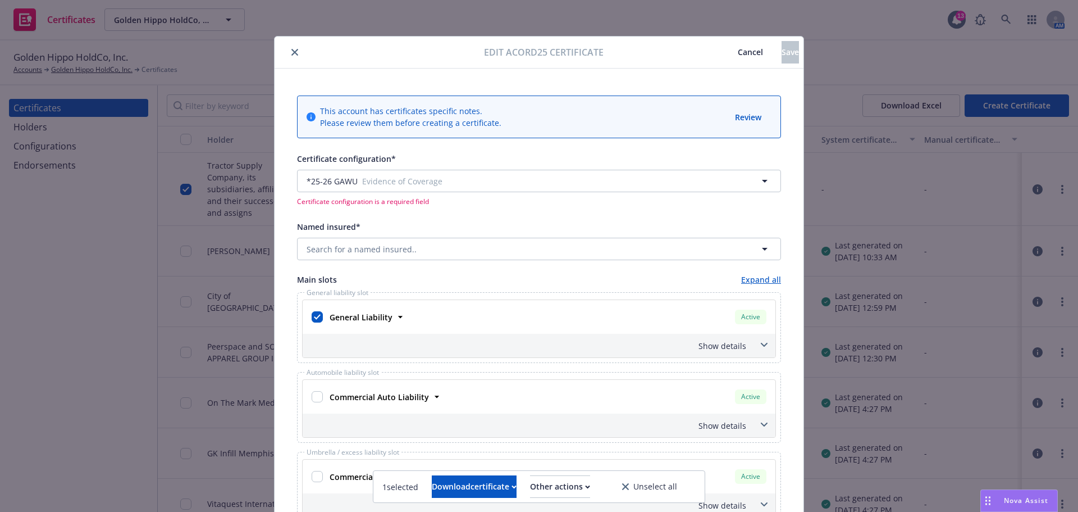
type input "[object Object]"
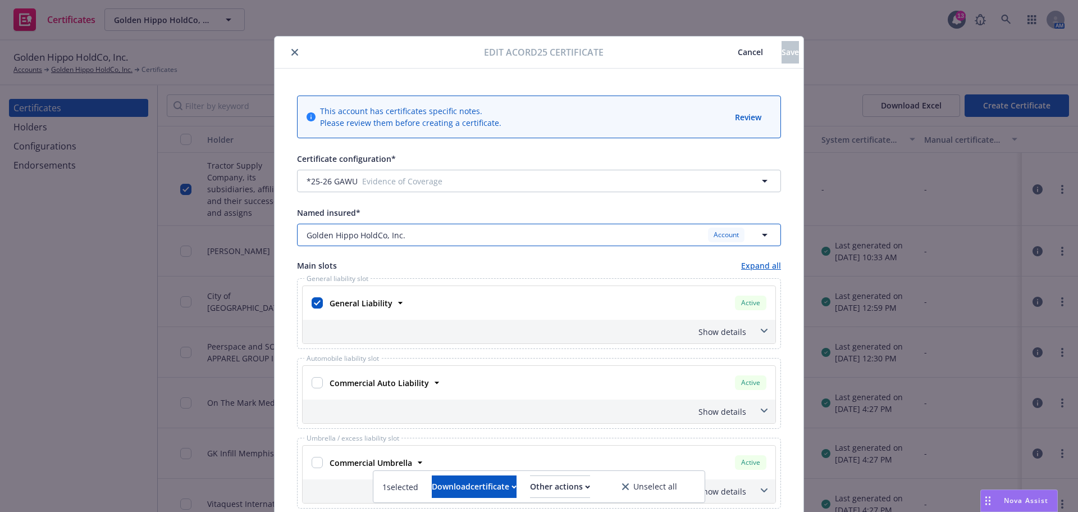
click at [590, 227] on button "Golden Hippo HoldCo, Inc. Account" at bounding box center [539, 235] width 484 height 22
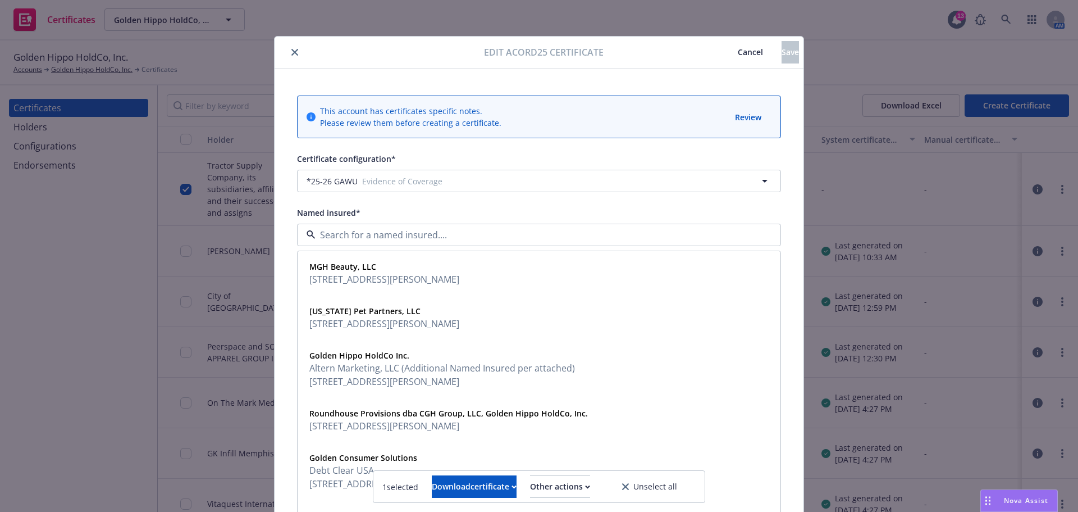
type input "[object Object]"
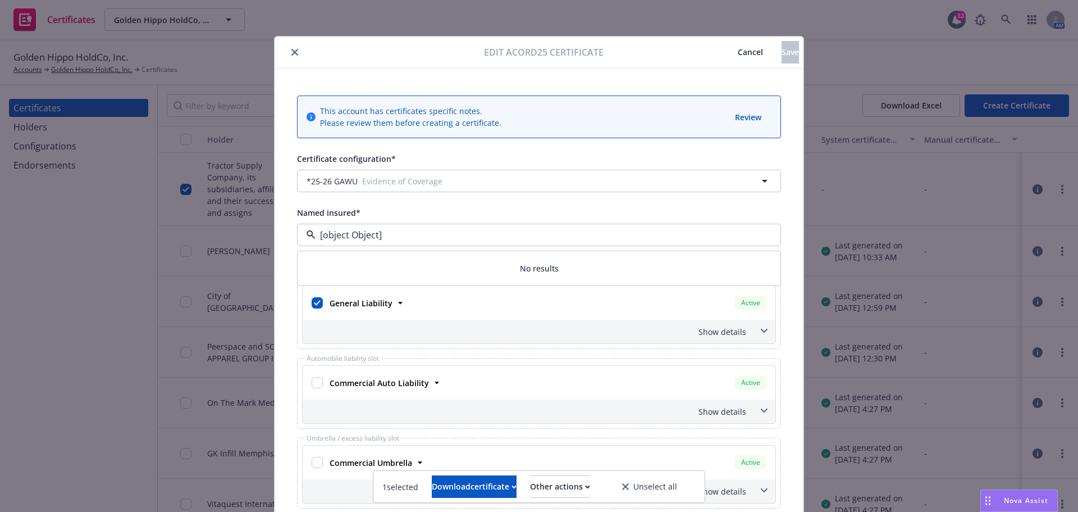
click at [590, 227] on div "[object Object]" at bounding box center [539, 235] width 484 height 22
click at [701, 232] on input "[object Object]" at bounding box center [537, 234] width 443 height 13
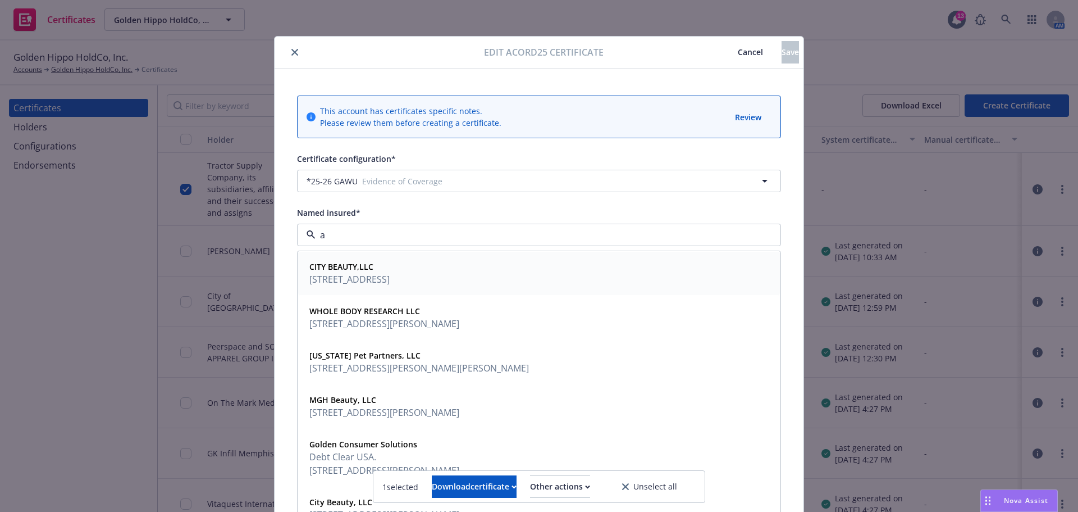
type input "a"
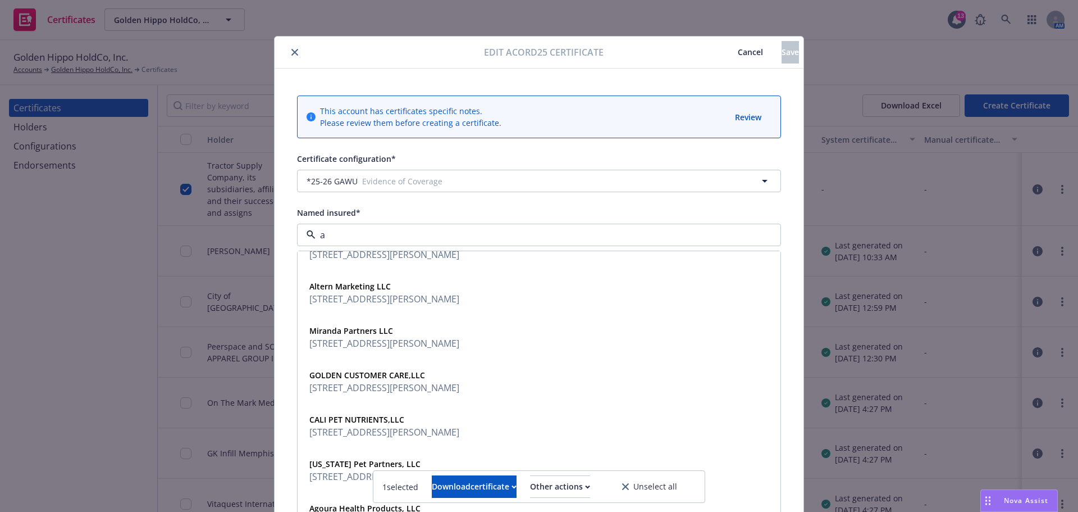
scroll to position [263, 0]
click at [397, 298] on span "23251 Mulholland Drive Woodland Hills, CA 91364" at bounding box center [384, 295] width 150 height 13
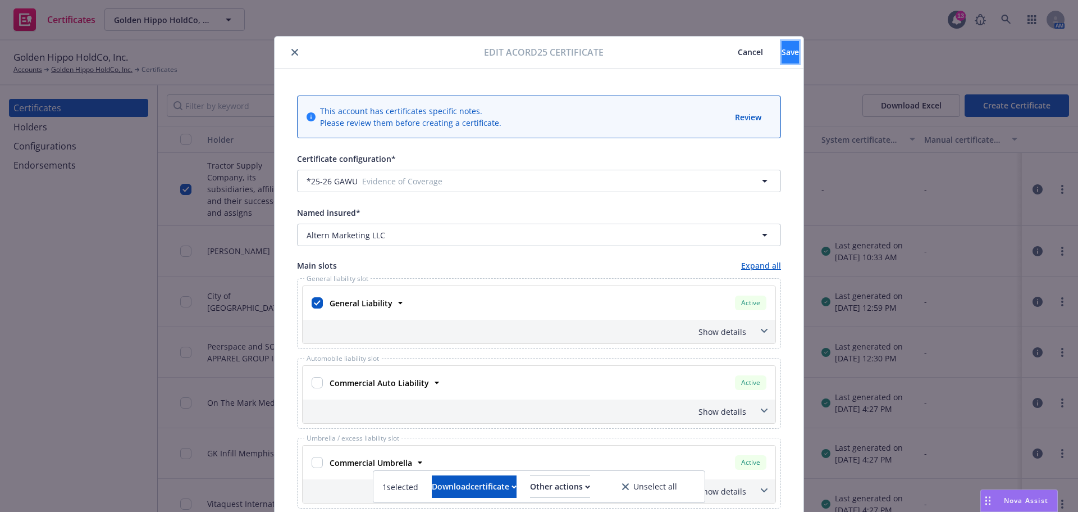
click at [782, 52] on span "Save" at bounding box center [790, 52] width 17 height 11
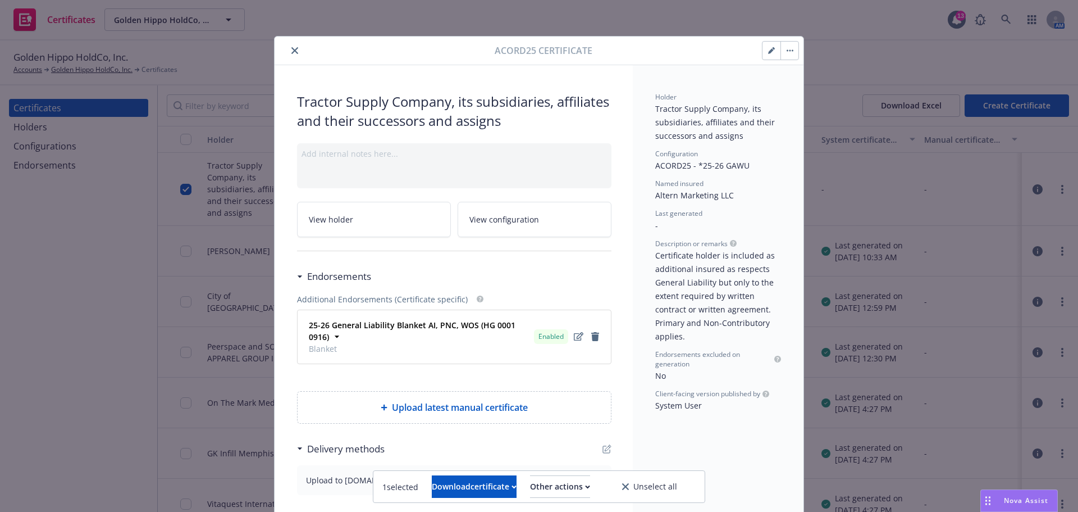
click at [300, 47] on div at bounding box center [387, 50] width 216 height 13
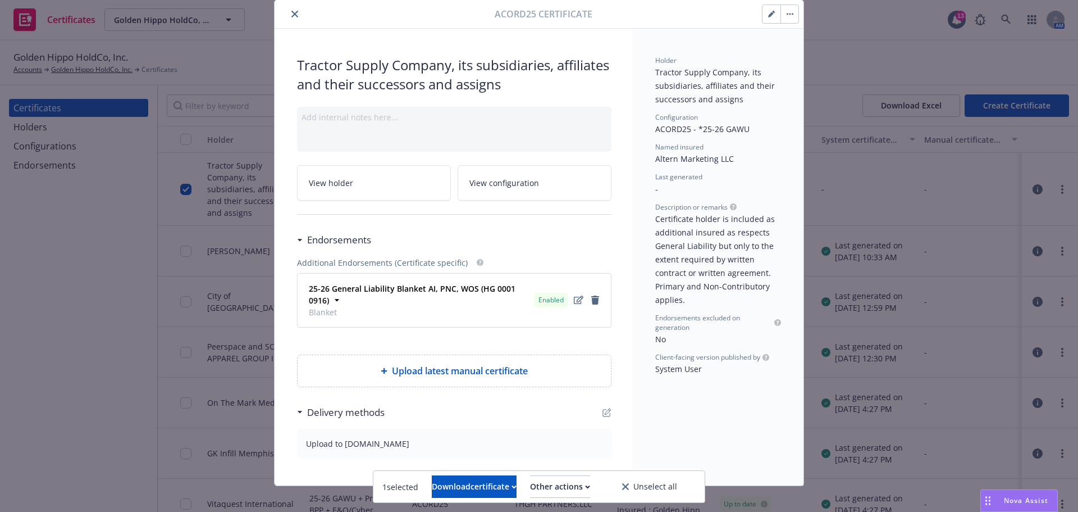
scroll to position [47, 0]
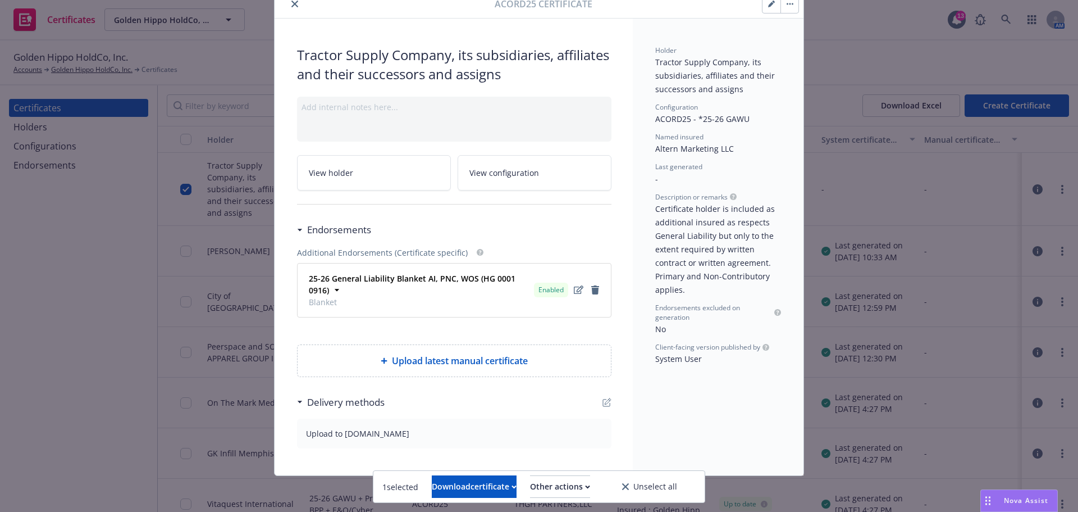
click at [292, 8] on button "close" at bounding box center [294, 3] width 13 height 13
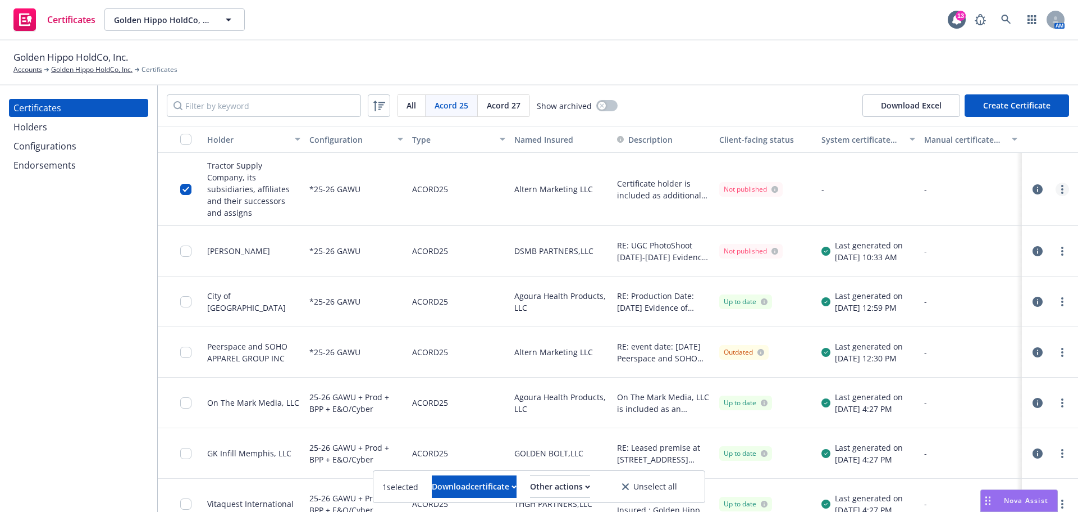
click at [1062, 185] on icon "more" at bounding box center [1063, 189] width 2 height 9
click at [924, 211] on link "Edit" at bounding box center [971, 206] width 180 height 22
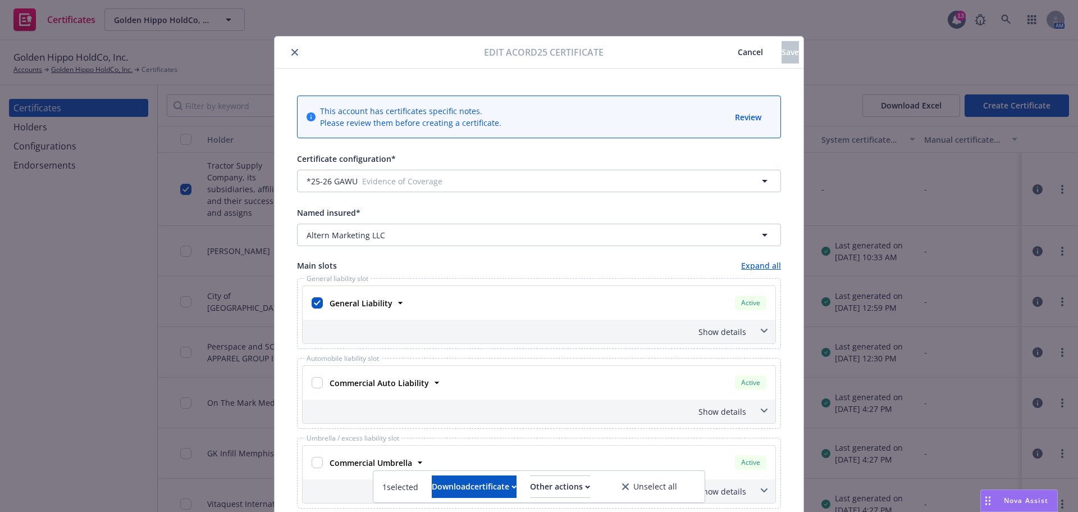
scroll to position [168, 0]
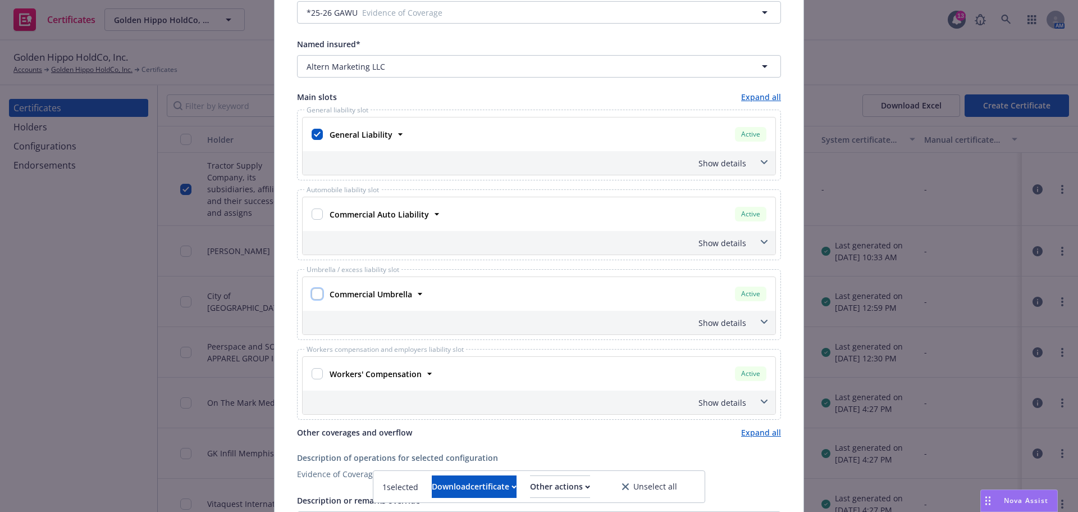
click at [315, 290] on input "checkbox" at bounding box center [317, 293] width 11 height 11
checkbox input "true"
click at [763, 318] on span at bounding box center [764, 322] width 18 height 18
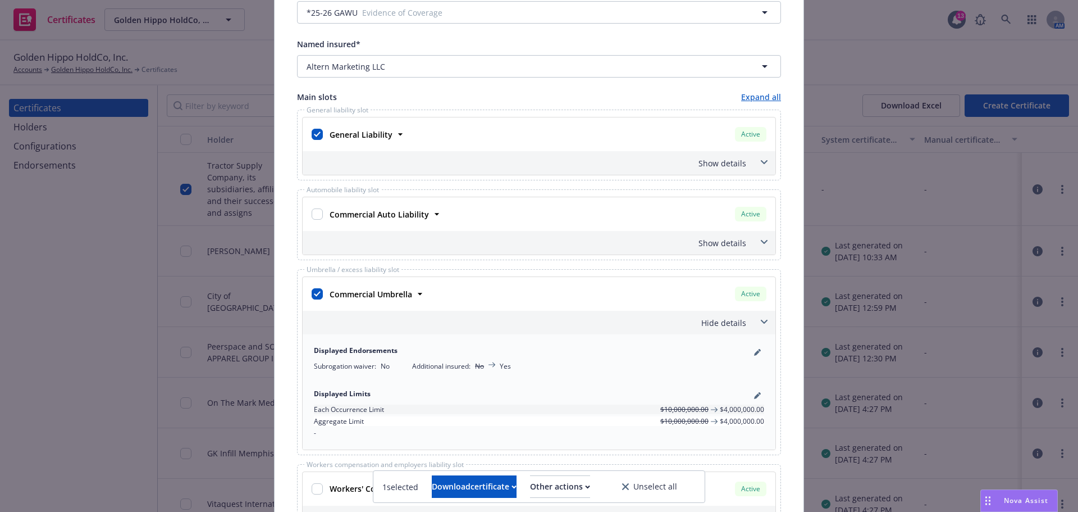
scroll to position [449, 0]
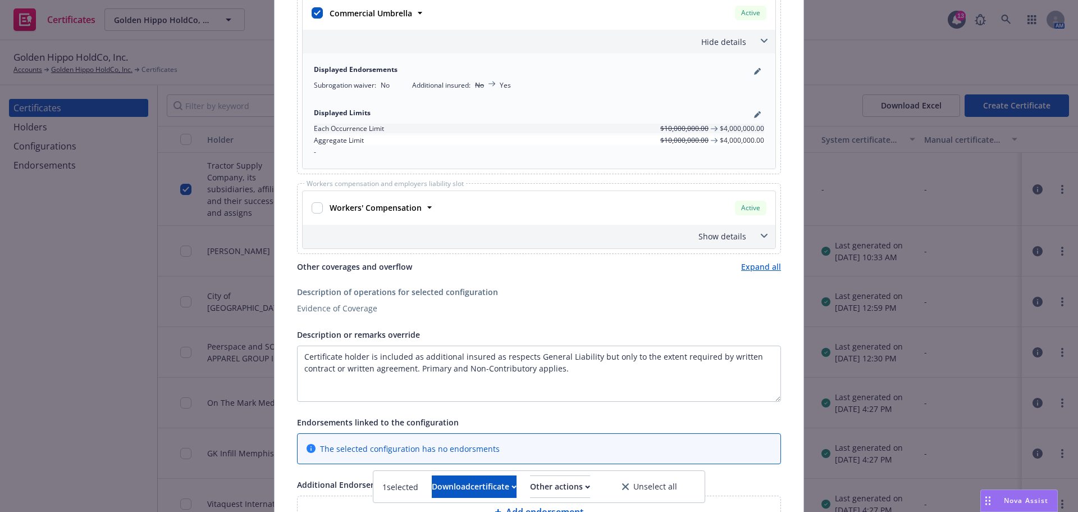
click at [762, 240] on span at bounding box center [764, 236] width 18 height 18
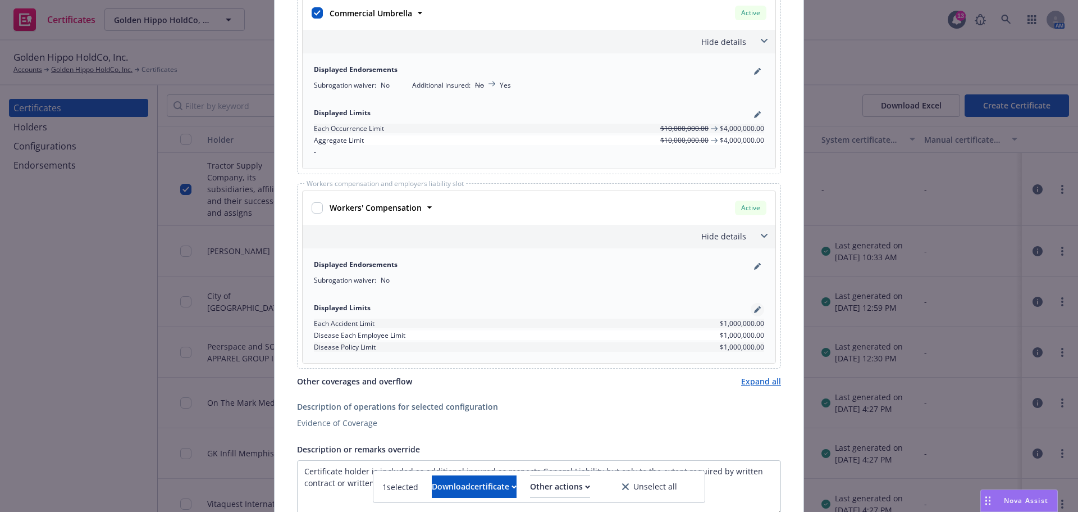
click at [754, 314] on link "pencil" at bounding box center [757, 309] width 13 height 13
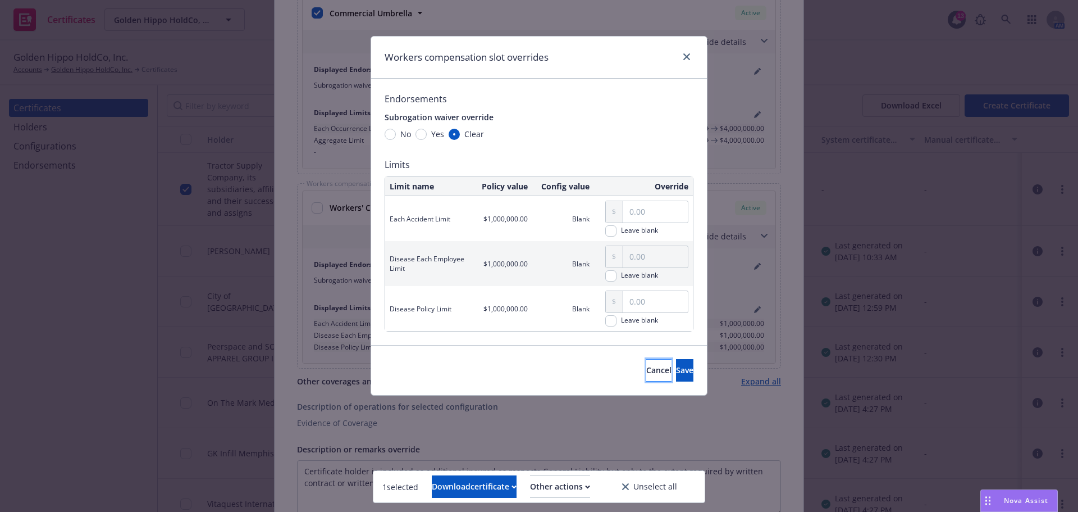
click at [646, 363] on button "Cancel" at bounding box center [658, 370] width 25 height 22
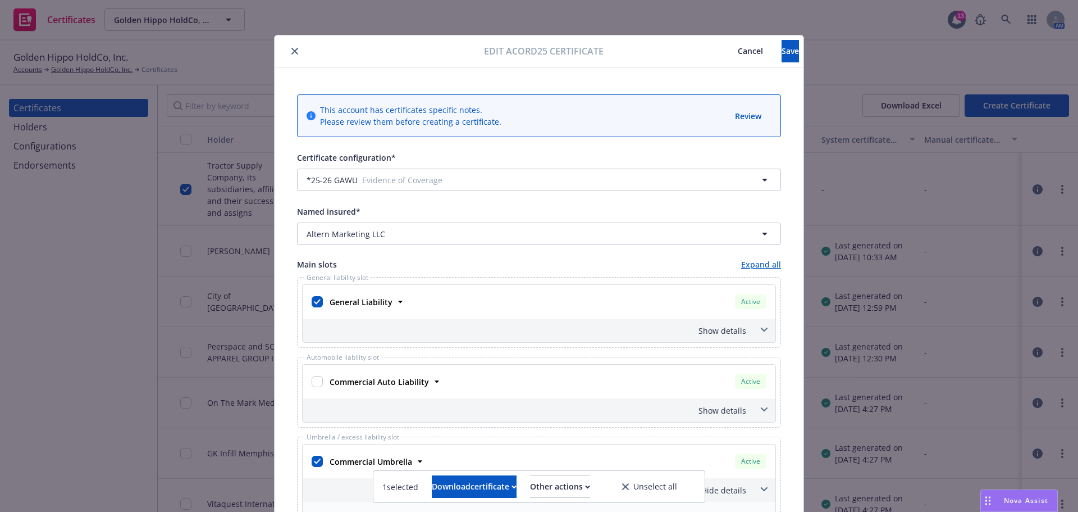
scroll to position [0, 0]
click at [782, 54] on span "Save" at bounding box center [790, 52] width 17 height 11
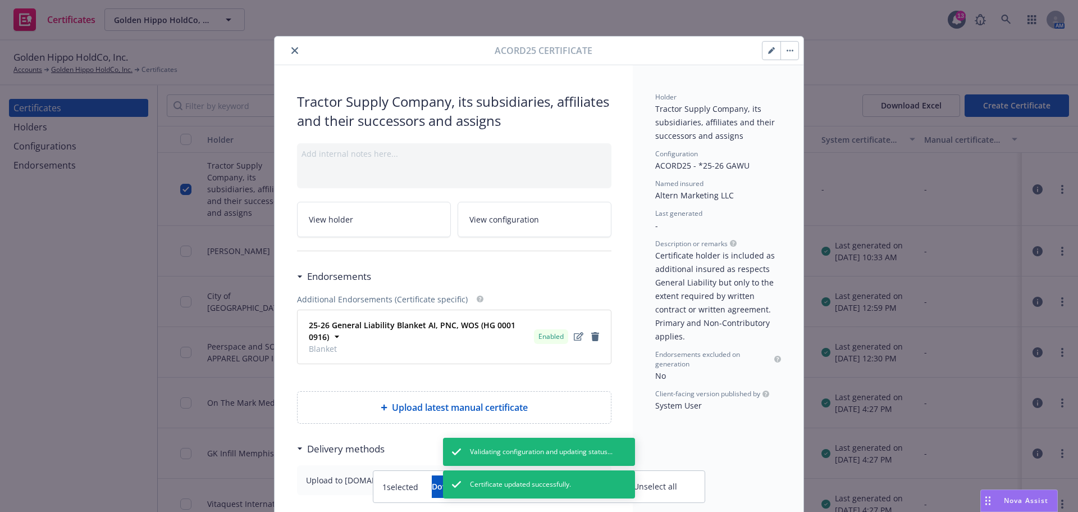
click at [291, 51] on icon "close" at bounding box center [294, 50] width 7 height 7
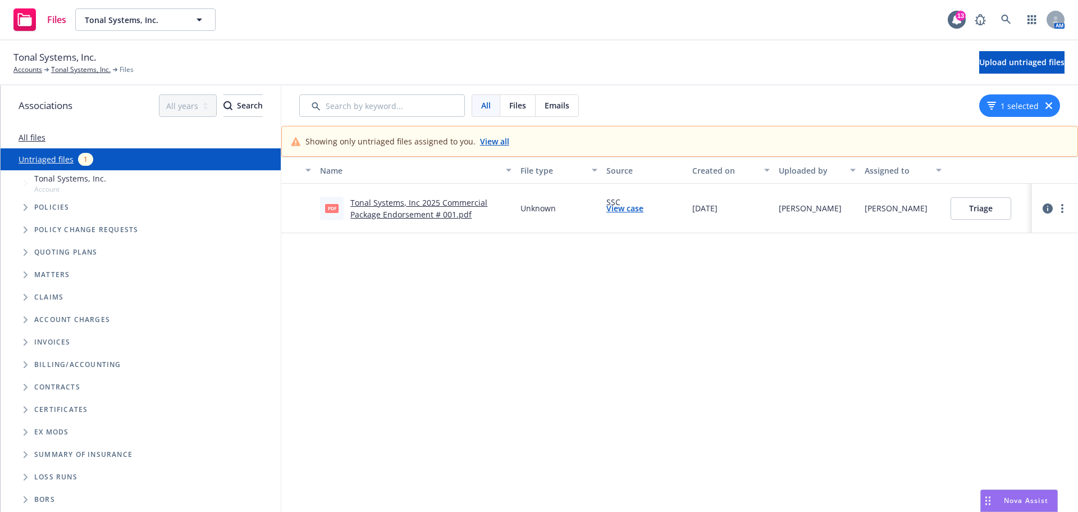
click at [429, 212] on link "Tonal Systems, Inc 2025 Commercial Package Endorsement # 001.pdf" at bounding box center [418, 208] width 137 height 22
click at [989, 211] on button "Triage" at bounding box center [981, 208] width 61 height 22
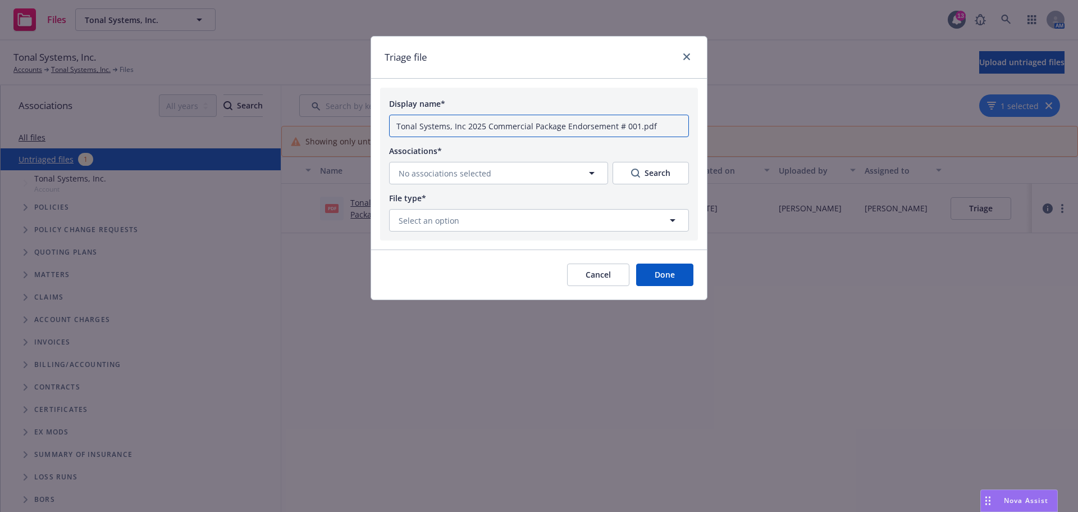
drag, startPoint x: 466, startPoint y: 126, endPoint x: 361, endPoint y: 120, distance: 104.6
click at [361, 120] on div "Triage file Display name* Tonal Systems, Inc 2025 Commercial Package Endorsemen…" at bounding box center [539, 256] width 1078 height 512
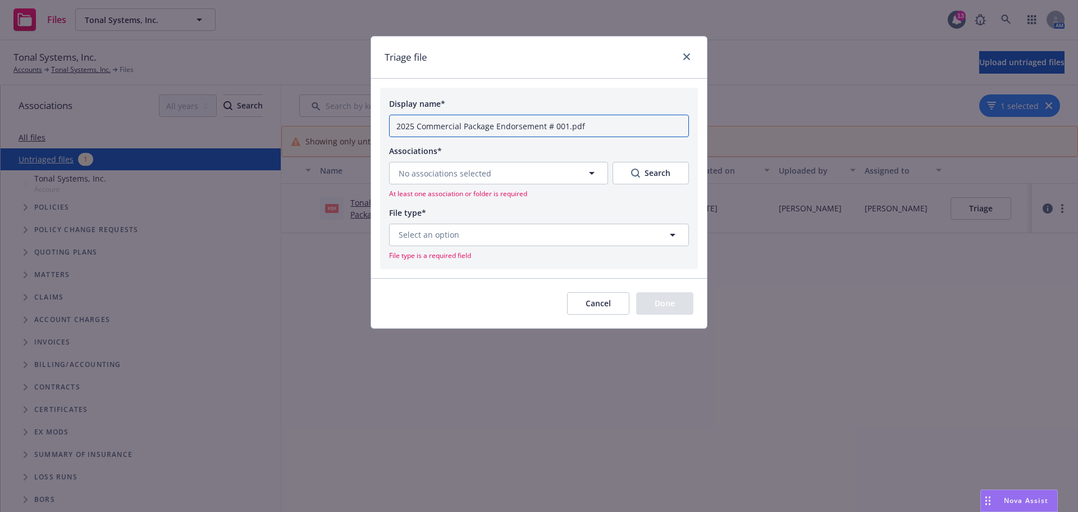
type input "2025 Commercial Package Endorsement # 001.pdf"
click at [595, 172] on icon "button" at bounding box center [591, 172] width 13 height 13
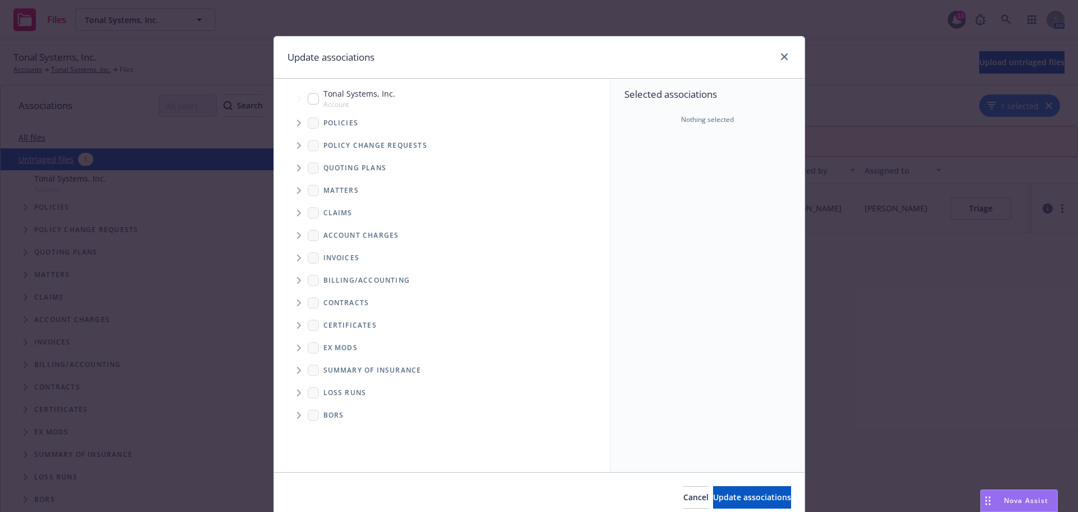
click at [291, 120] on span "Tree Example" at bounding box center [299, 123] width 18 height 18
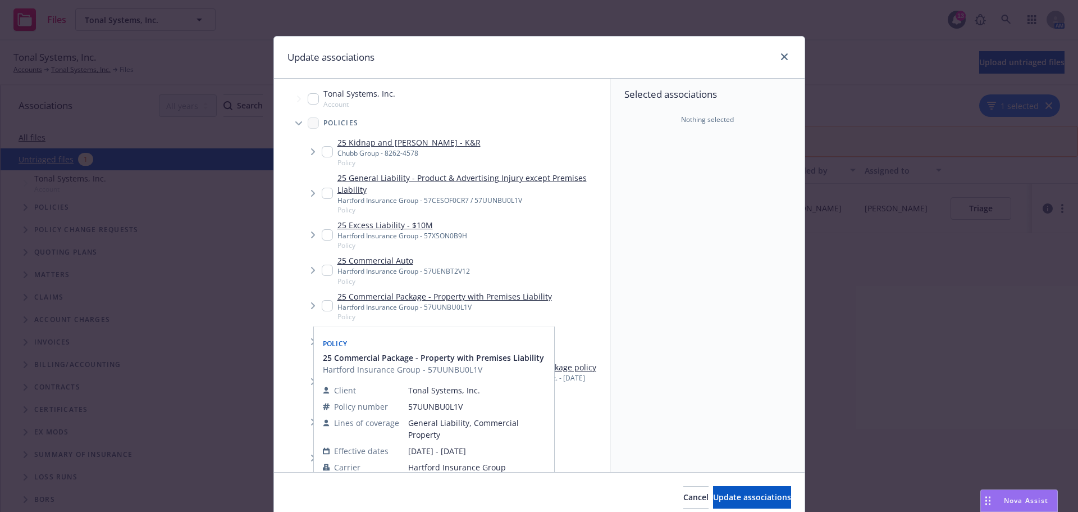
click at [322, 306] on input "Tree Example" at bounding box center [327, 305] width 11 height 11
checkbox input "true"
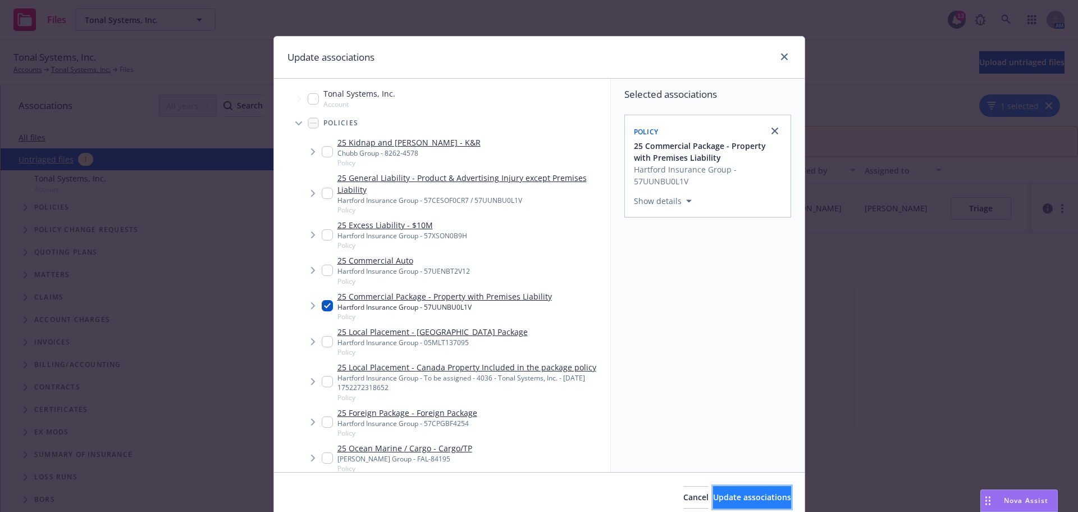
click at [739, 491] on button "Update associations" at bounding box center [752, 497] width 78 height 22
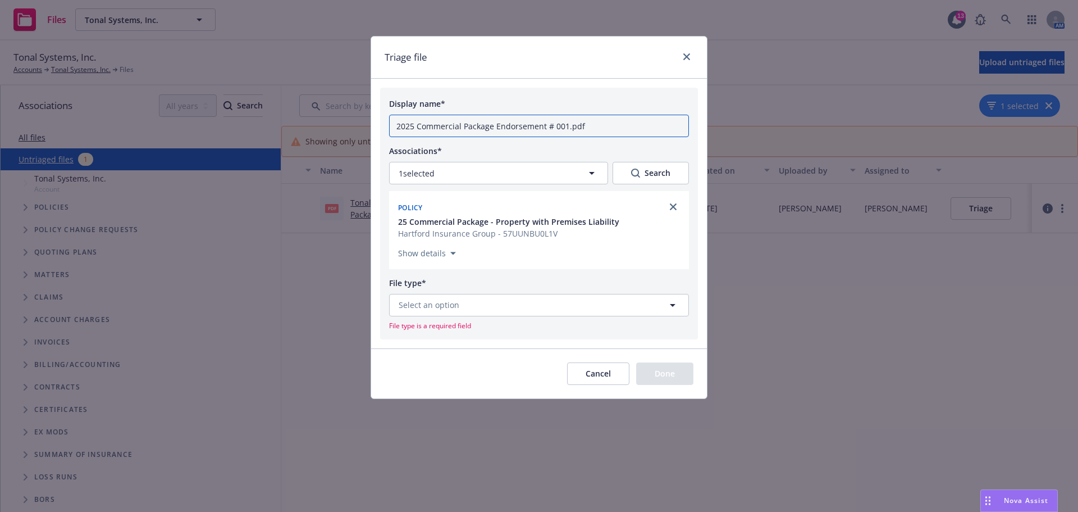
drag, startPoint x: 600, startPoint y: 127, endPoint x: 565, endPoint y: 128, distance: 34.8
click at [565, 128] on input "2025 Commercial Package Endorsement # 001.pdf" at bounding box center [539, 126] width 300 height 22
paste input "Amendment of Definition of Coverage Territory"
type input "2025 Commercial Package Endorsement # 001 Amendment of Definition of Coverage T…"
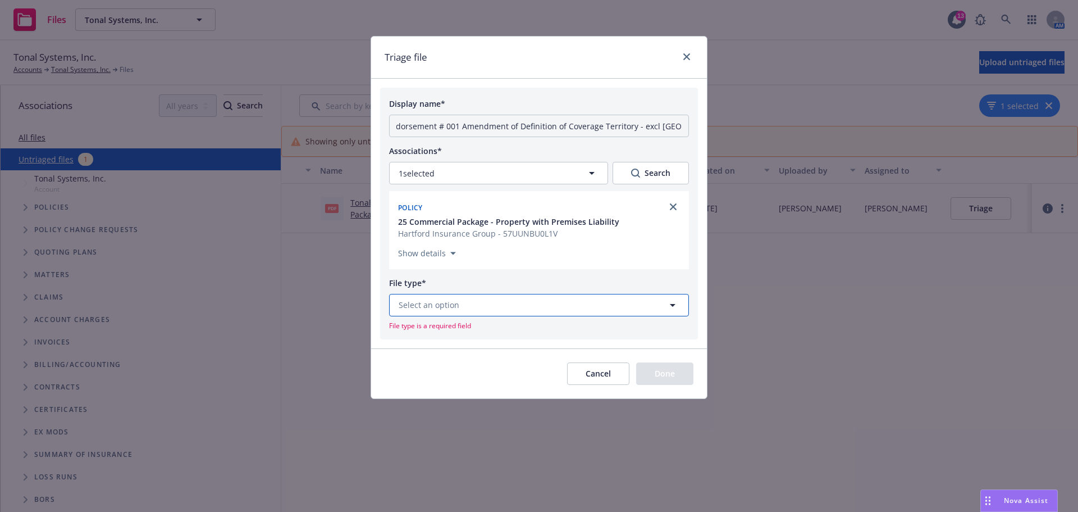
click at [577, 305] on button "Select an option" at bounding box center [539, 305] width 300 height 22
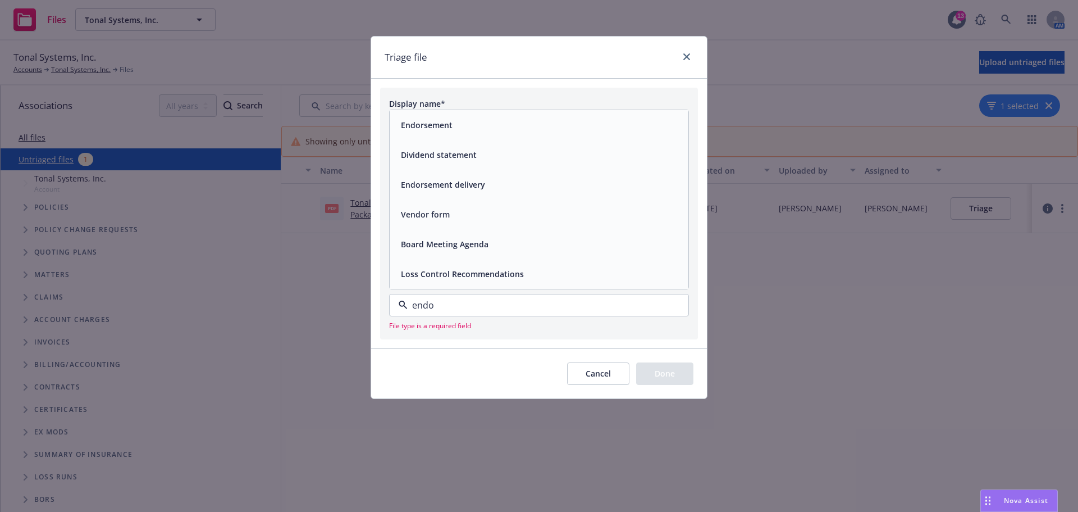
type input "endor"
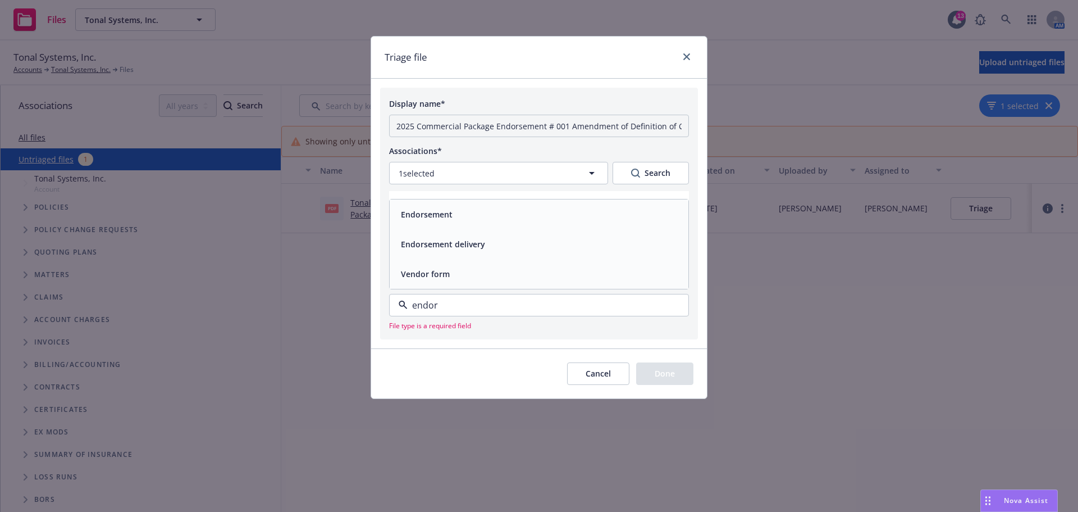
click at [545, 216] on div "Endorsement" at bounding box center [539, 214] width 285 height 16
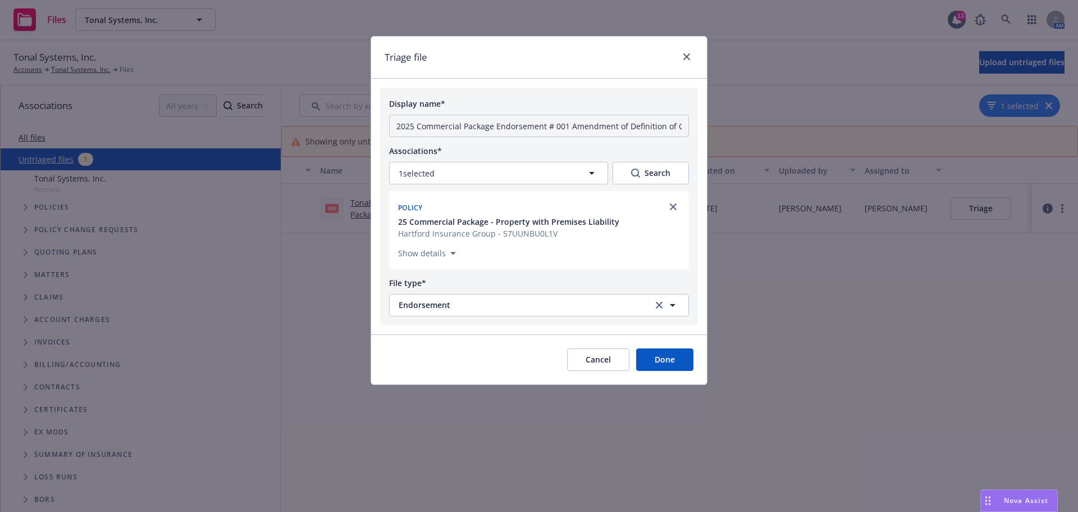
click at [677, 362] on button "Done" at bounding box center [664, 359] width 57 height 22
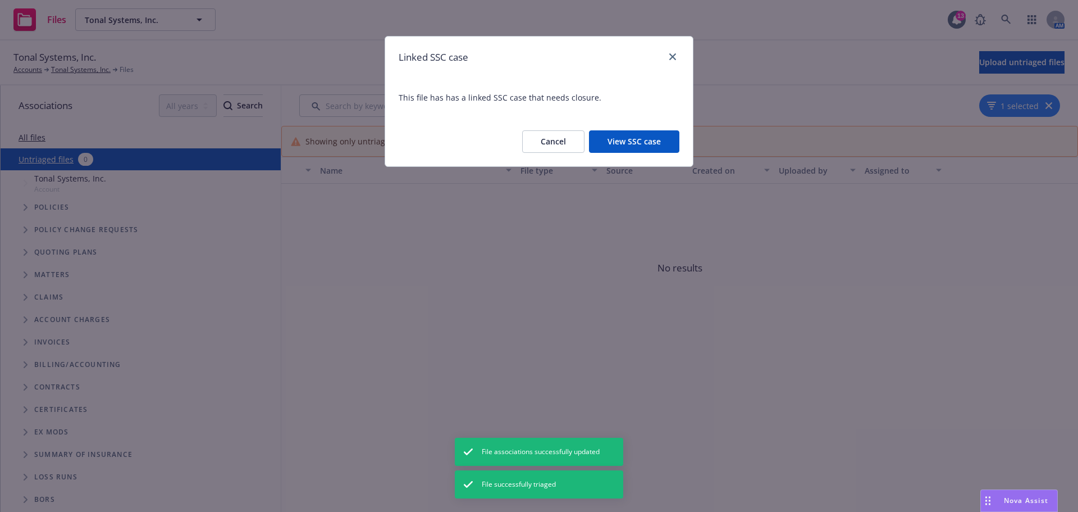
click at [631, 140] on button "View SSC case" at bounding box center [634, 141] width 90 height 22
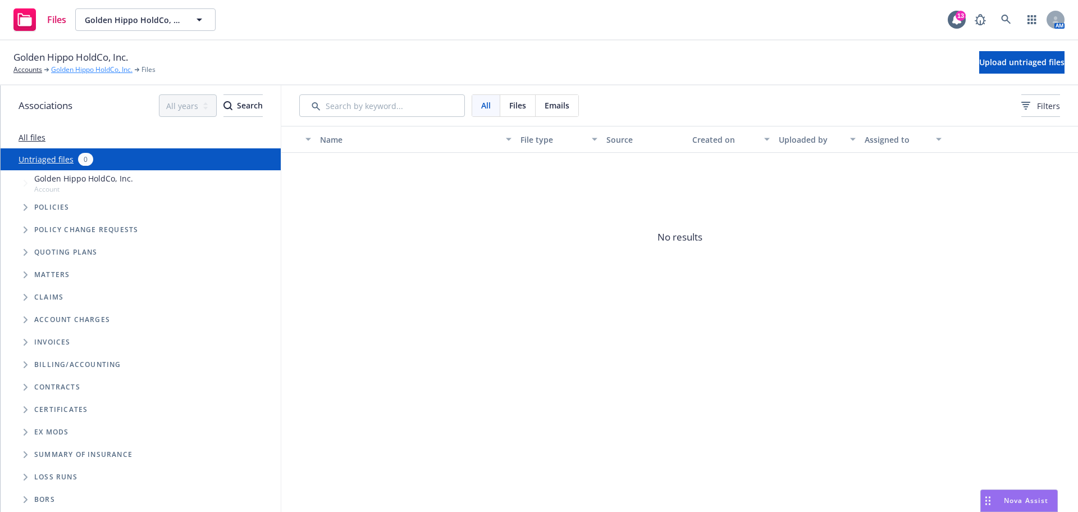
click at [88, 71] on link "Golden Hippo HoldCo, Inc." at bounding box center [91, 70] width 81 height 10
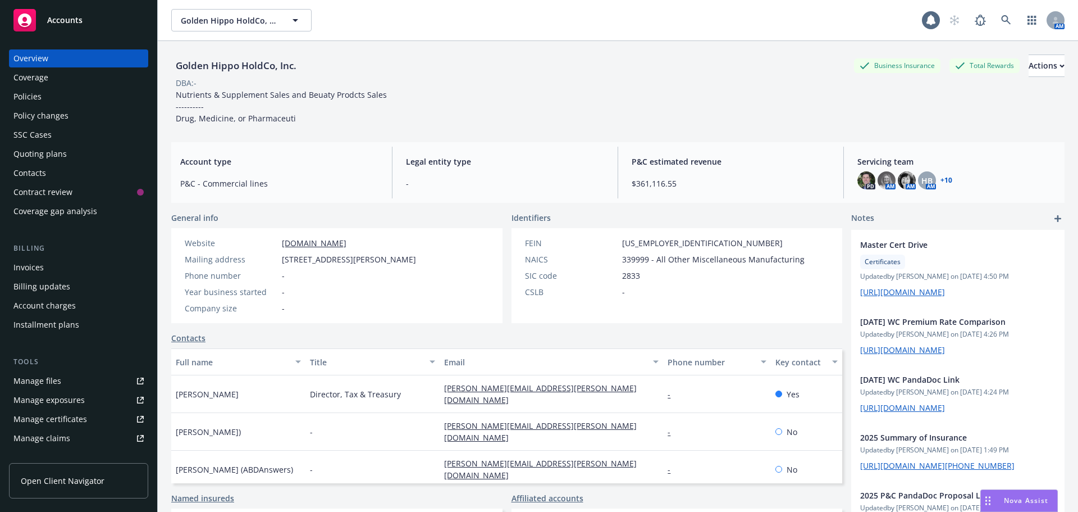
click at [48, 101] on div "Policies" at bounding box center [78, 97] width 130 height 18
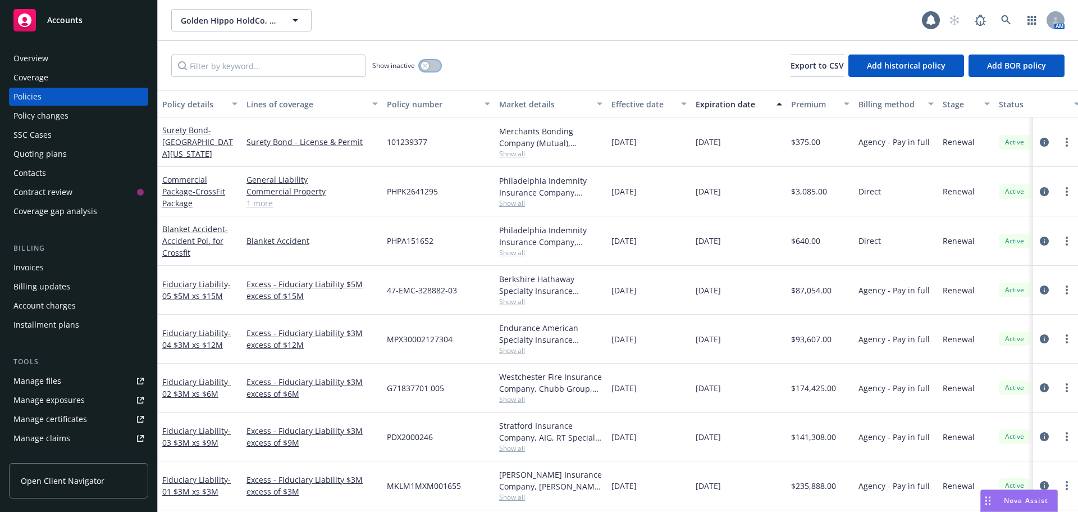
click at [426, 68] on div "button" at bounding box center [425, 66] width 8 height 8
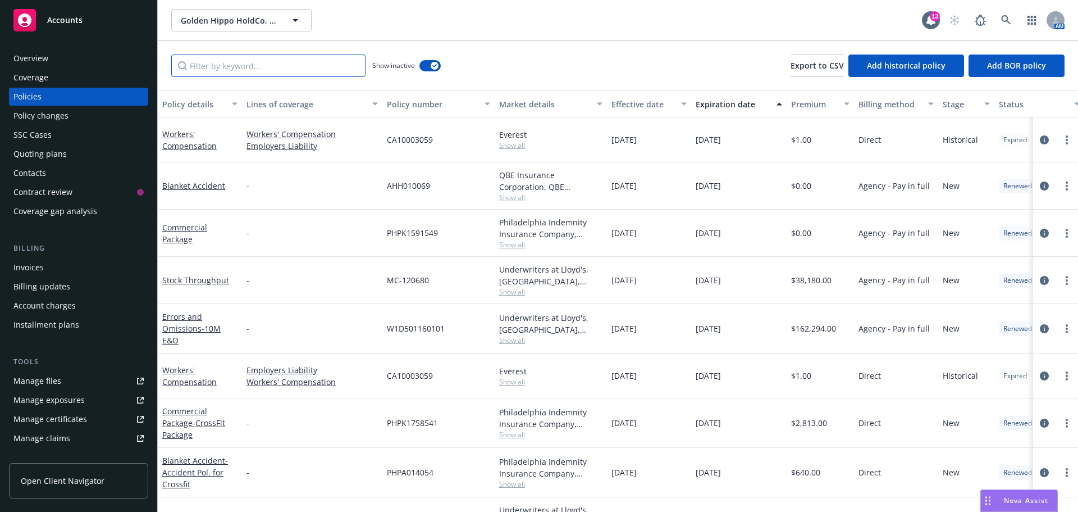
click at [234, 73] on input "Filter by keyword..." at bounding box center [268, 65] width 194 height 22
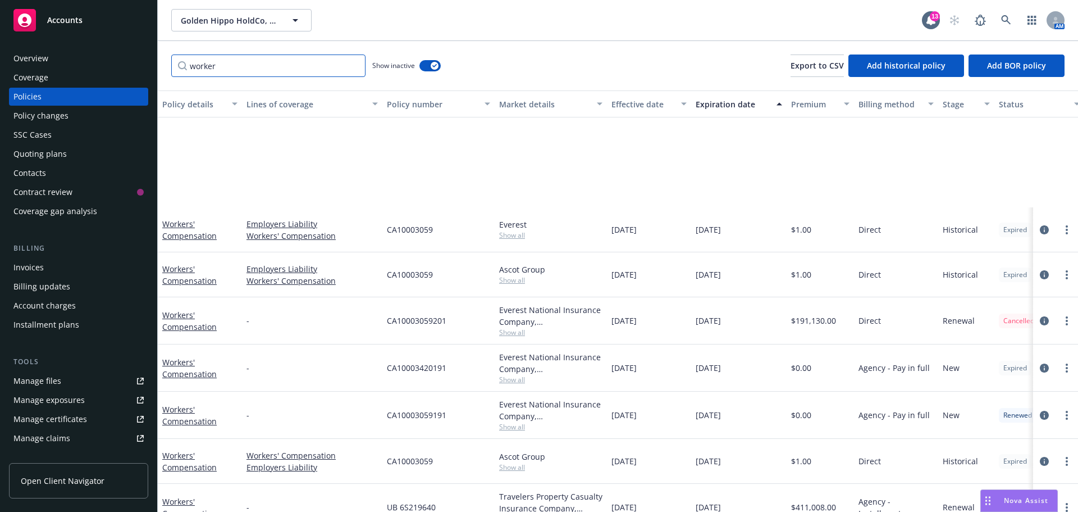
scroll to position [225, 0]
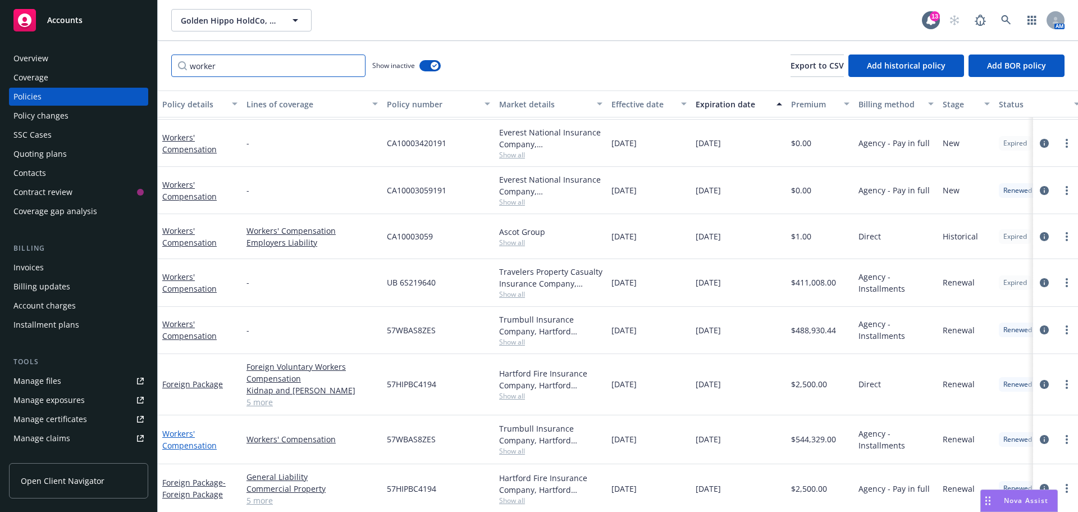
type input "worker"
click at [191, 441] on link "Workers' Compensation" at bounding box center [189, 439] width 54 height 22
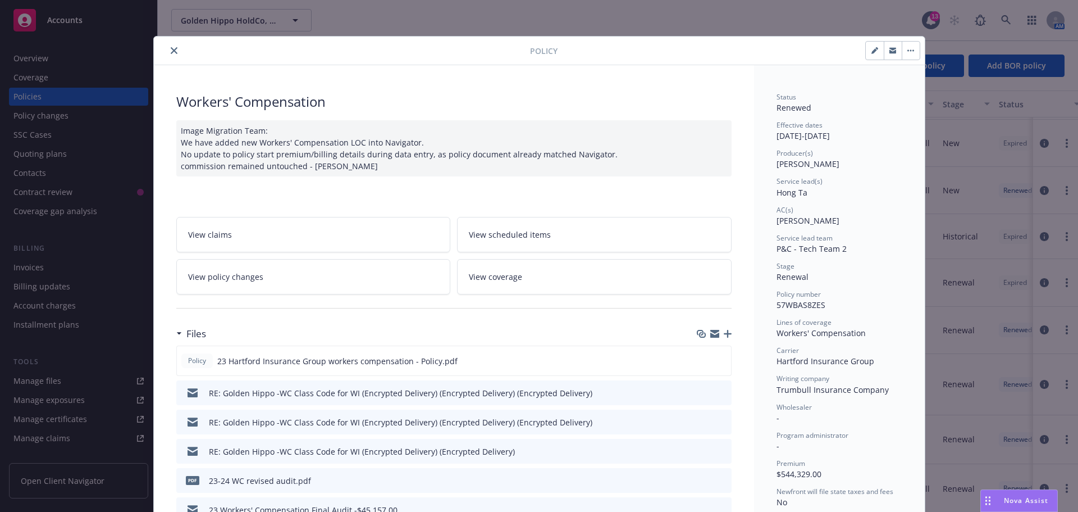
click at [715, 334] on div at bounding box center [714, 333] width 35 height 9
click at [710, 333] on icon "button" at bounding box center [714, 332] width 9 height 4
click at [171, 51] on icon "close" at bounding box center [174, 50] width 7 height 7
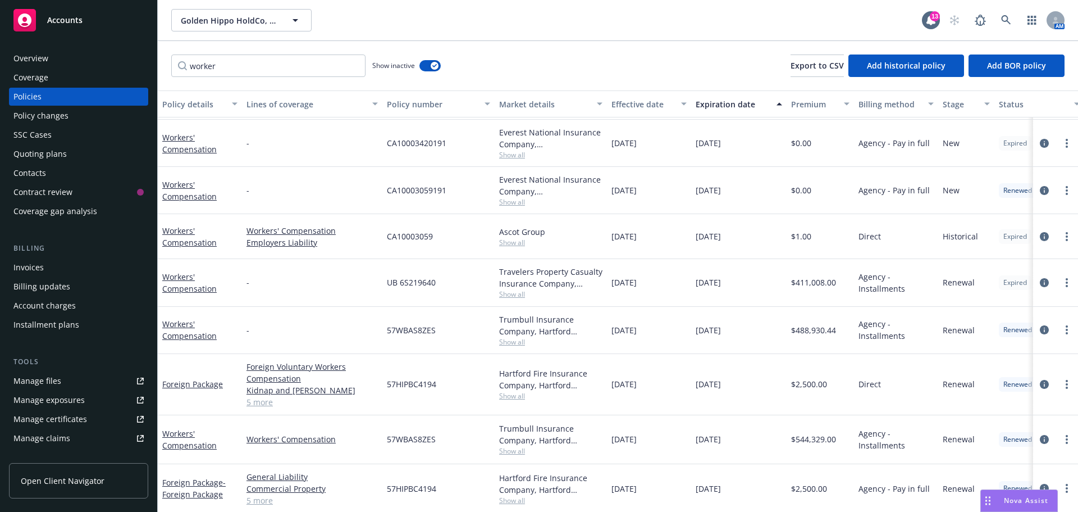
click at [40, 268] on div "Invoices" at bounding box center [28, 267] width 30 height 18
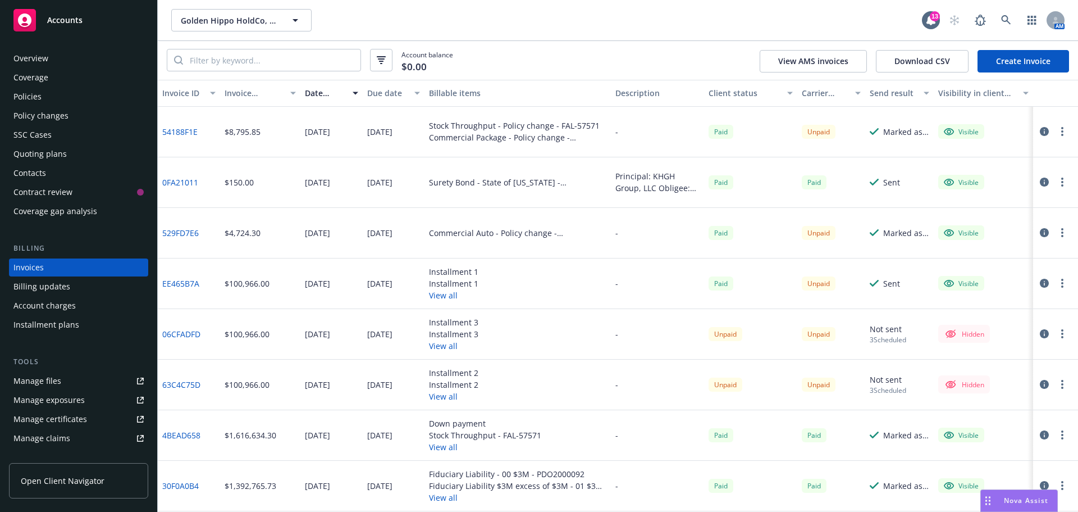
click at [1007, 62] on link "Create Invoice" at bounding box center [1024, 61] width 92 height 22
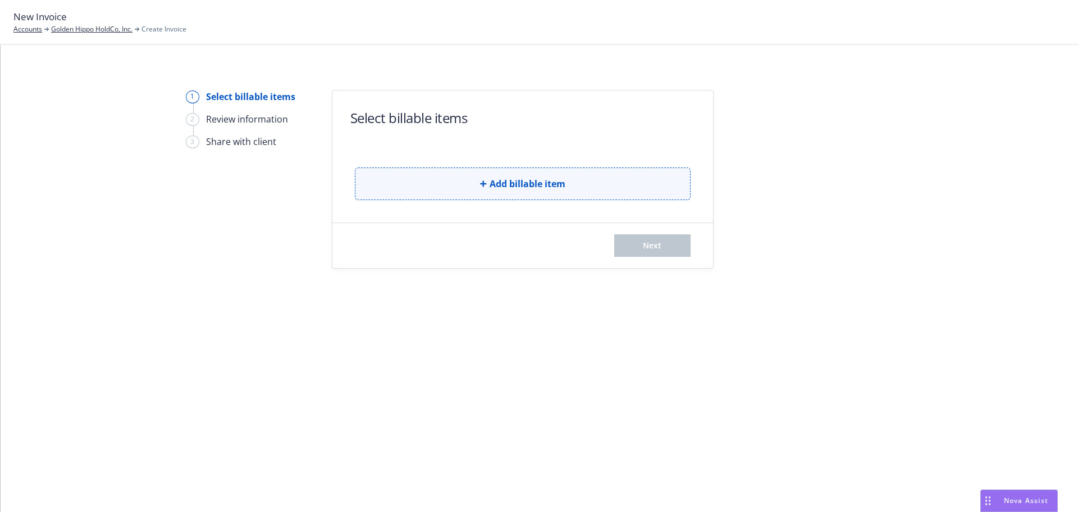
click at [509, 190] on span "Add billable item" at bounding box center [528, 183] width 76 height 13
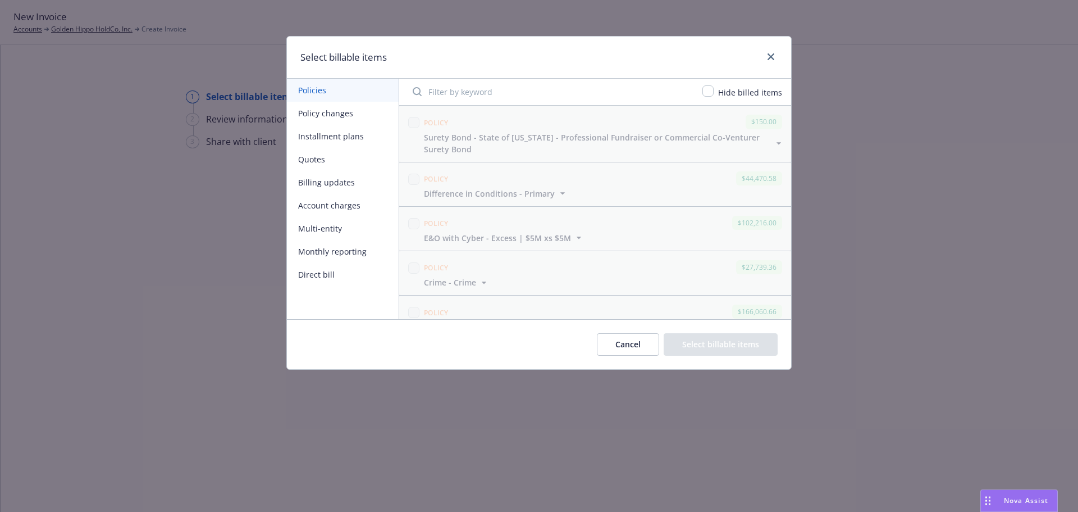
click at [330, 136] on button "Installment plans" at bounding box center [343, 136] width 112 height 23
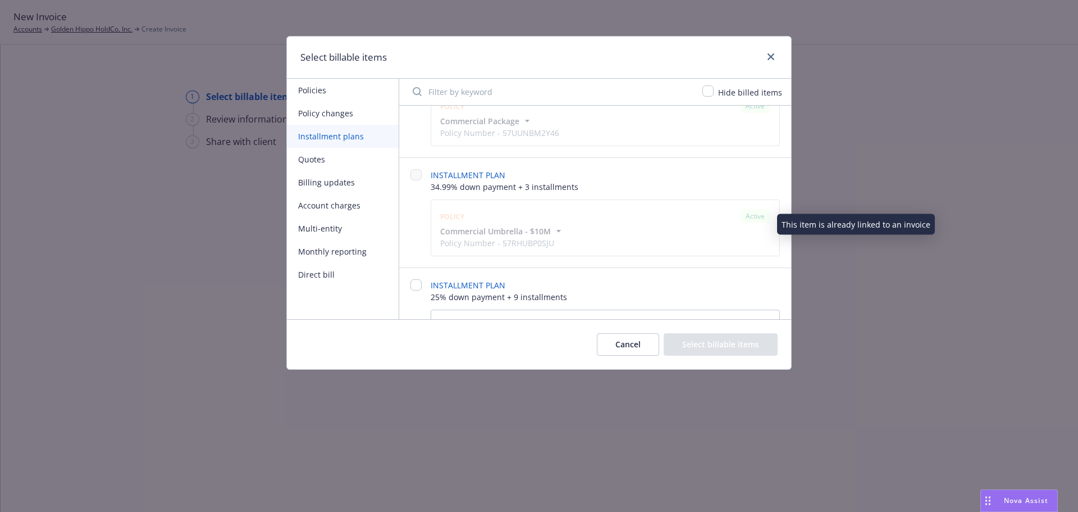
scroll to position [225, 0]
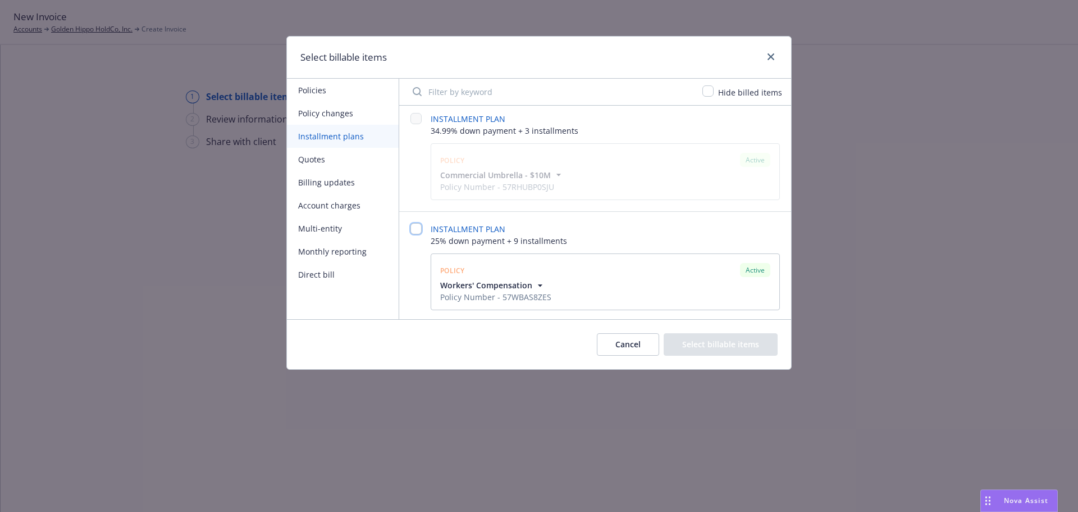
click at [417, 229] on input "checkbox" at bounding box center [416, 228] width 11 height 11
checkbox input "false"
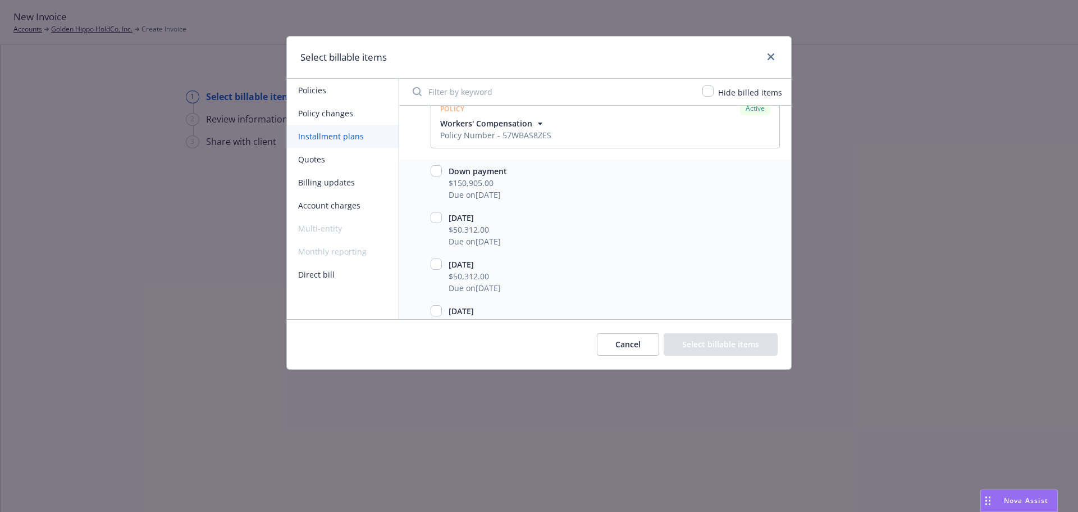
scroll to position [393, 0]
click at [440, 165] on input "checkbox" at bounding box center [436, 163] width 11 height 11
checkbox input "true"
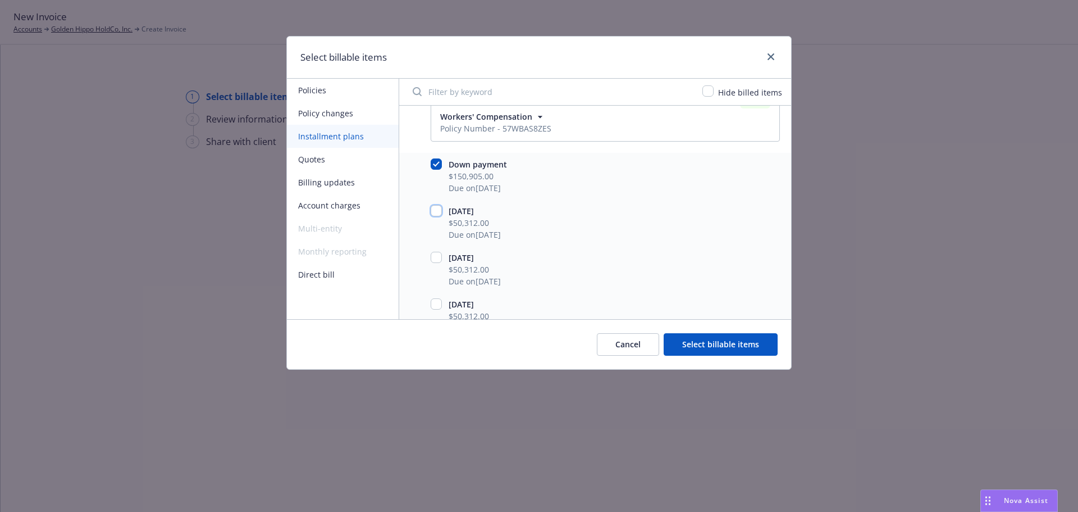
click at [435, 214] on input "checkbox" at bounding box center [436, 210] width 11 height 11
checkbox input "true"
click at [756, 338] on button "Select billable items" at bounding box center [721, 344] width 114 height 22
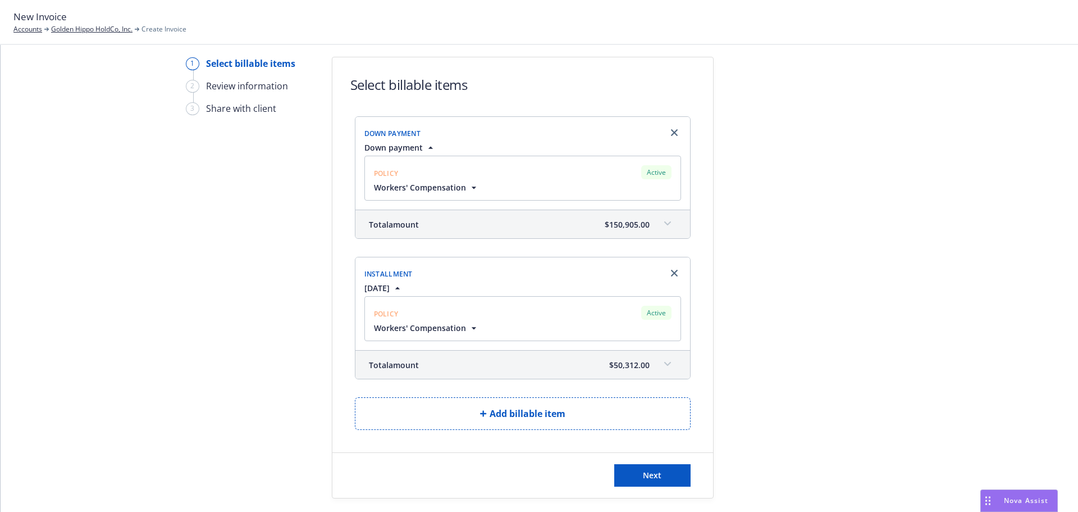
scroll to position [65, 0]
